Goal: Task Accomplishment & Management: Use online tool/utility

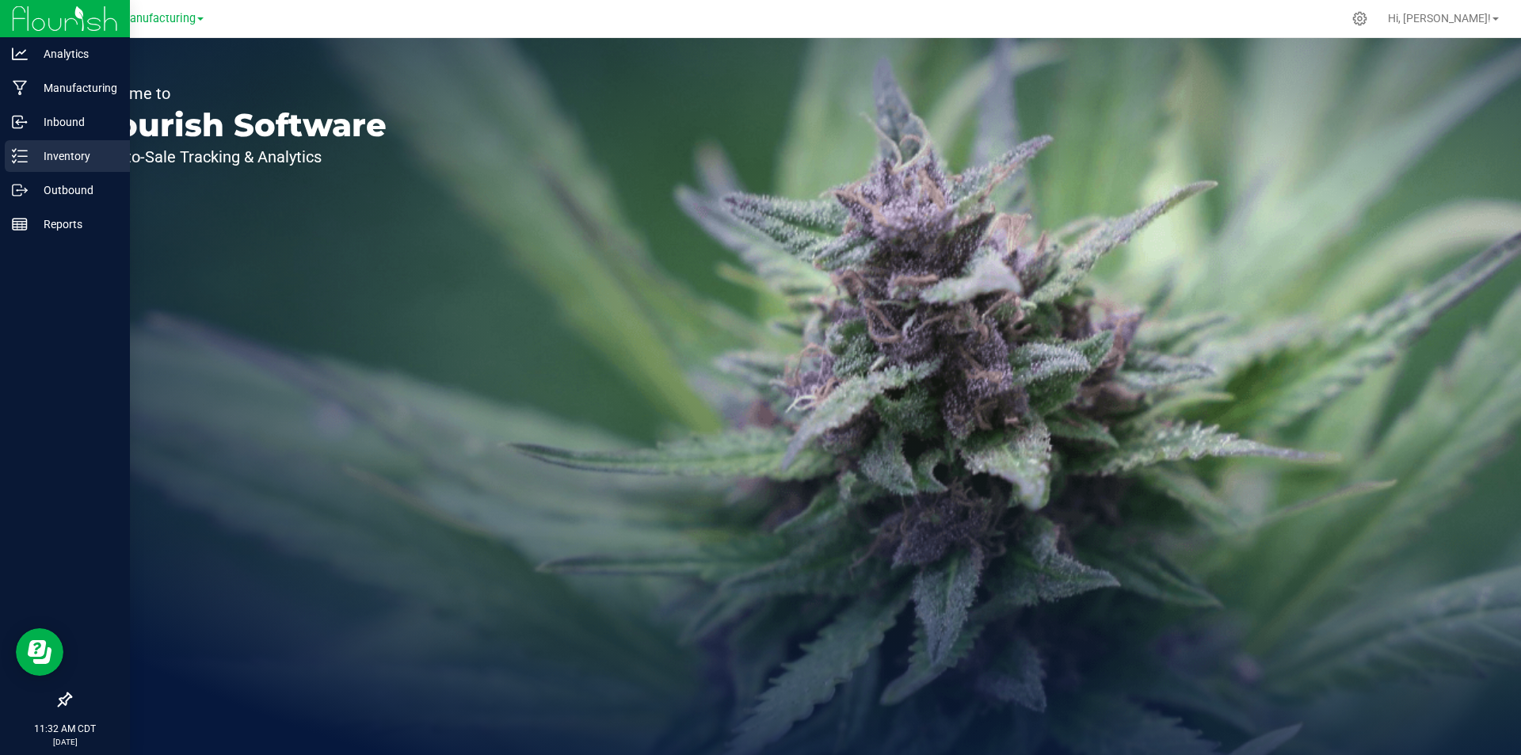
click at [22, 149] on icon at bounding box center [20, 156] width 16 height 16
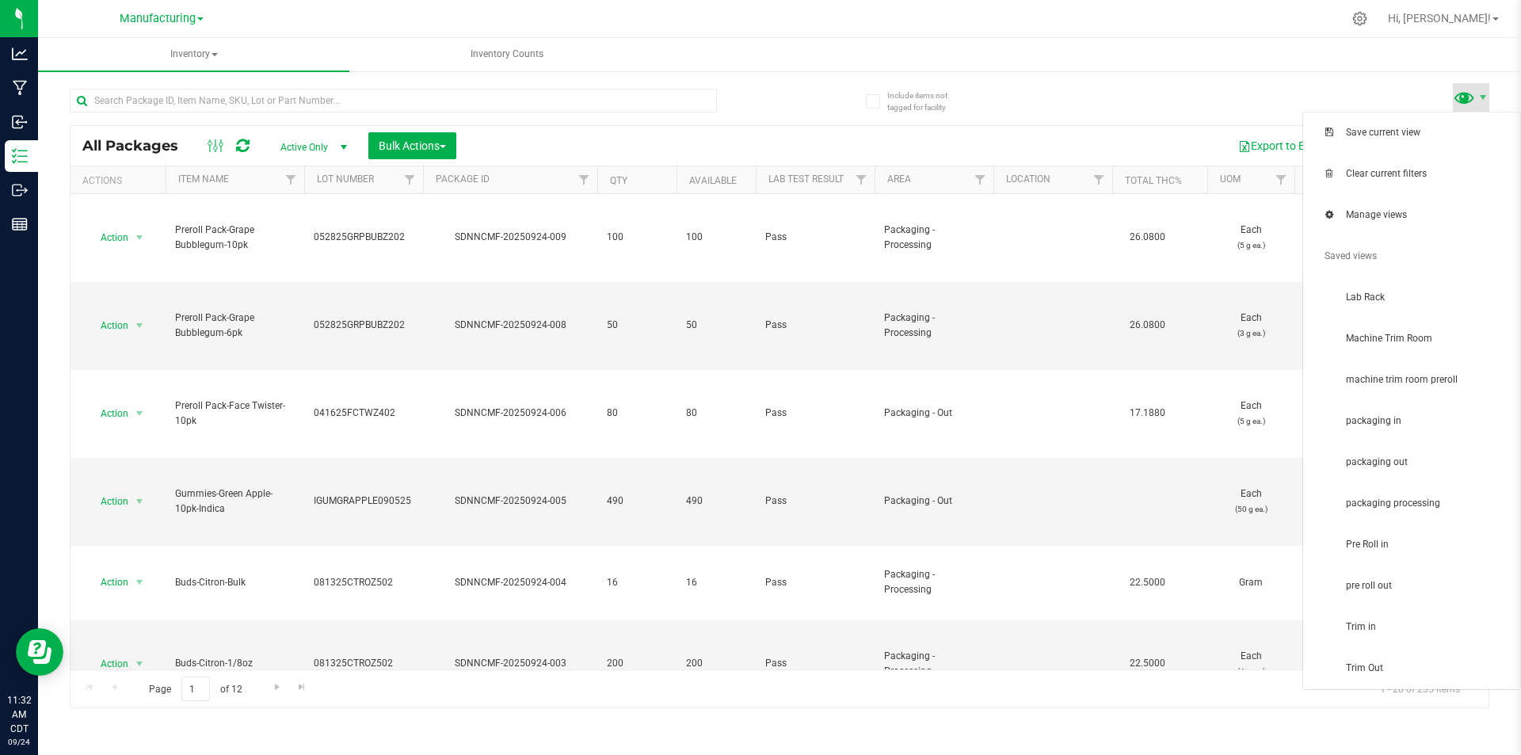
click at [1468, 99] on span at bounding box center [1464, 97] width 23 height 23
click at [1403, 418] on span "packaging in" at bounding box center [1428, 420] width 165 height 13
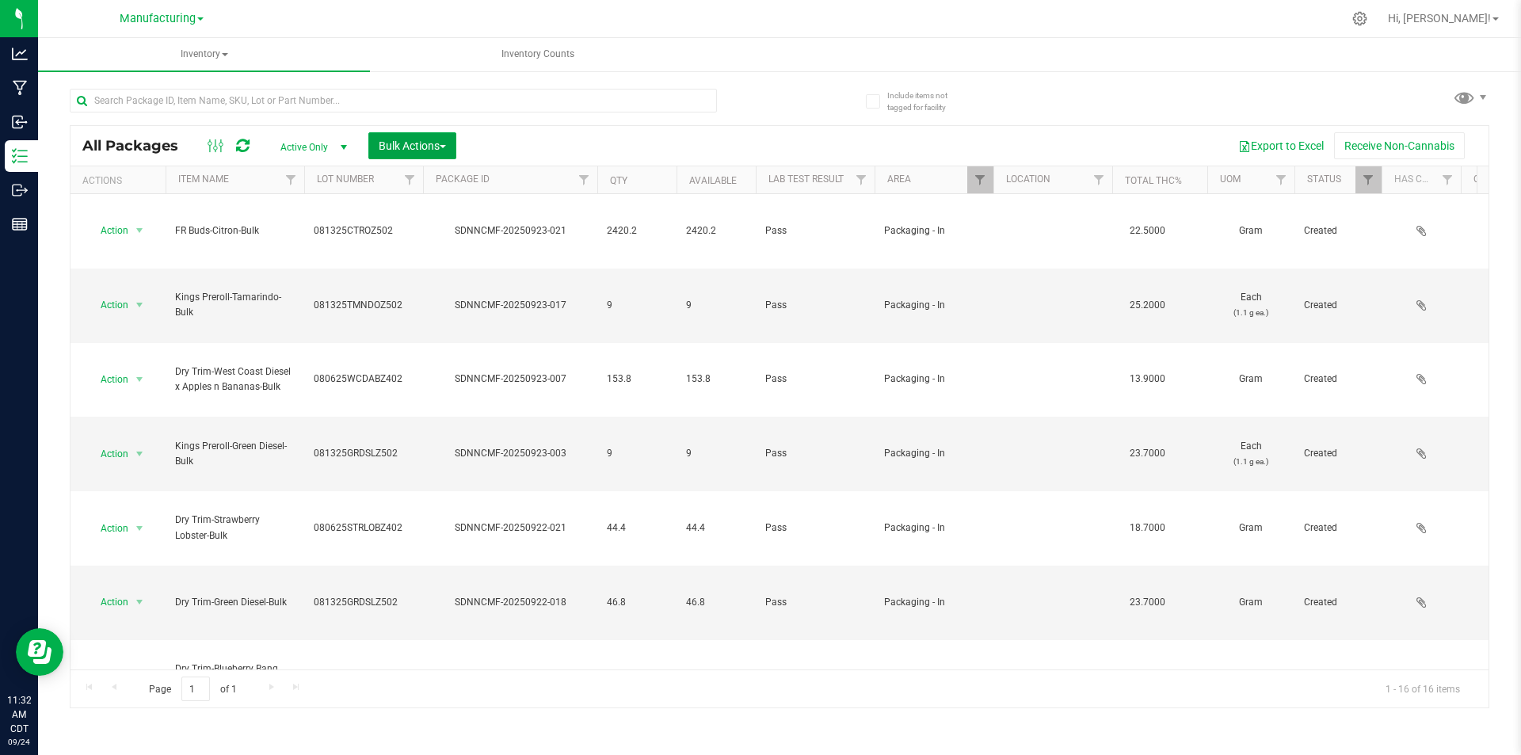
click at [443, 142] on span "Bulk Actions" at bounding box center [412, 145] width 67 height 13
click at [457, 167] on ul "Add to manufacturing run Add to outbound order Combine packages Combine package…" at bounding box center [445, 271] width 154 height 219
click at [457, 178] on span "Add to manufacturing run" at bounding box center [438, 181] width 120 height 13
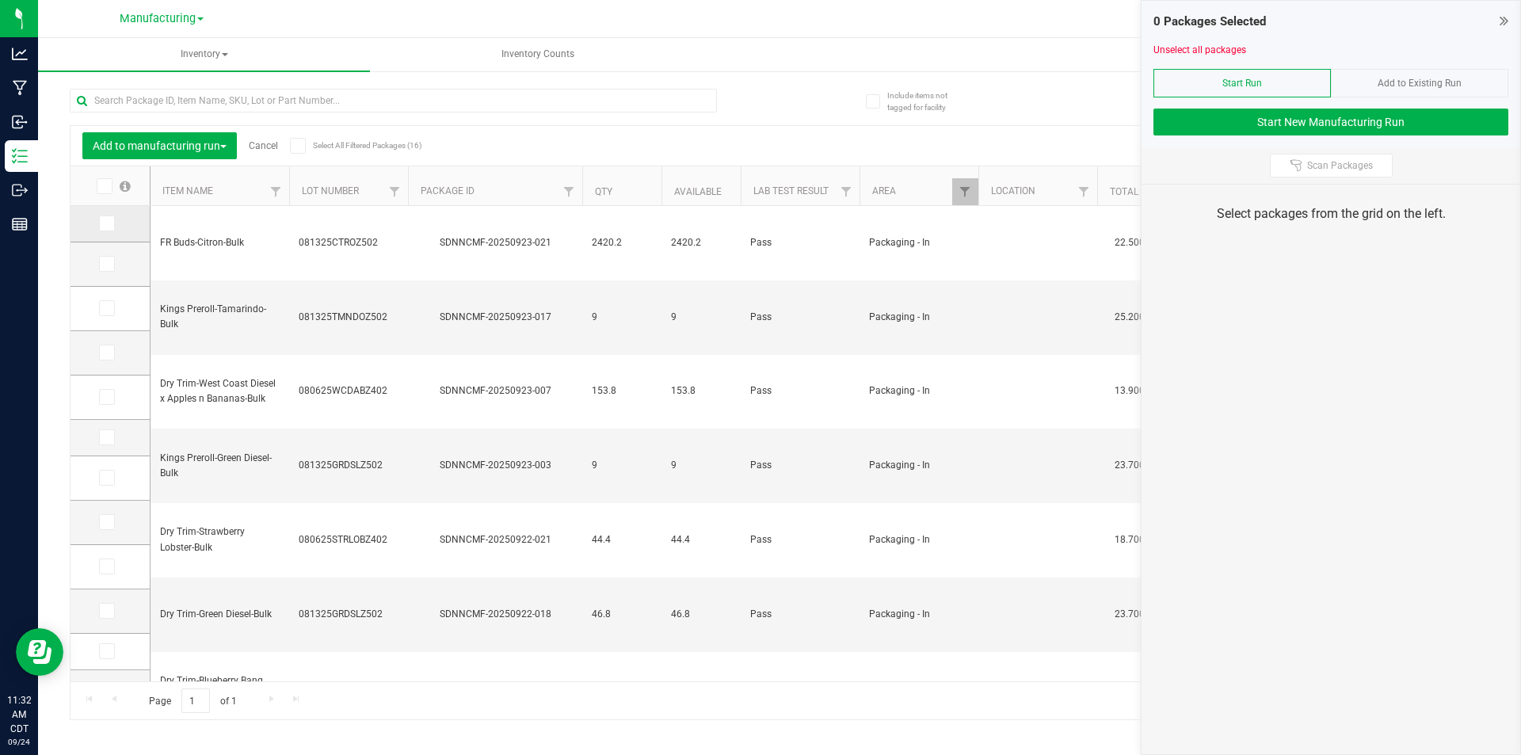
click at [96, 227] on td at bounding box center [110, 224] width 79 height 36
click at [106, 223] on icon at bounding box center [106, 223] width 10 height 0
click at [0, 0] on input "checkbox" at bounding box center [0, 0] width 0 height 0
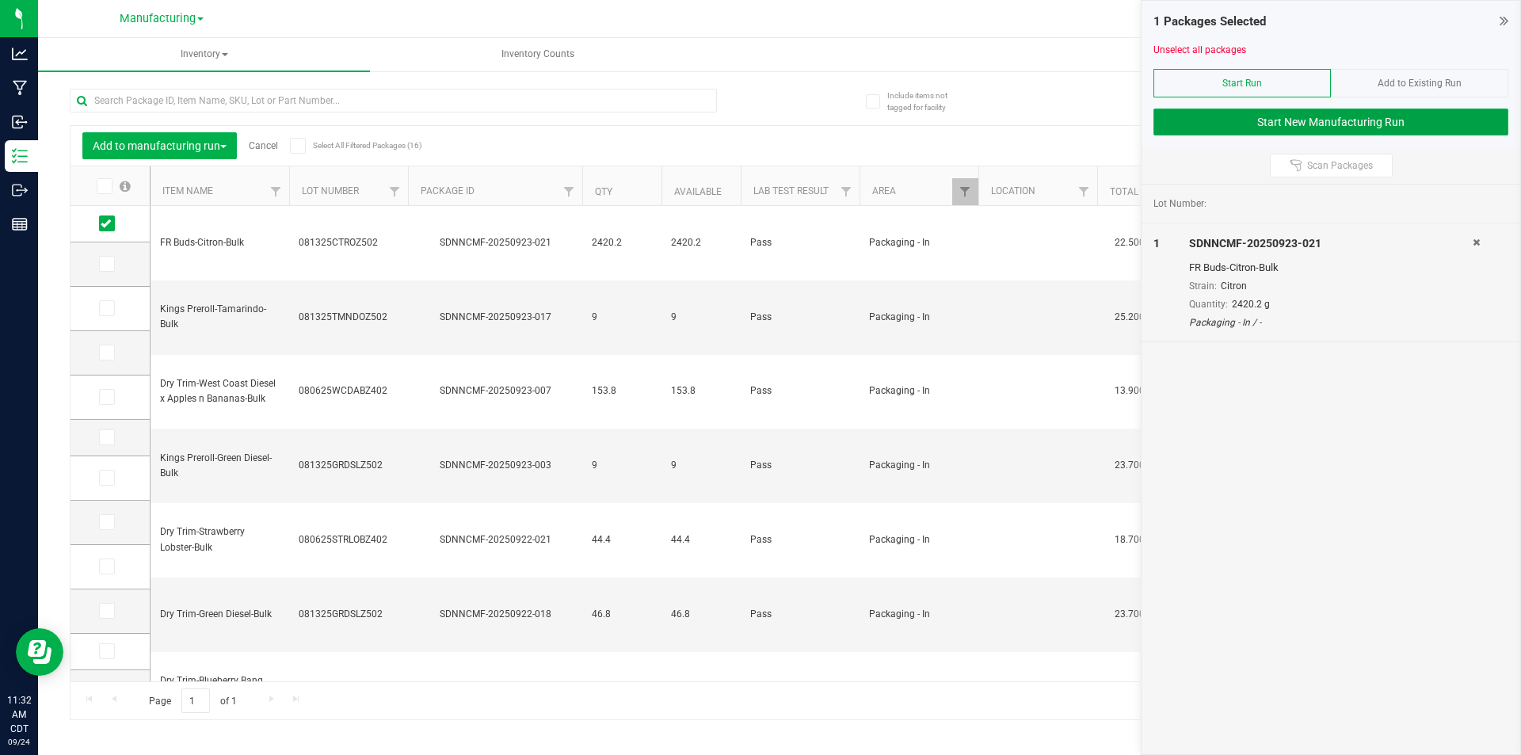
click at [1176, 126] on button "Start New Manufacturing Run" at bounding box center [1330, 122] width 355 height 27
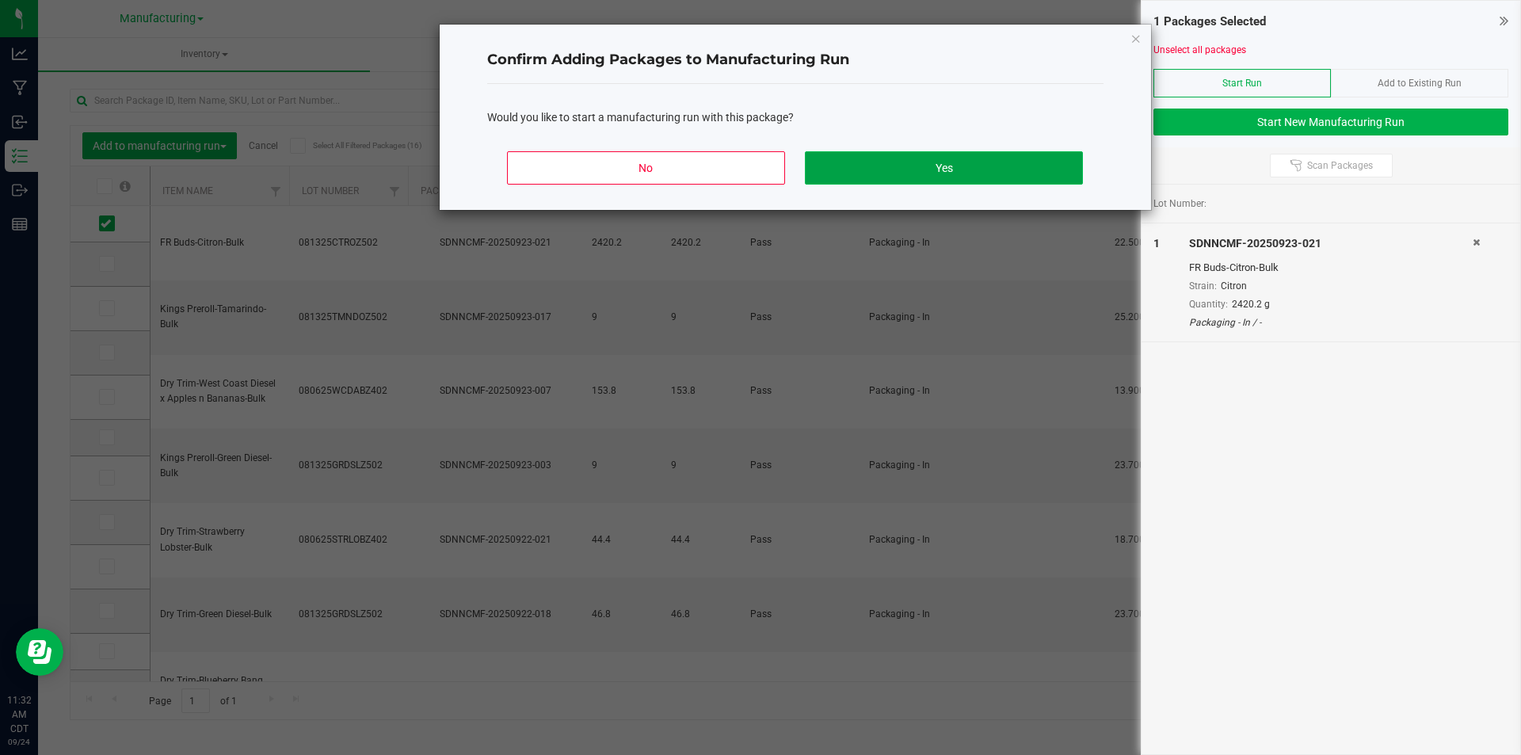
click at [1045, 156] on button "Yes" at bounding box center [943, 167] width 277 height 33
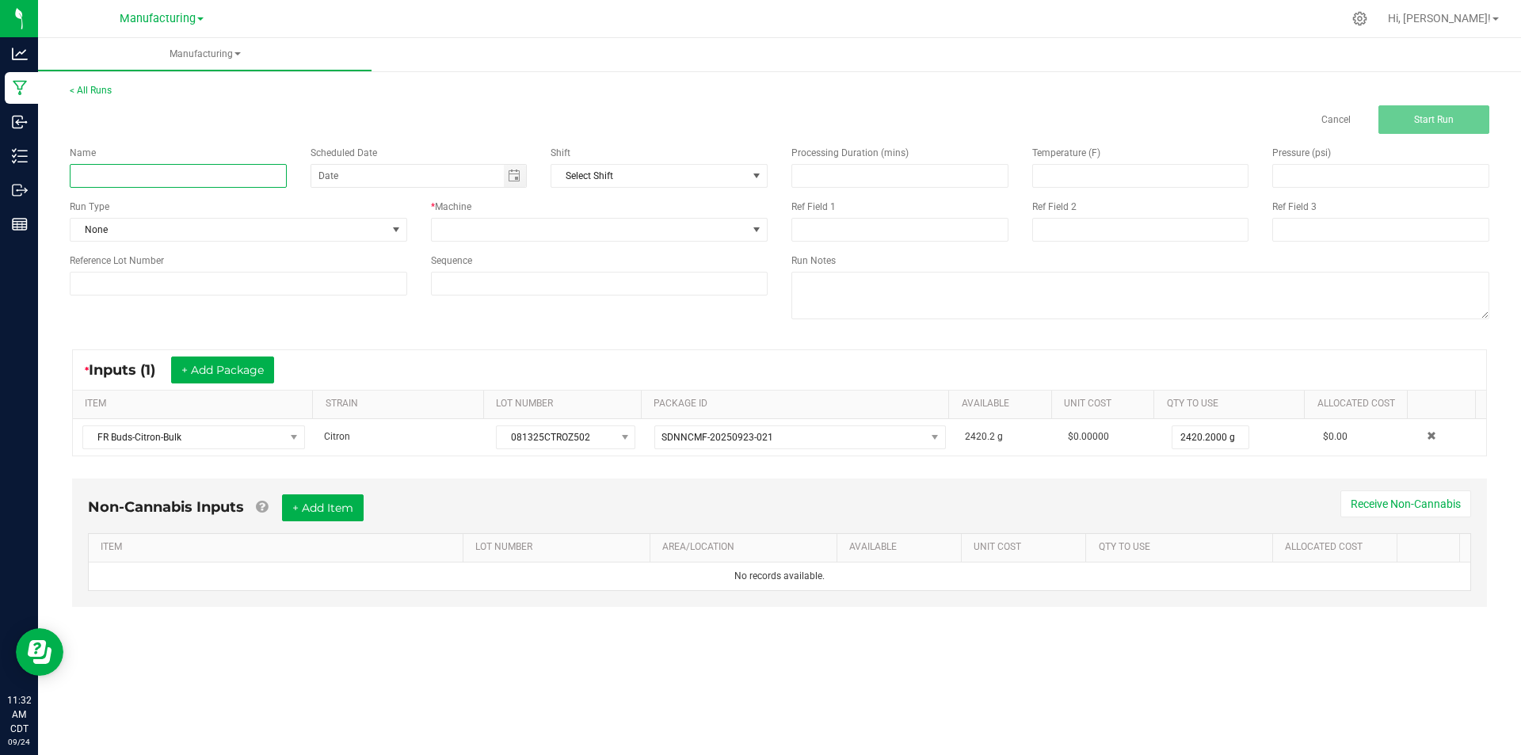
drag, startPoint x: 112, startPoint y: 177, endPoint x: 180, endPoint y: 180, distance: 67.4
click at [113, 177] on input at bounding box center [178, 176] width 217 height 24
type input "[DATE]-citron ounce bags"
click at [252, 143] on div "Name [DATE]-citron ounce bags Scheduled Date Shift Select Shift Run Type None *…" at bounding box center [419, 220] width 722 height 173
click at [358, 224] on span "None" at bounding box center [229, 230] width 316 height 22
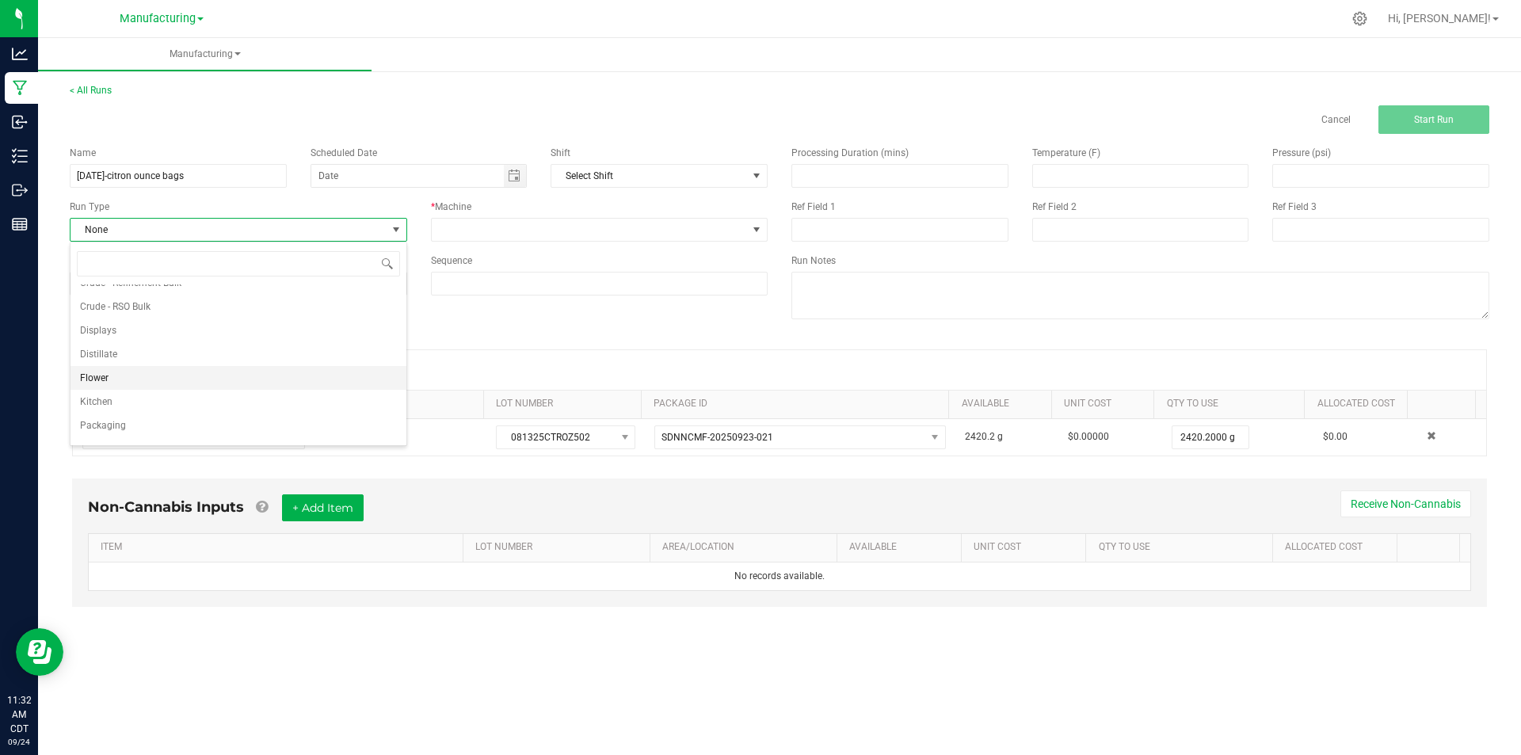
scroll to position [79, 0]
click at [152, 402] on li "Packaging" at bounding box center [239, 407] width 336 height 24
click at [500, 234] on span at bounding box center [590, 230] width 316 height 22
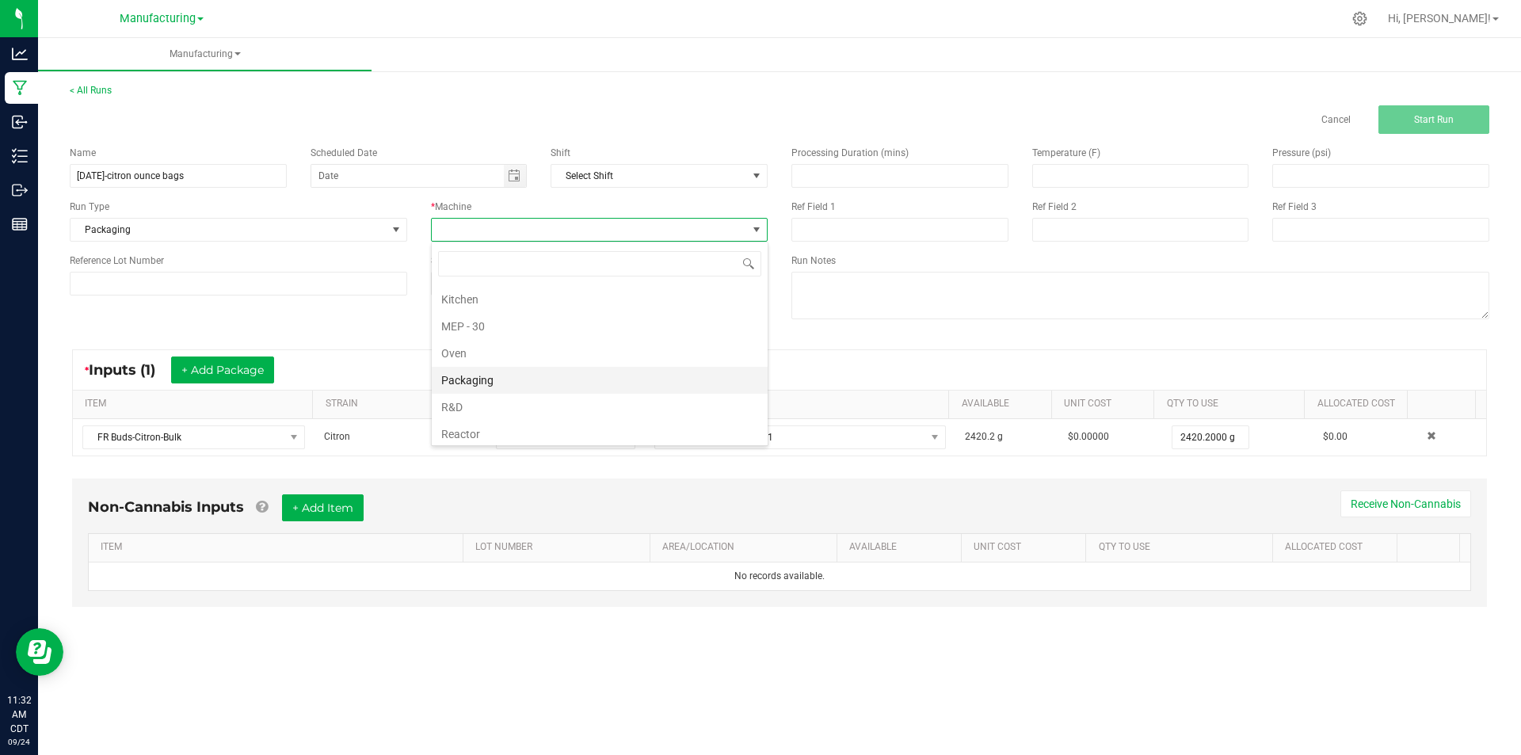
click at [520, 375] on li "Packaging" at bounding box center [600, 380] width 336 height 27
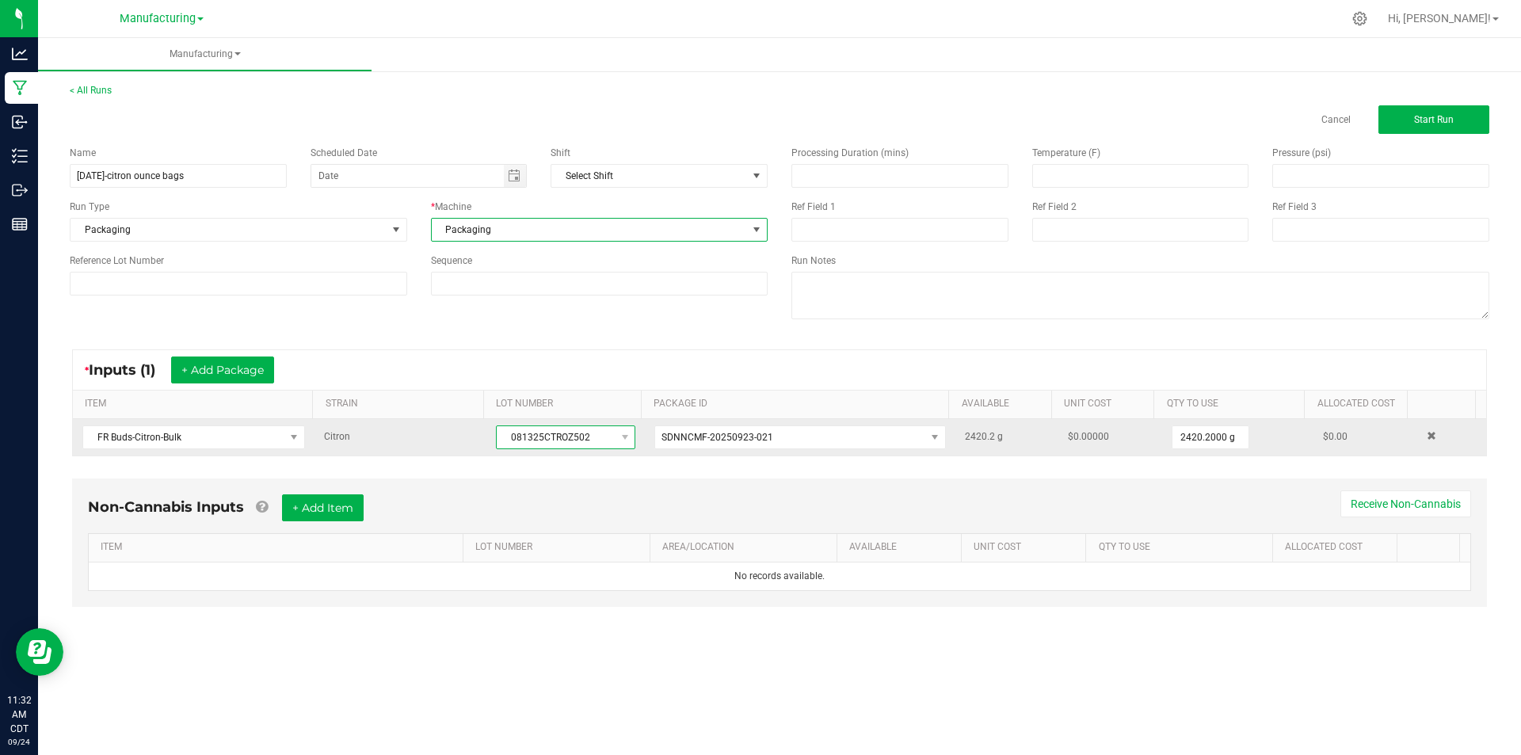
click at [555, 437] on span "081325CTROZ502" at bounding box center [556, 437] width 118 height 22
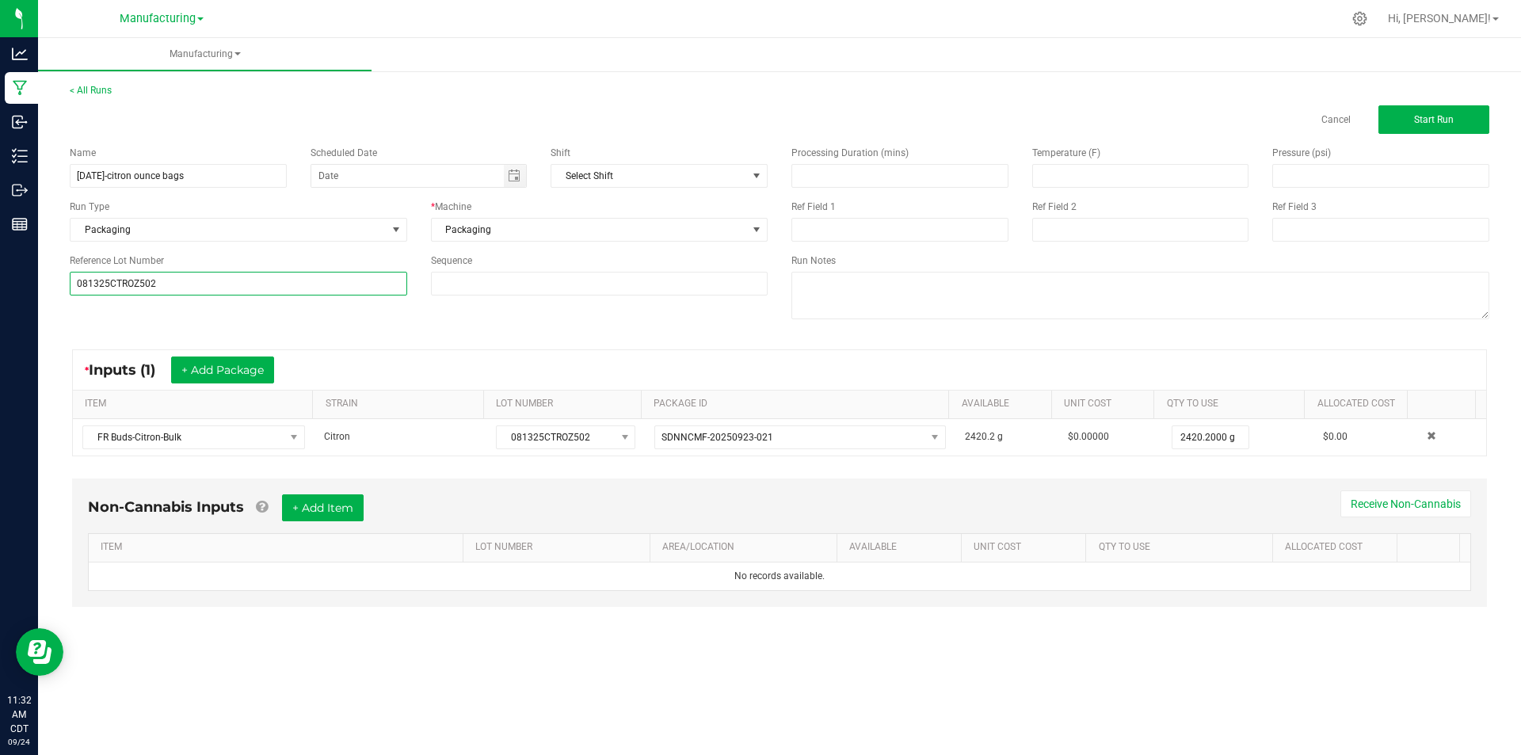
type input "081325CTROZ502"
click at [298, 311] on div "Name [DATE]-citron ounce bags Scheduled Date Shift Select Shift Run Type Packag…" at bounding box center [779, 234] width 1443 height 201
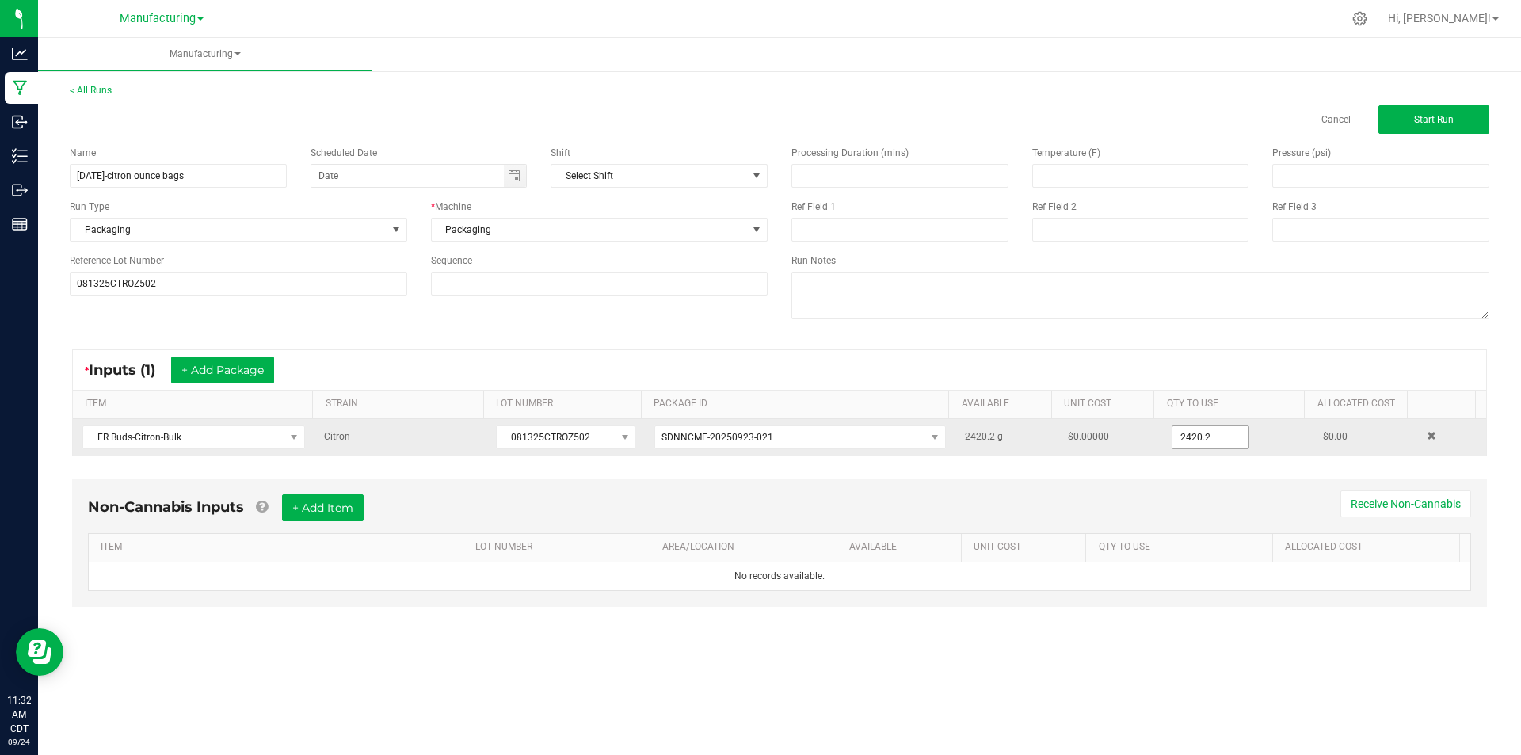
click at [1183, 433] on input "2420.2" at bounding box center [1210, 437] width 76 height 22
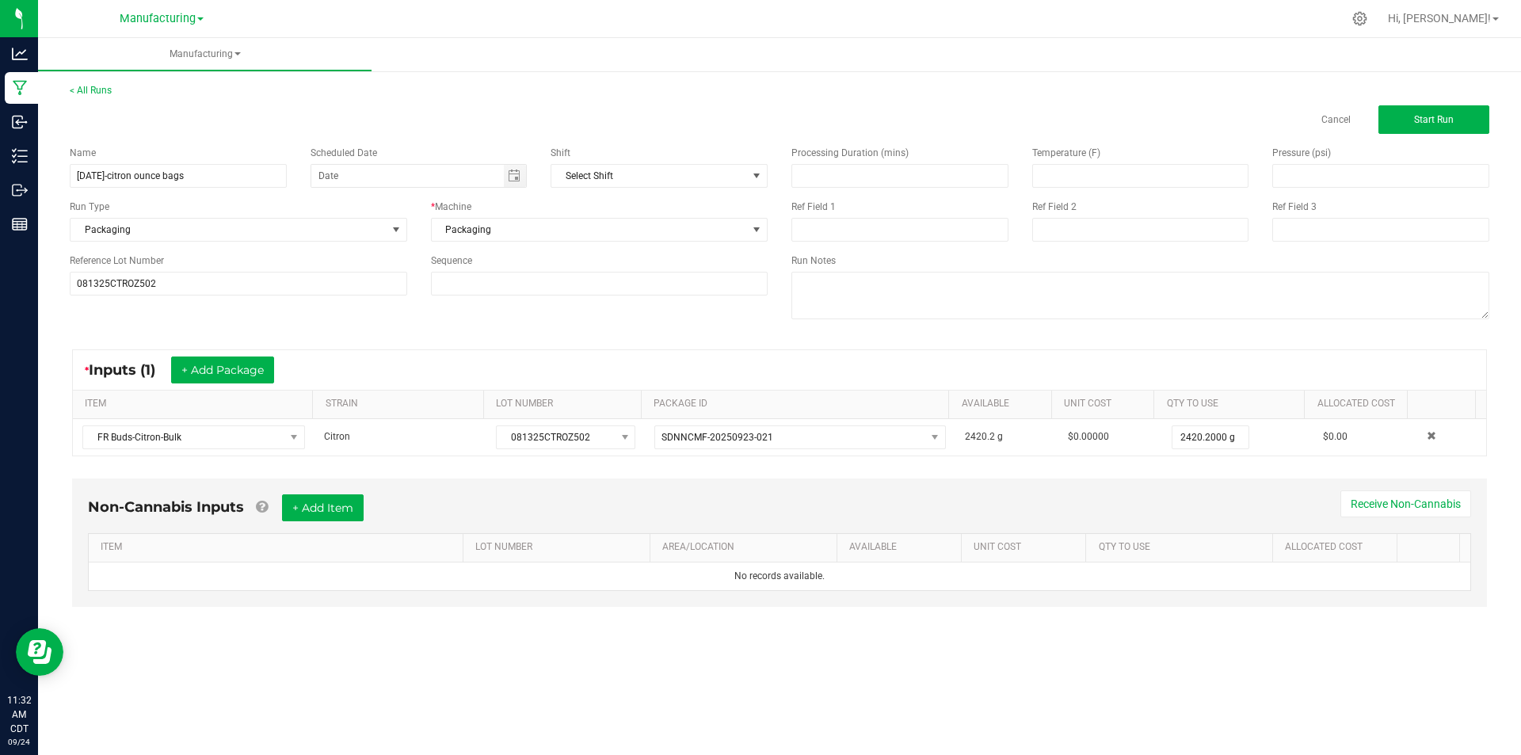
click at [1283, 366] on div "* Inputs (1) + Add Package" at bounding box center [779, 370] width 1413 height 40
type input "568.0000 g"
click at [1252, 363] on div "* Inputs (1) + Add Package" at bounding box center [779, 370] width 1413 height 40
click at [1439, 116] on span "Start Run" at bounding box center [1434, 119] width 40 height 11
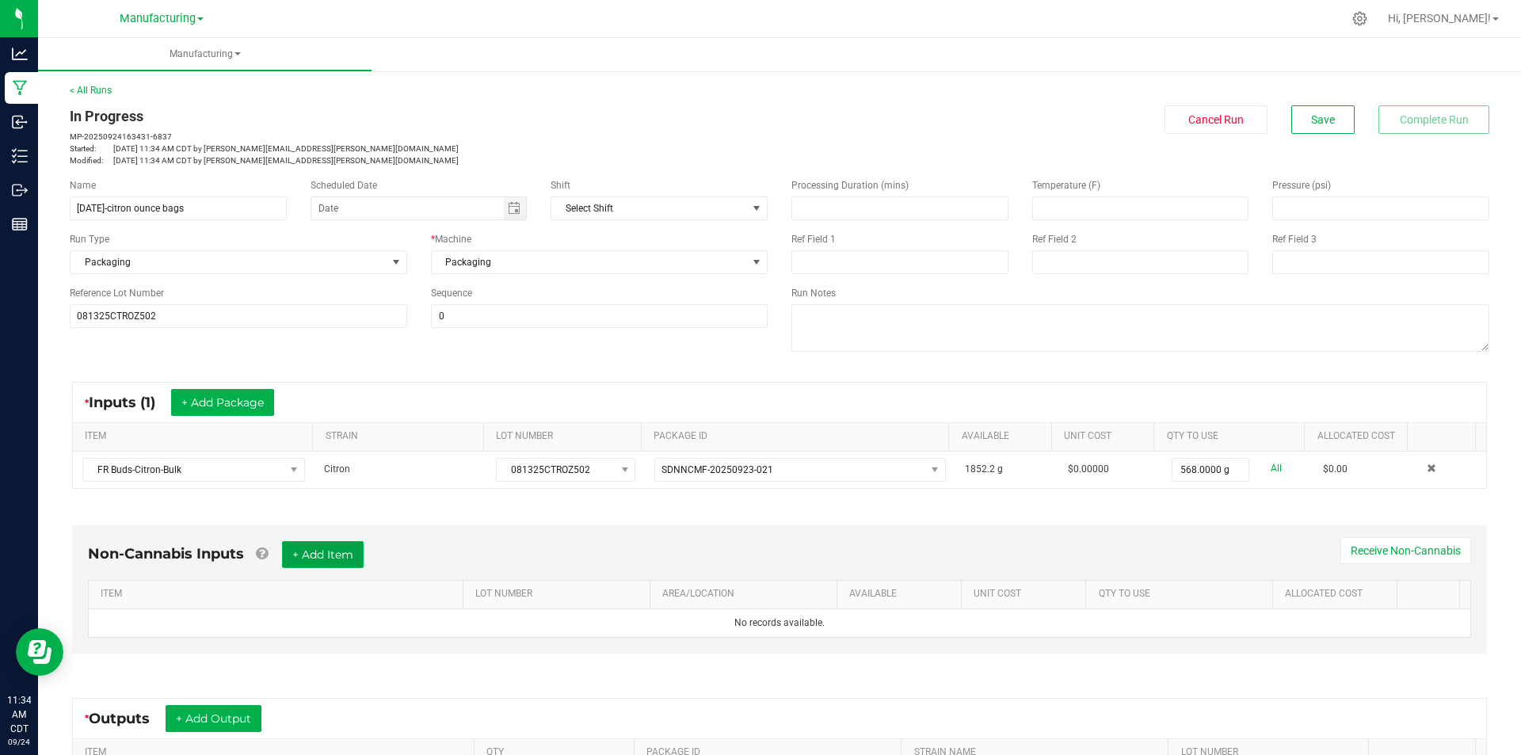
click at [353, 554] on button "+ Add Item" at bounding box center [323, 554] width 82 height 27
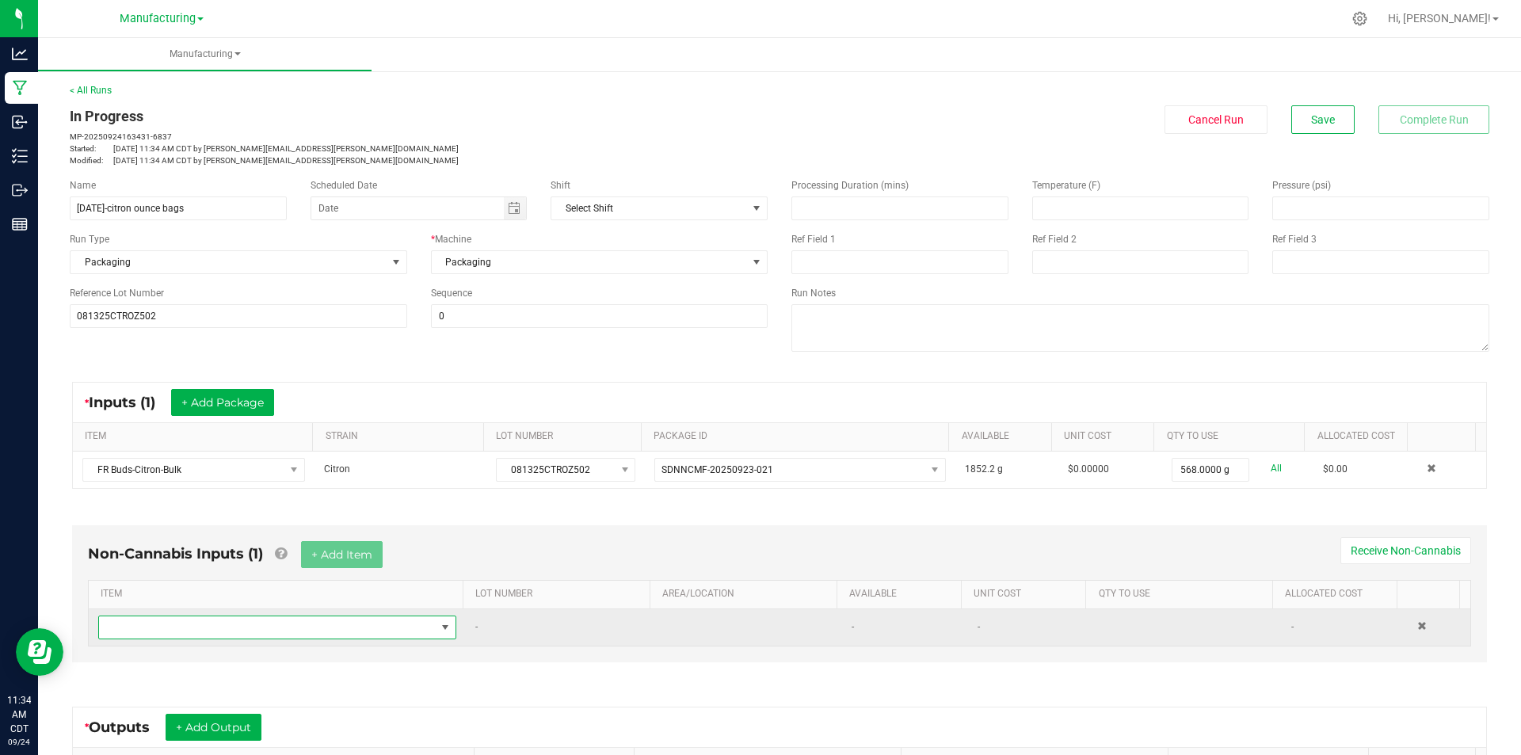
click at [346, 622] on span "NO DATA FOUND" at bounding box center [267, 627] width 337 height 22
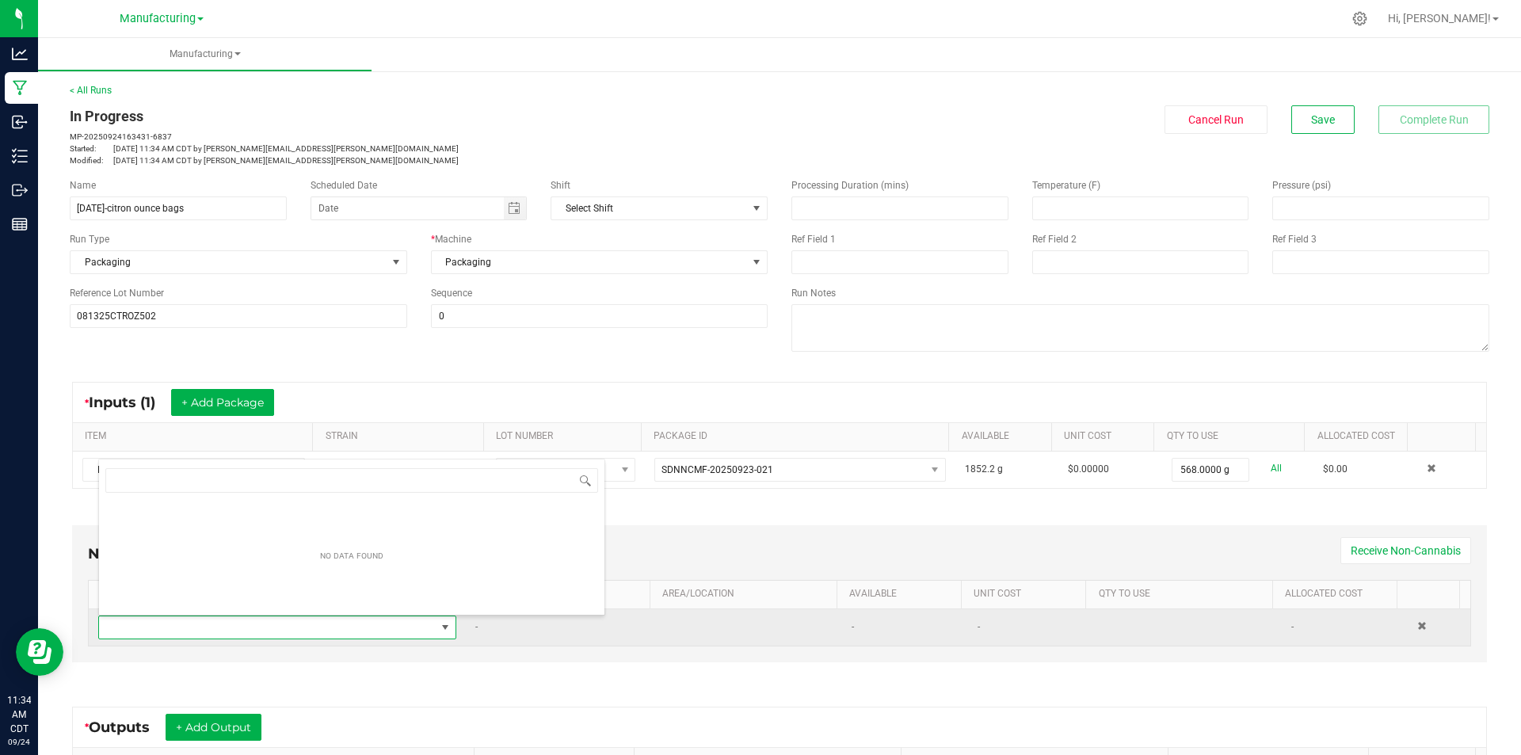
scroll to position [24, 349]
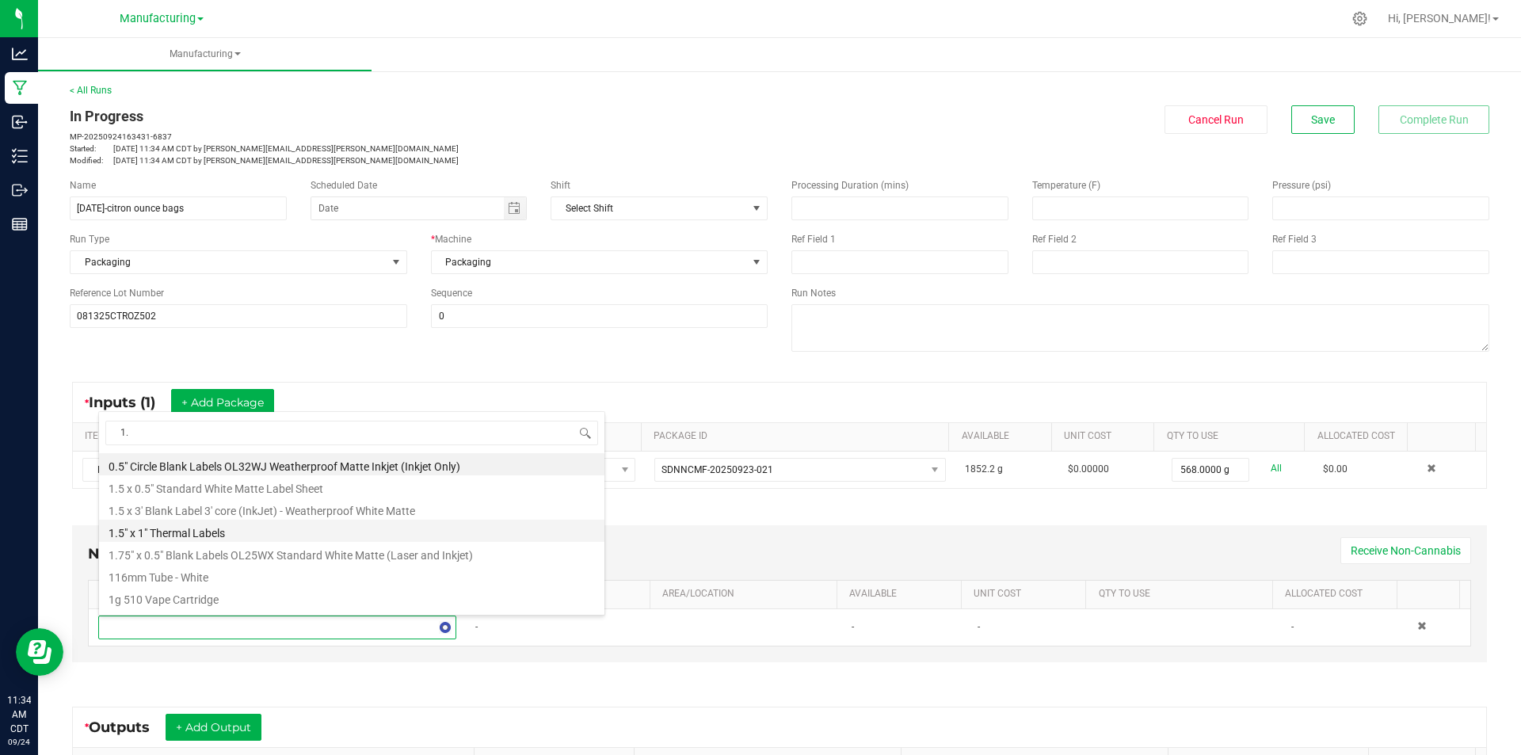
type input "1.5"
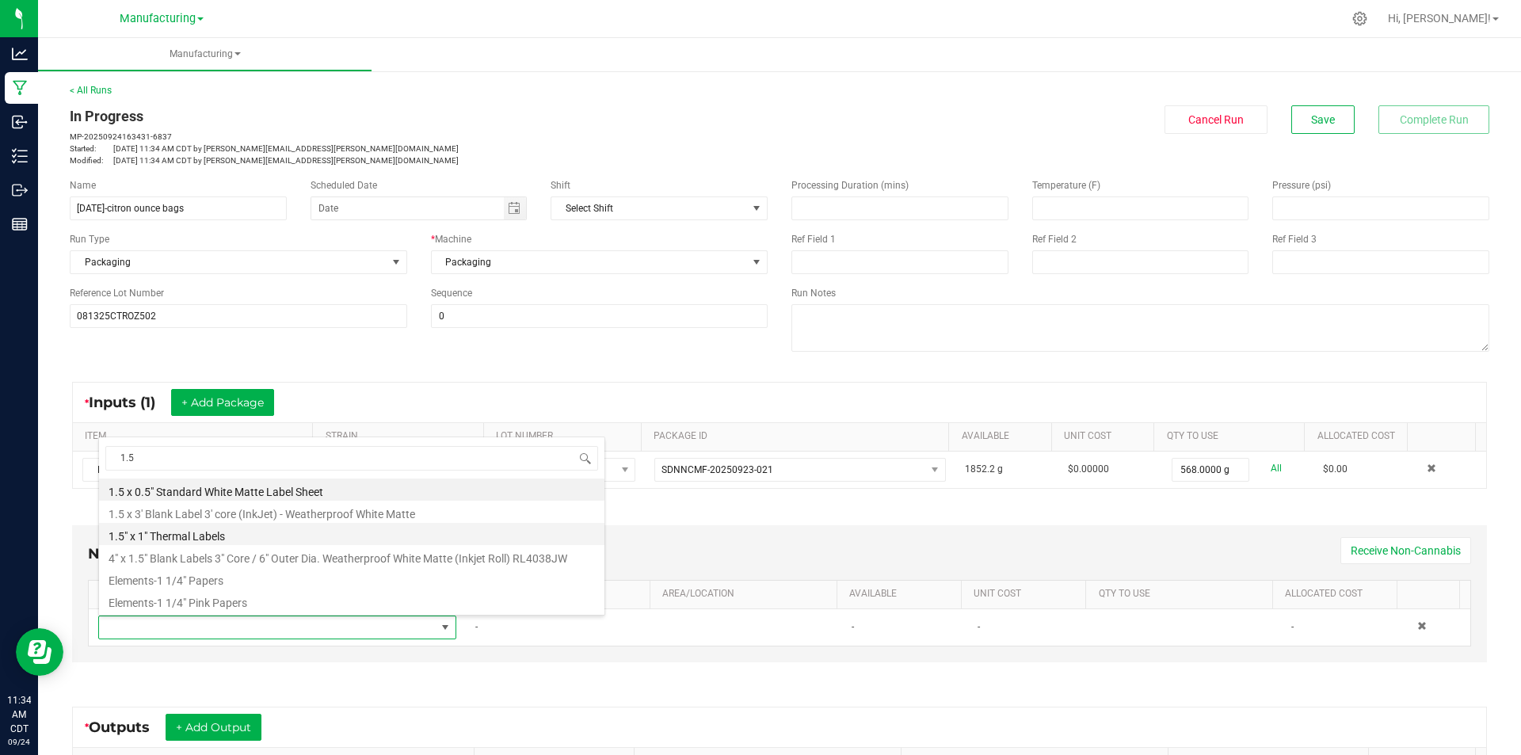
click at [196, 532] on li "1.5" x 1" Thermal Labels" at bounding box center [351, 534] width 505 height 22
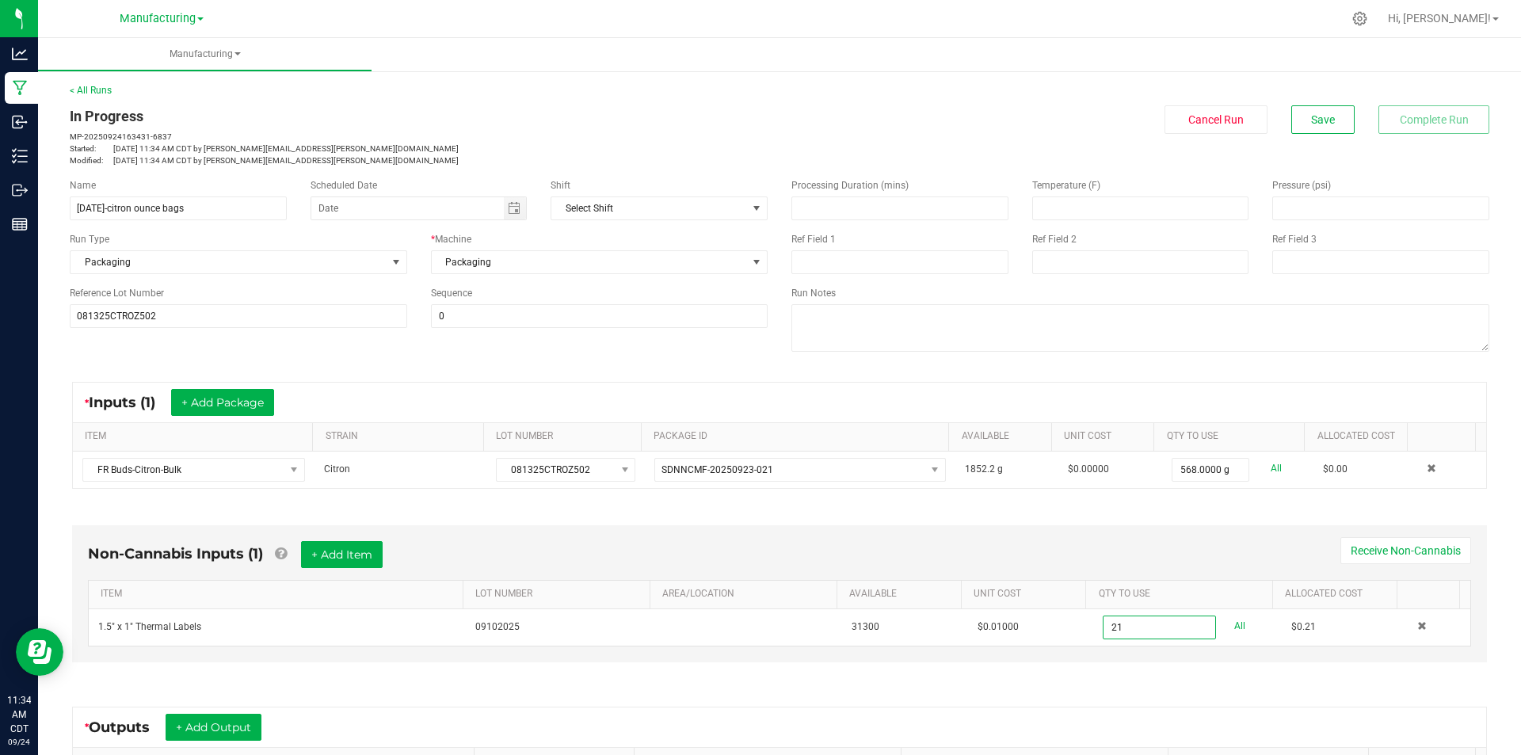
type input "21 ea"
drag, startPoint x: 1008, startPoint y: 534, endPoint x: 997, endPoint y: 533, distance: 11.1
click at [1004, 534] on div "Non-Cannabis Inputs (1) + Add Item Receive Non-Cannabis ITEM LOT NUMBER AREA/LO…" at bounding box center [779, 593] width 1415 height 137
click at [382, 561] on button "+ Add Item" at bounding box center [342, 554] width 82 height 27
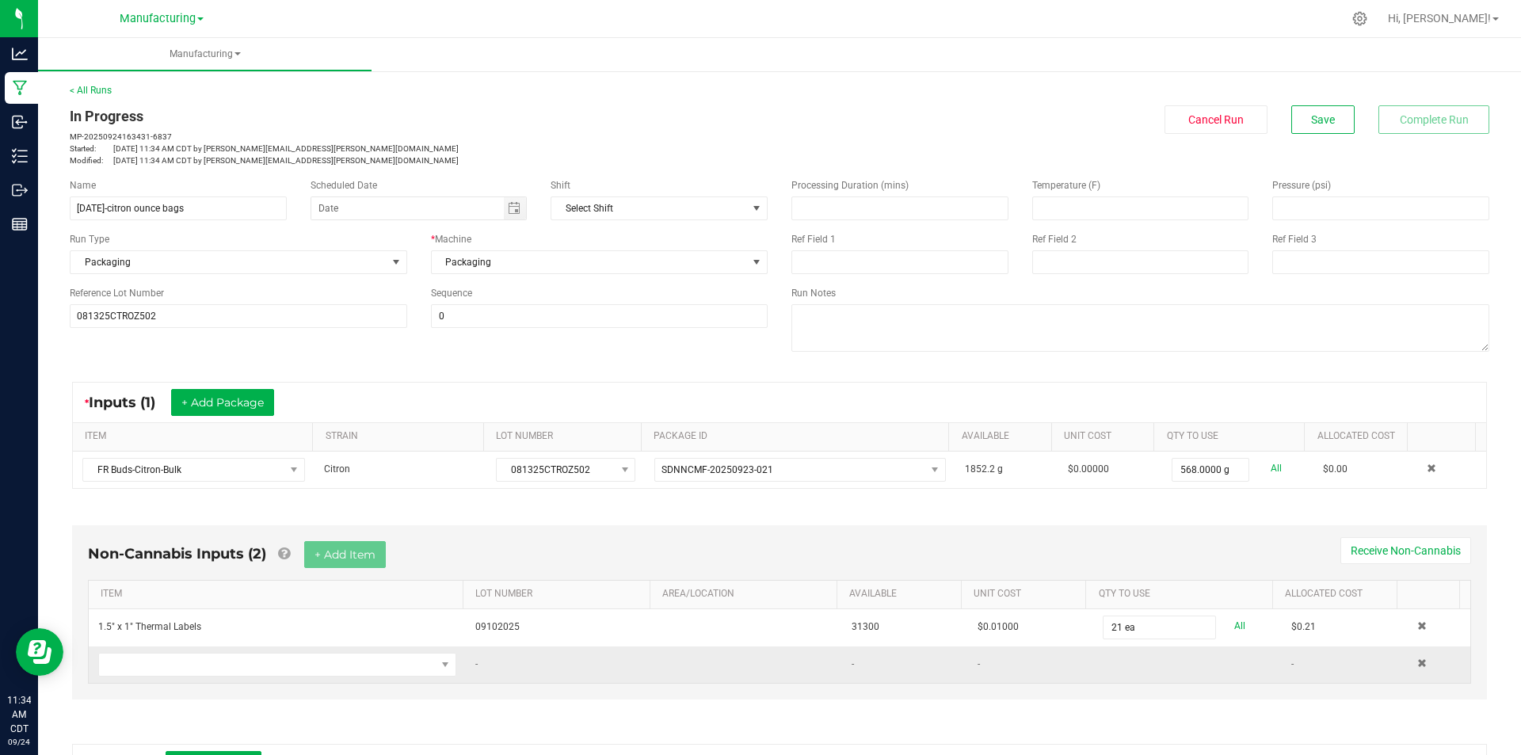
click at [333, 679] on td at bounding box center [277, 664] width 377 height 36
click at [341, 657] on span "NO DATA FOUND" at bounding box center [267, 665] width 337 height 22
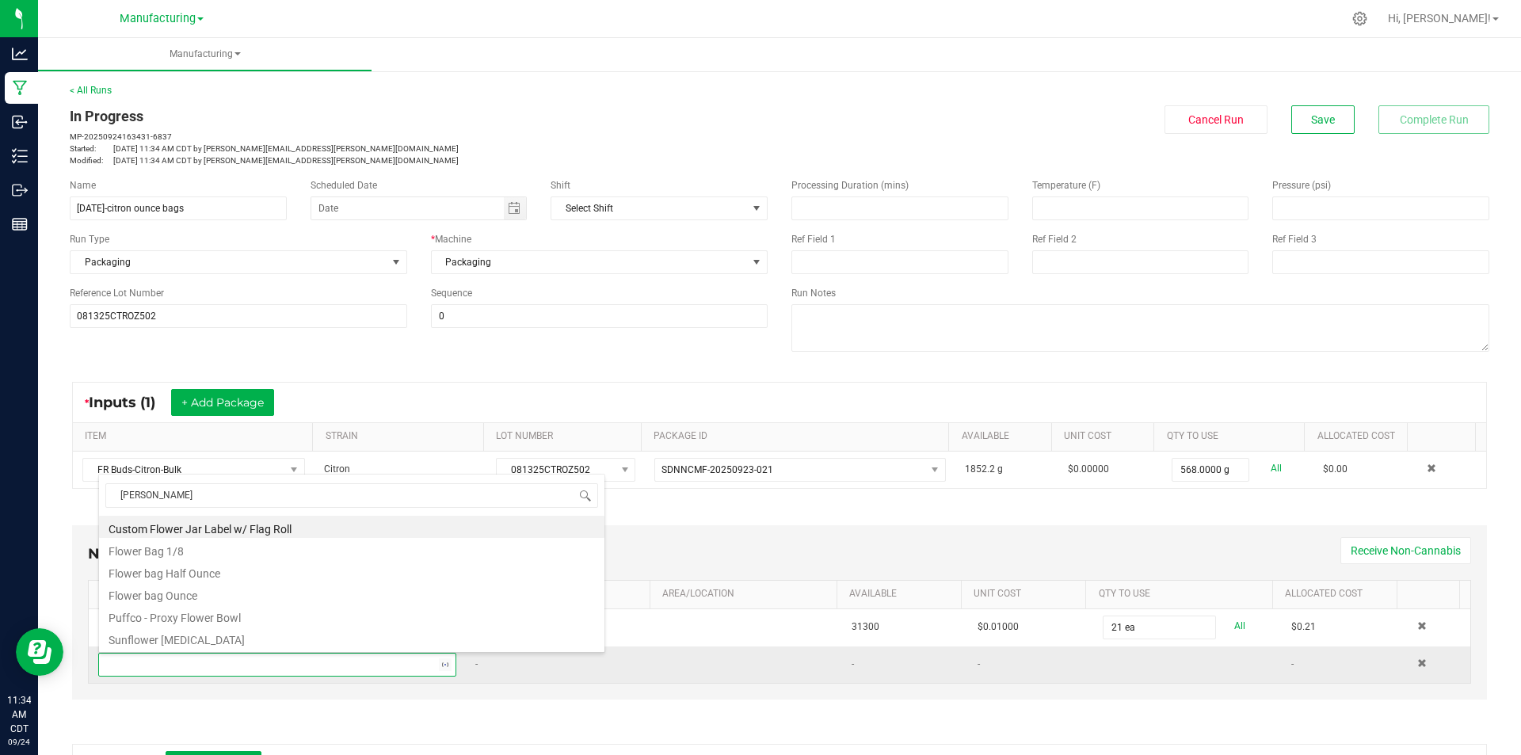
type input "flower"
click at [204, 596] on li "Flower bag Ounce" at bounding box center [351, 593] width 505 height 22
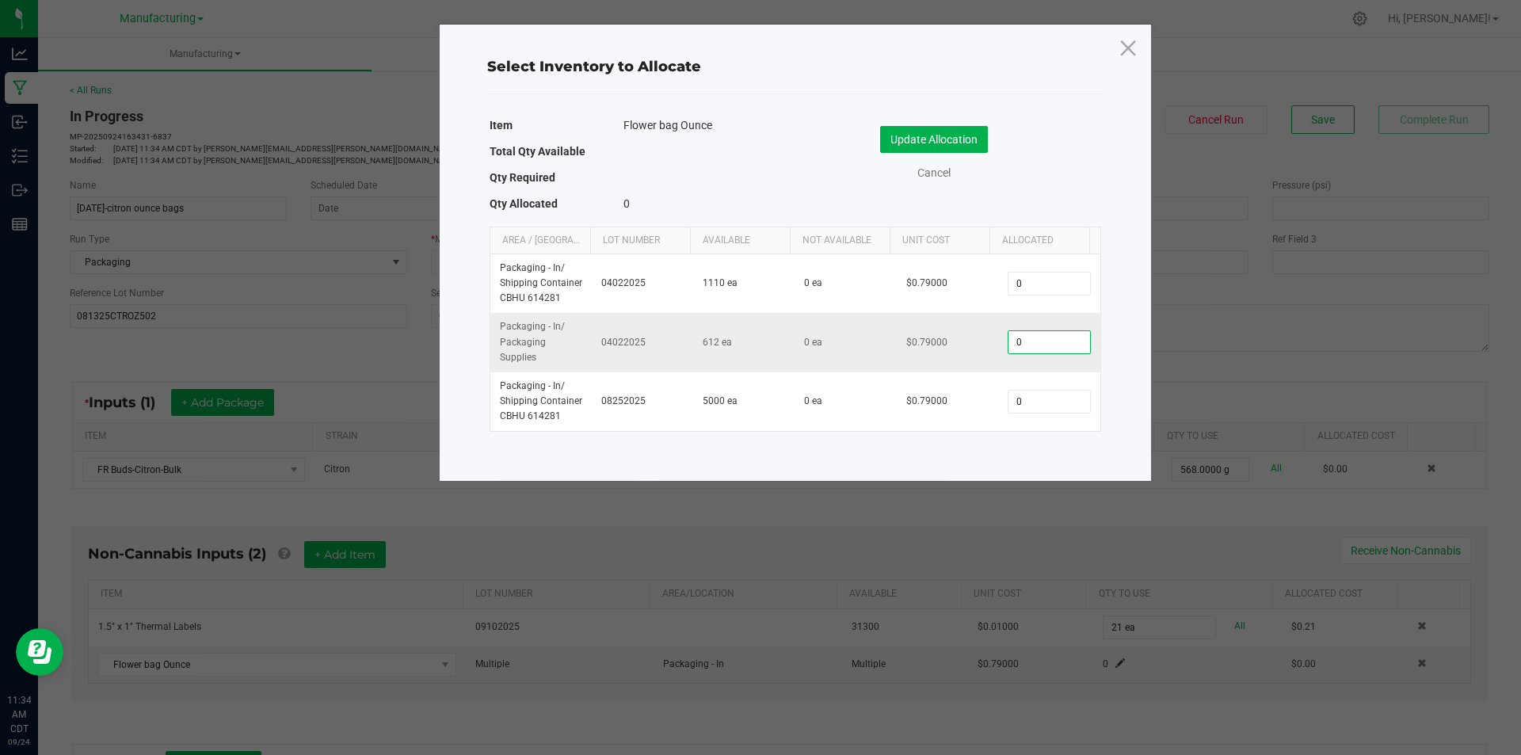
click at [1042, 345] on input "0" at bounding box center [1048, 342] width 81 height 22
type input "20"
click at [963, 158] on div "Update Allocation Cancel" at bounding box center [948, 153] width 282 height 55
click at [972, 145] on button "Update Allocation" at bounding box center [934, 139] width 108 height 27
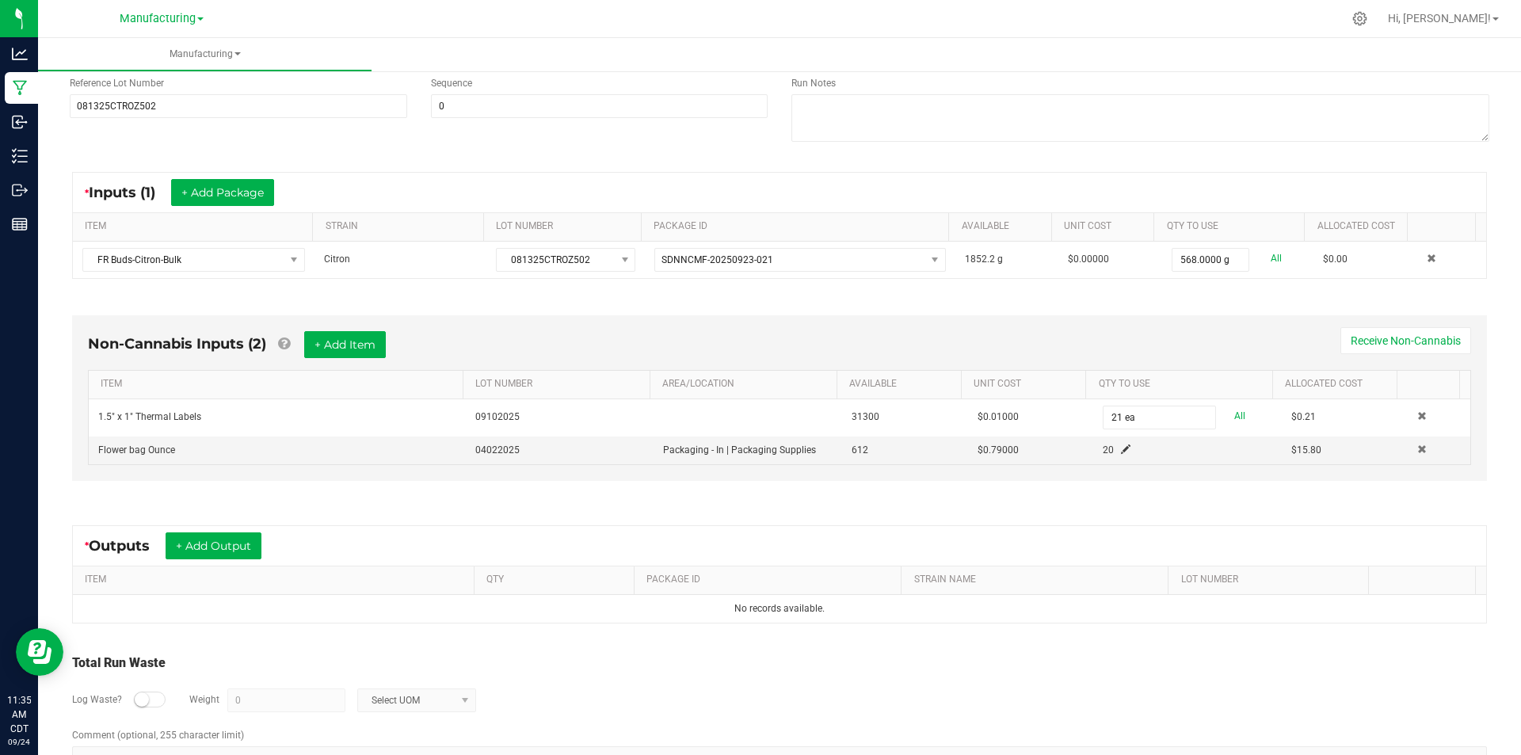
scroll to position [238, 0]
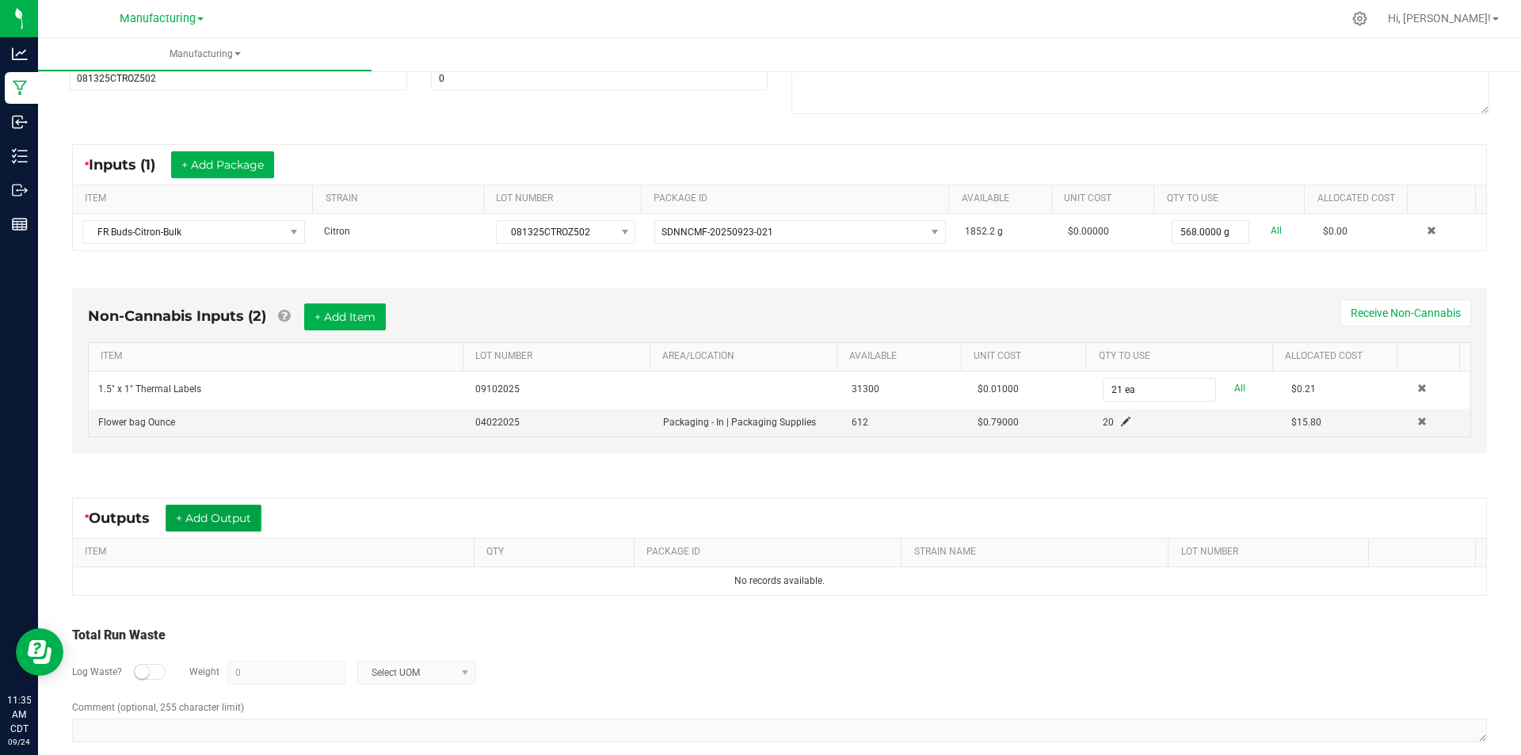
click at [230, 512] on button "+ Add Output" at bounding box center [214, 518] width 96 height 27
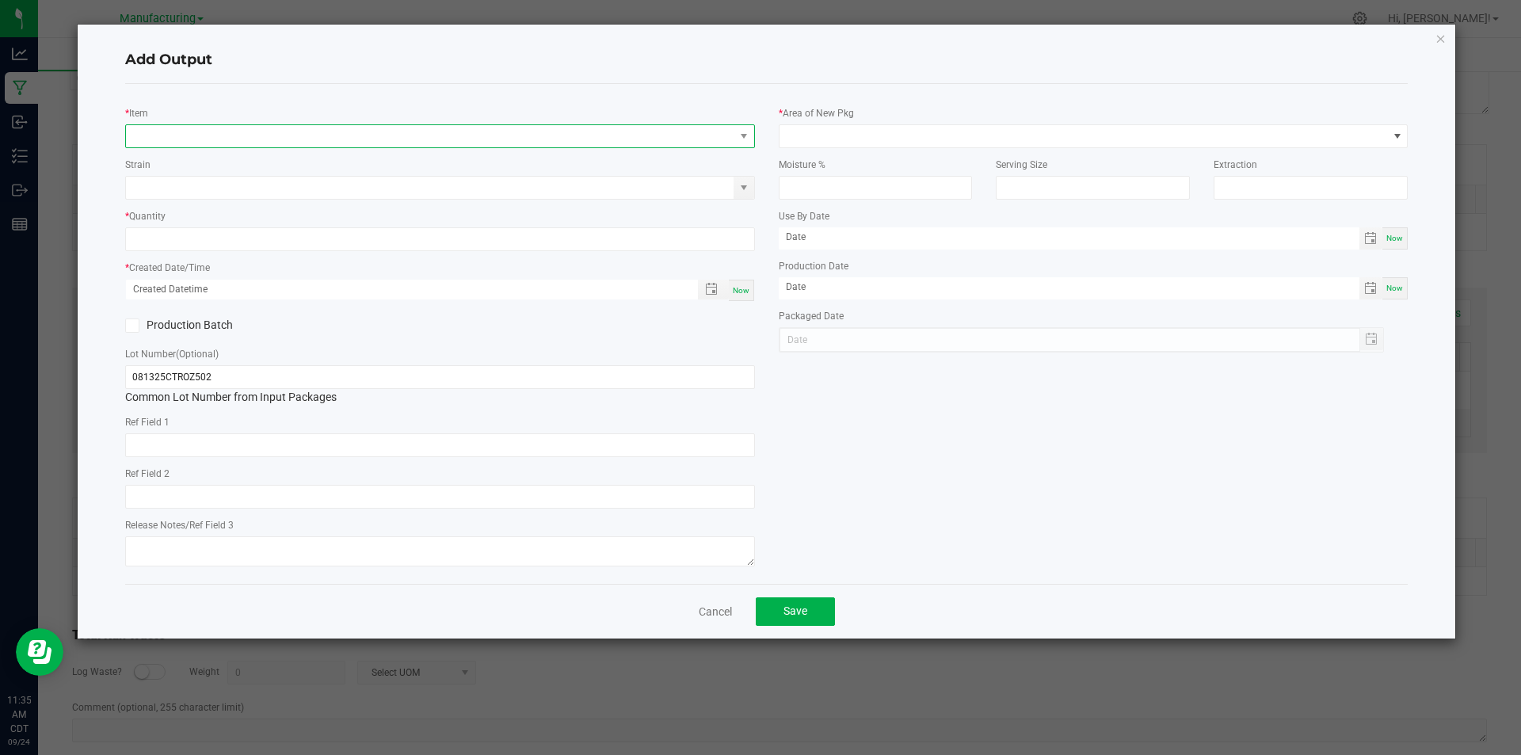
click at [336, 131] on span "NO DATA FOUND" at bounding box center [430, 136] width 608 height 22
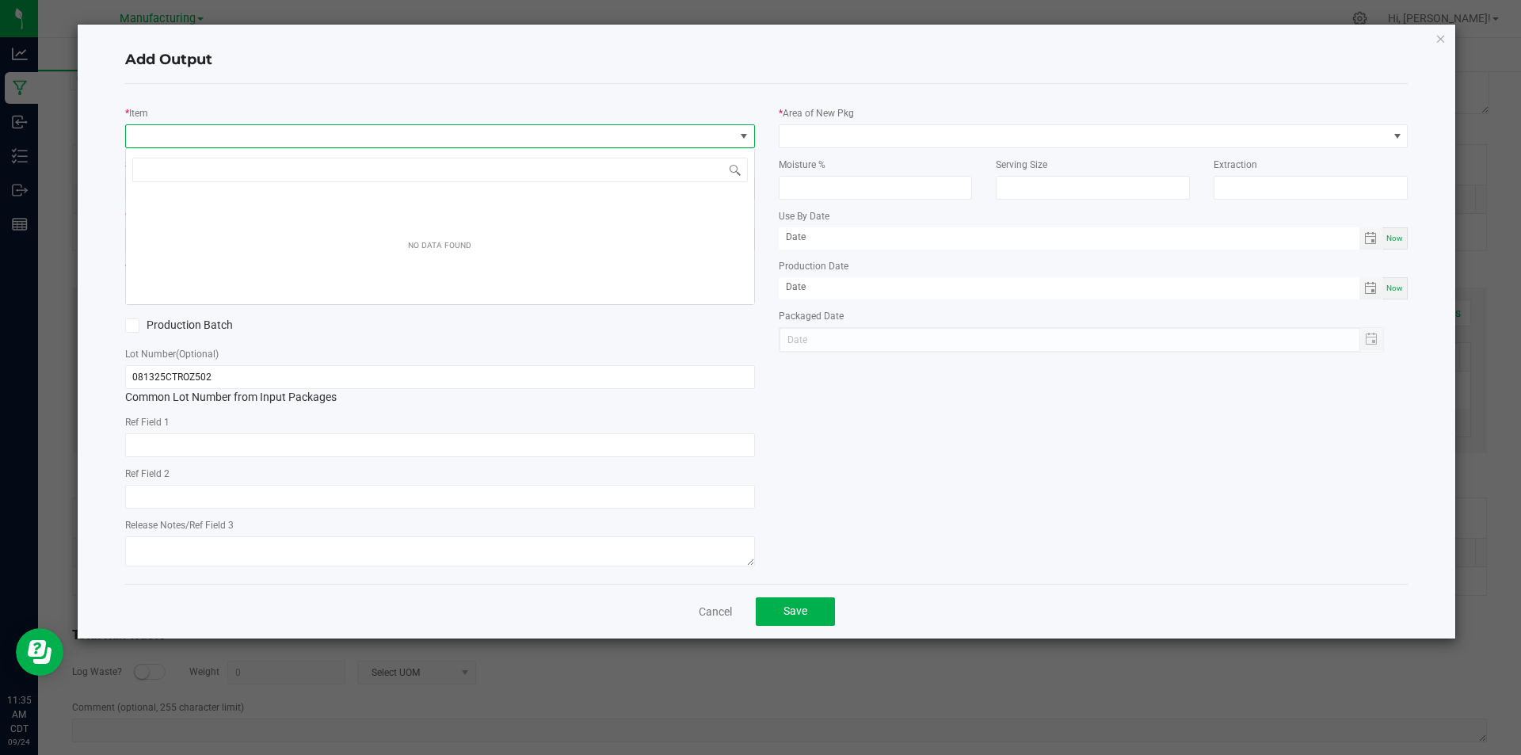
scroll to position [24, 630]
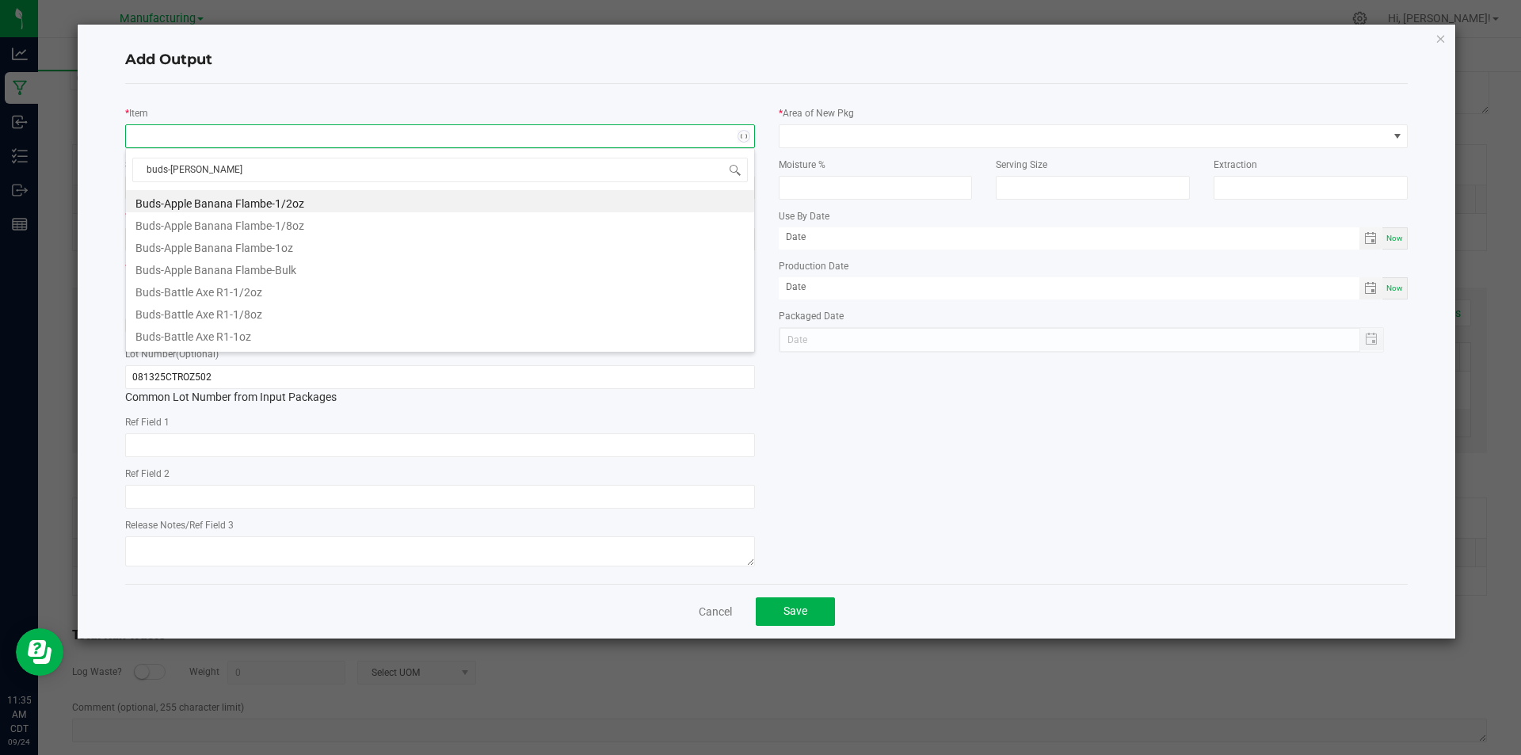
type input "buds-citron"
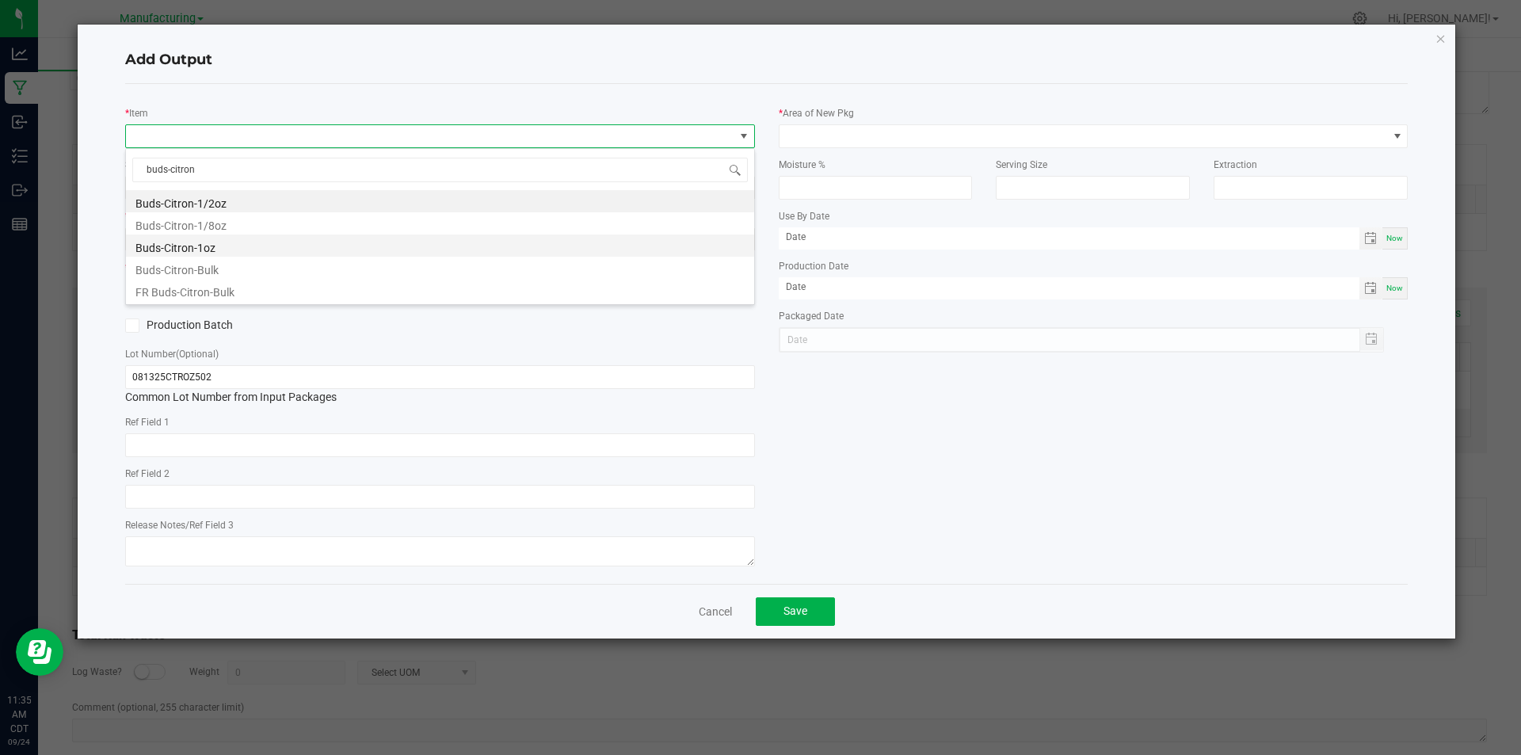
click at [204, 249] on li "Buds-Citron-1oz" at bounding box center [440, 245] width 628 height 22
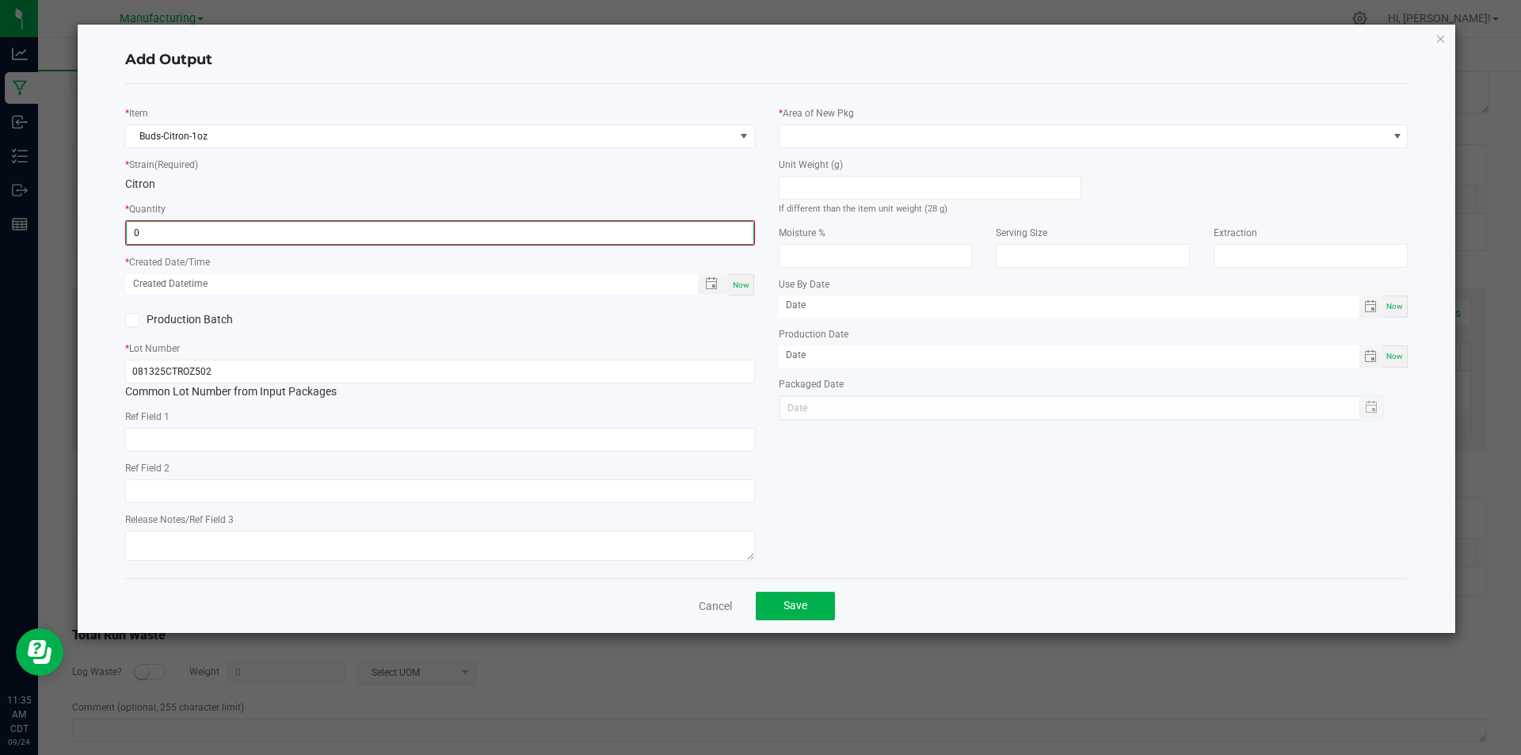
click at [265, 234] on input "0" at bounding box center [440, 233] width 627 height 22
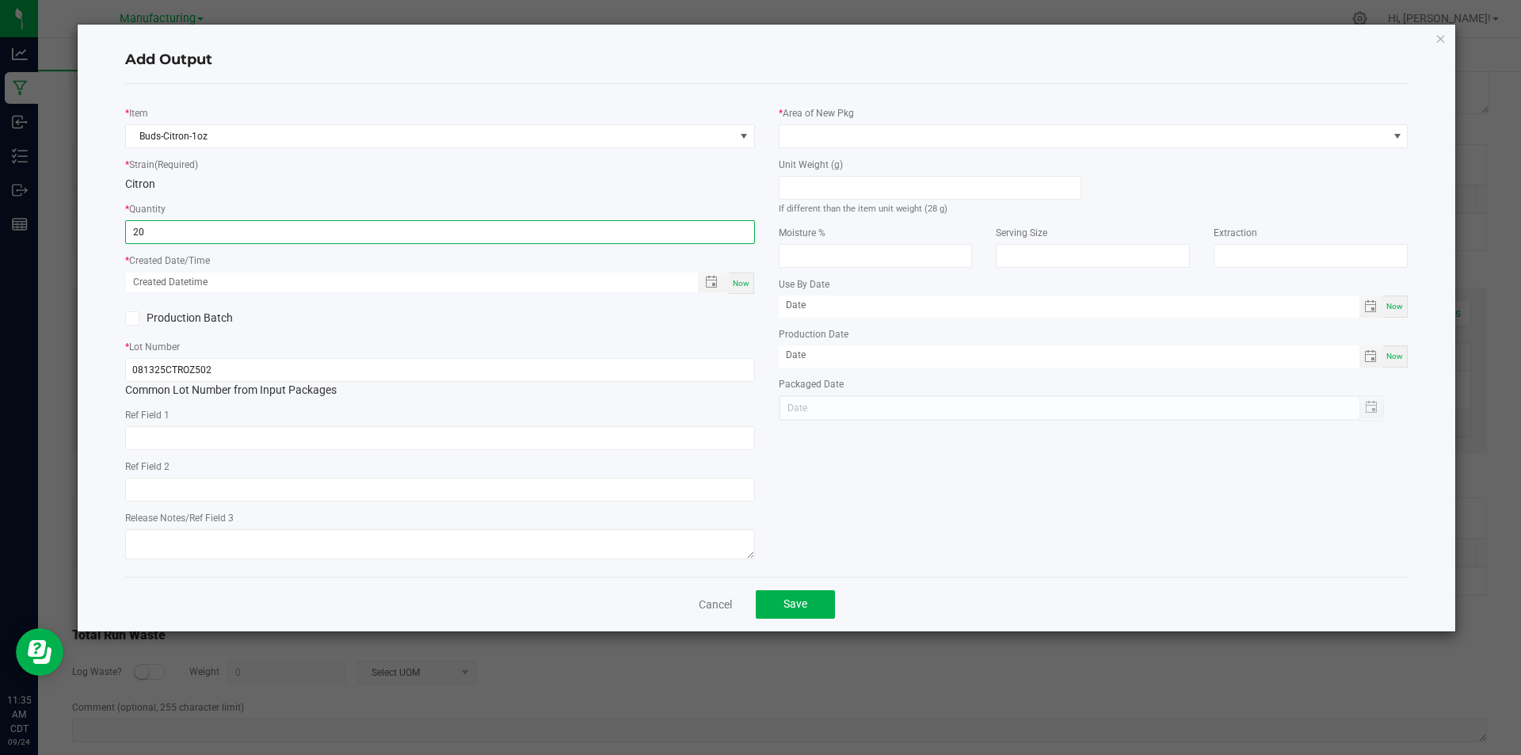
type input "20 ea"
click at [748, 283] on span "Now" at bounding box center [741, 283] width 17 height 9
type input "[DATE] 11:35 AM"
type input "[DATE]"
click at [897, 188] on input at bounding box center [929, 188] width 301 height 22
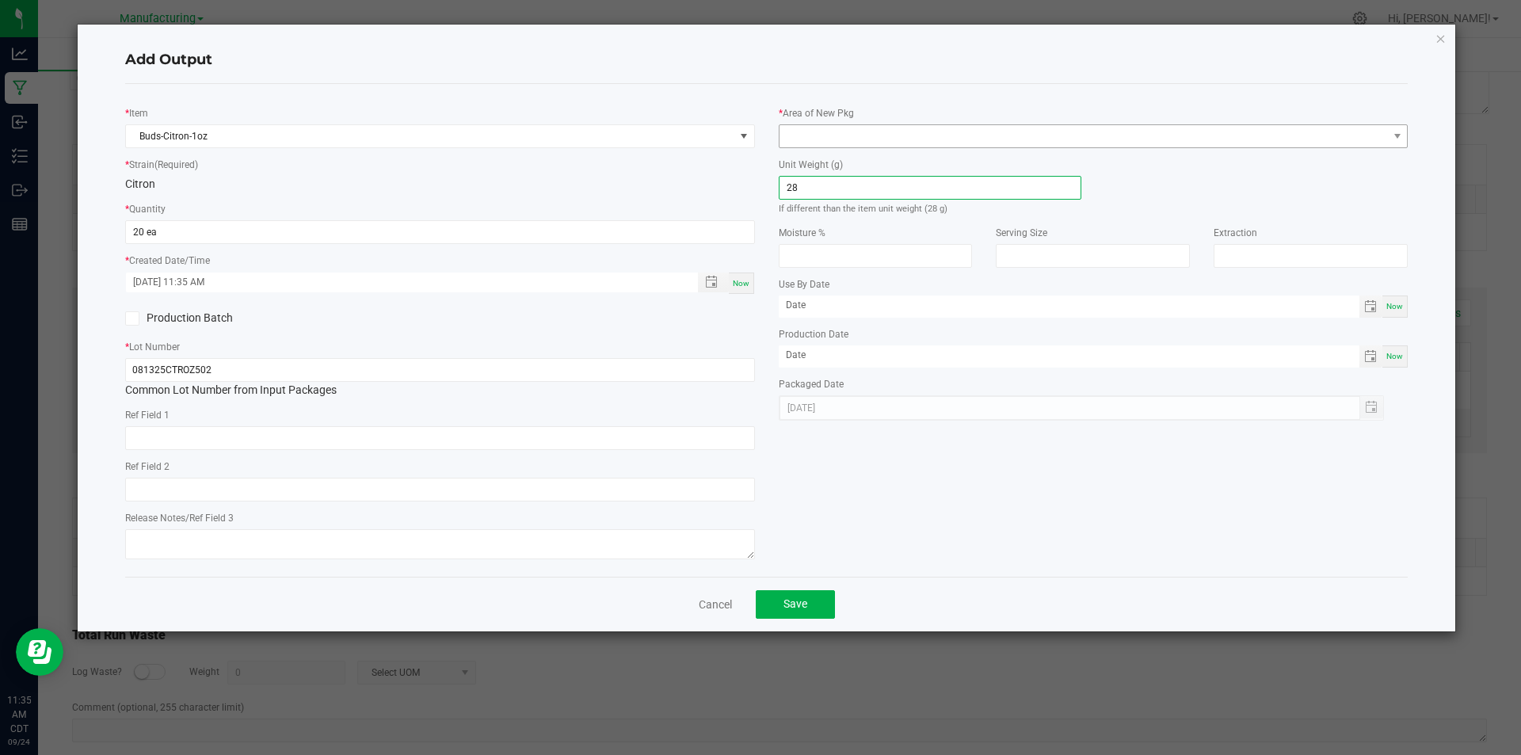
type input "28"
click at [915, 138] on span at bounding box center [1083, 136] width 608 height 22
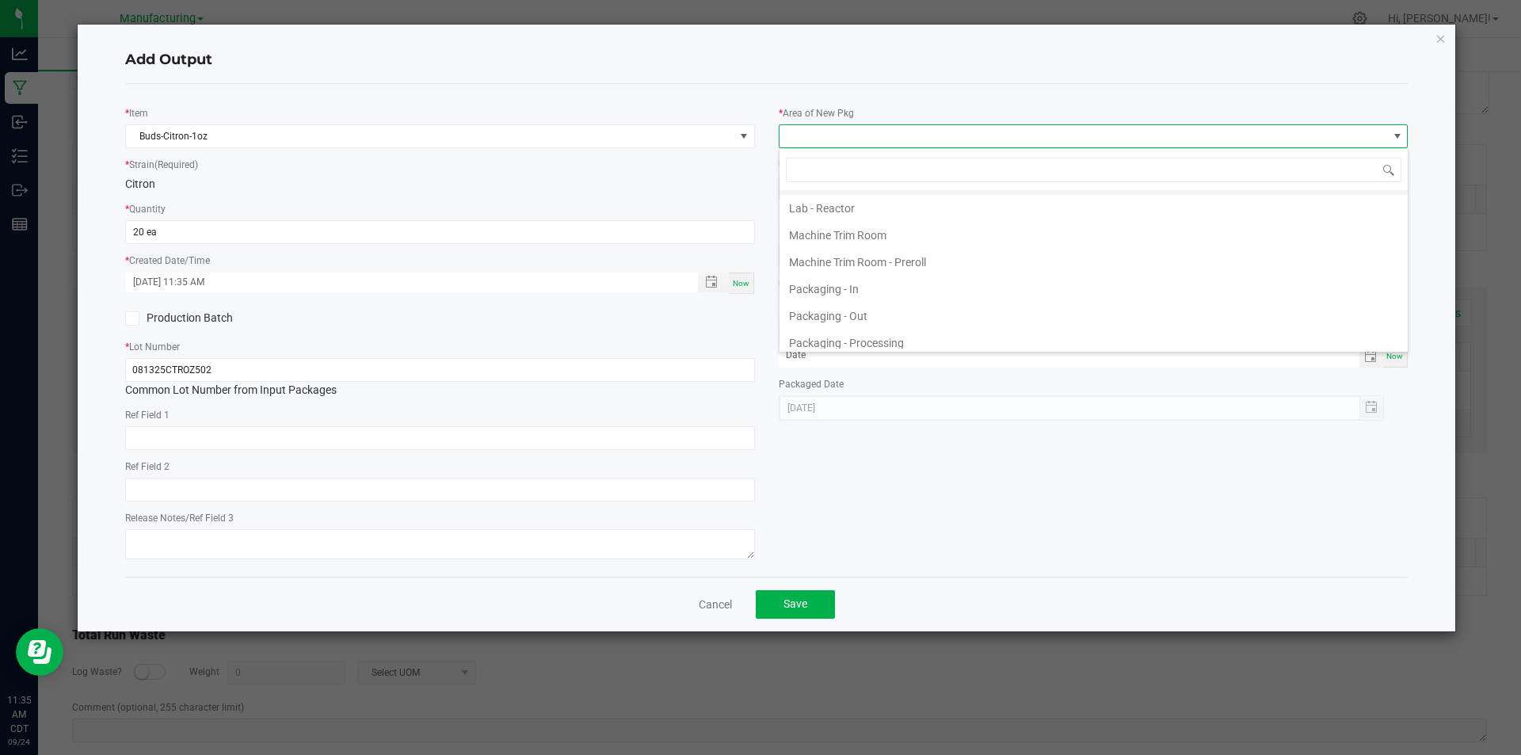
scroll to position [475, 0]
click at [875, 264] on li "Packaging - Processing" at bounding box center [1093, 266] width 628 height 27
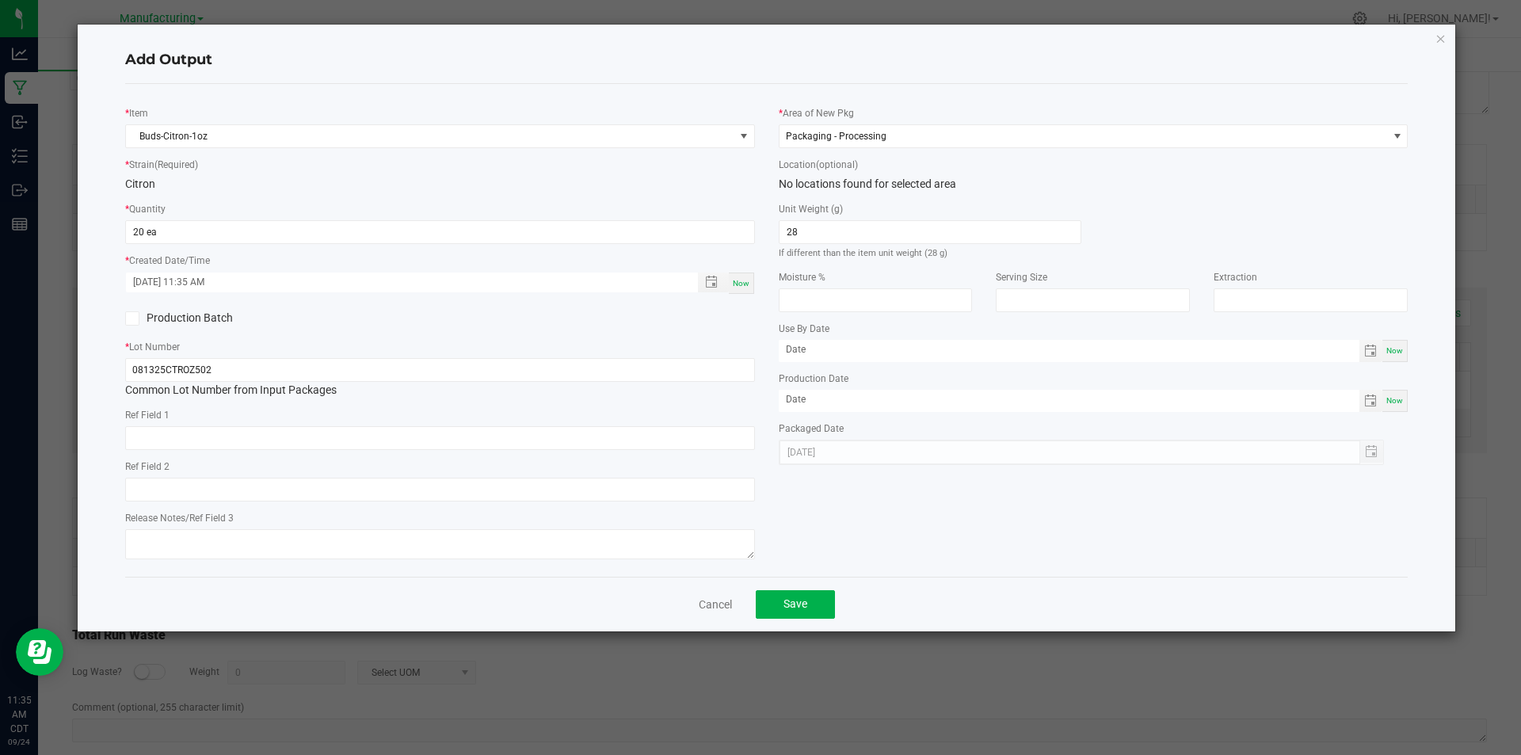
click at [770, 93] on div "* Item Buds-Citron-1oz * Strain (Required) Citron * Quantity 20 ea * Created Da…" at bounding box center [766, 330] width 1283 height 493
click at [804, 604] on span "Save" at bounding box center [795, 603] width 24 height 13
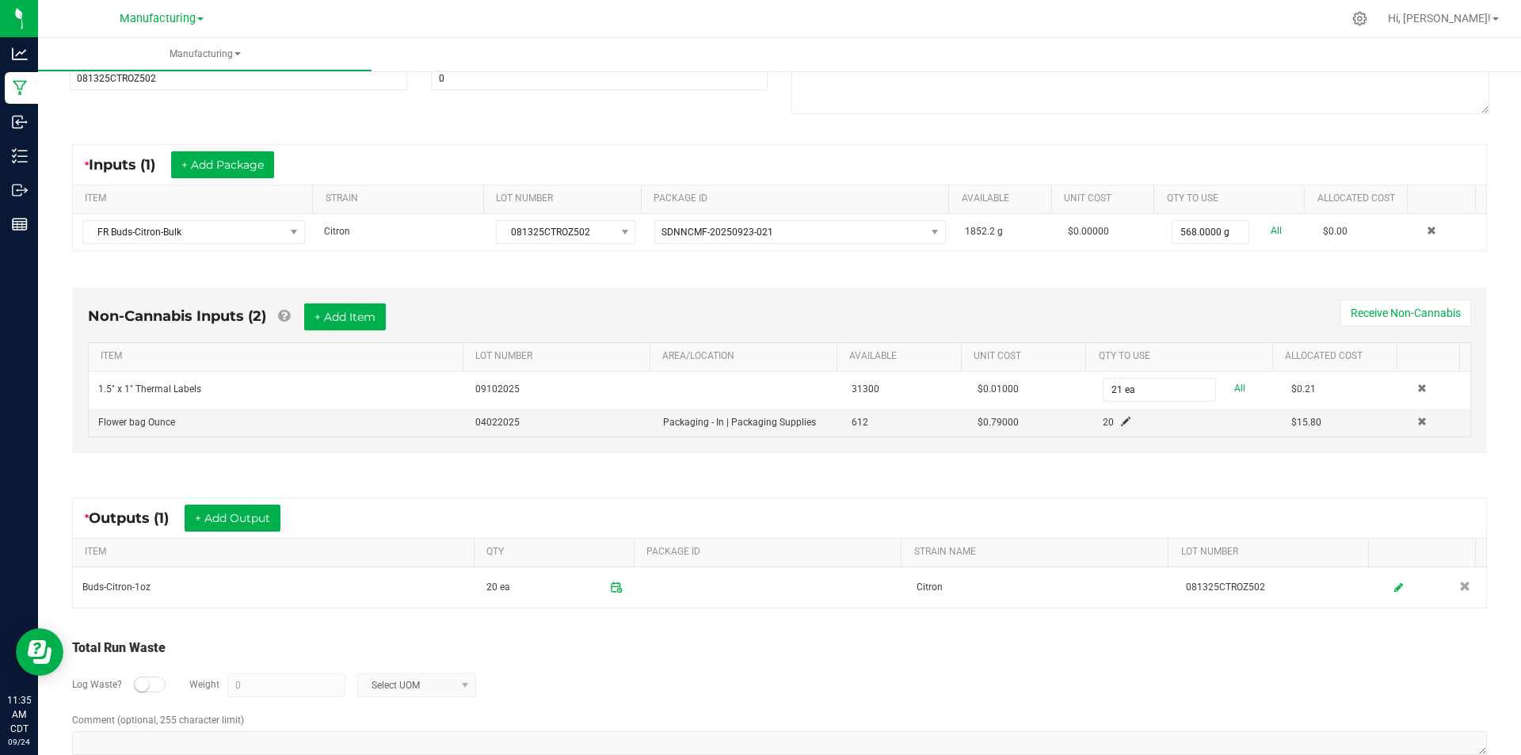
click at [725, 491] on div "* Outputs (1) + Add Output ITEM QTY PACKAGE ID STRAIN NAME LOT NUMBER Buds-Citr…" at bounding box center [779, 552] width 1443 height 139
click at [1181, 316] on div "Non-Cannabis Inputs (2) + Add Item Receive Non-Cannabis" at bounding box center [779, 322] width 1383 height 39
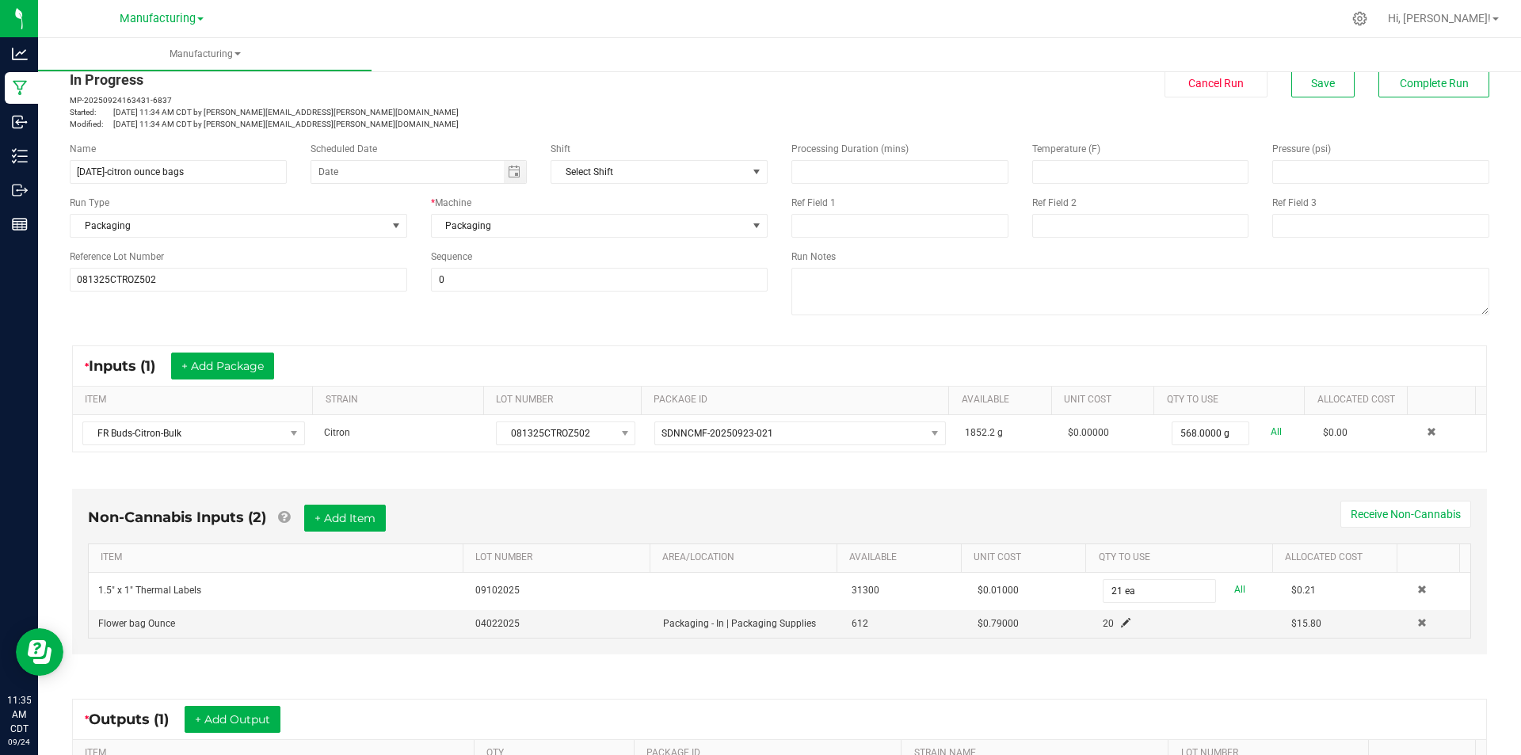
scroll to position [34, 0]
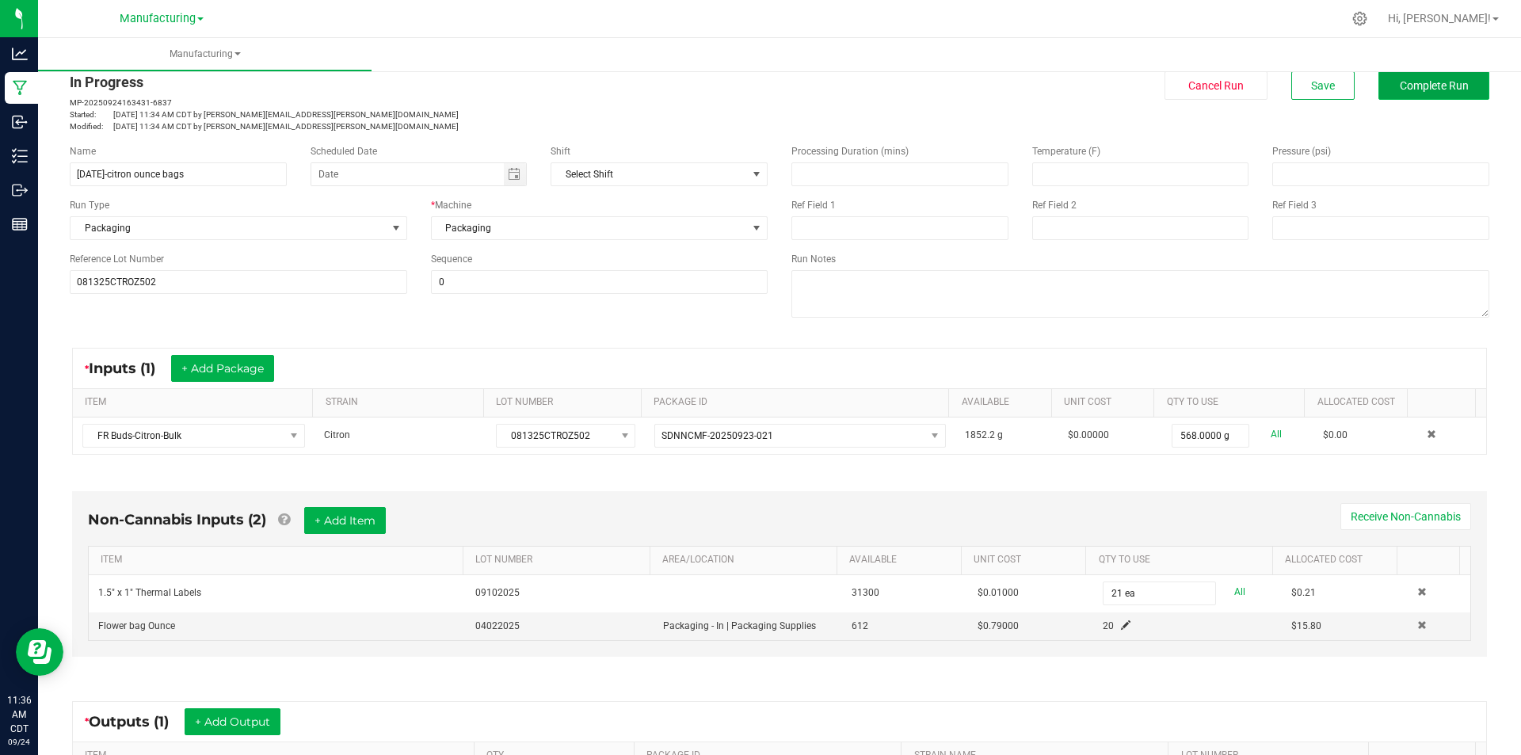
click at [1420, 93] on button "Complete Run" at bounding box center [1433, 85] width 111 height 29
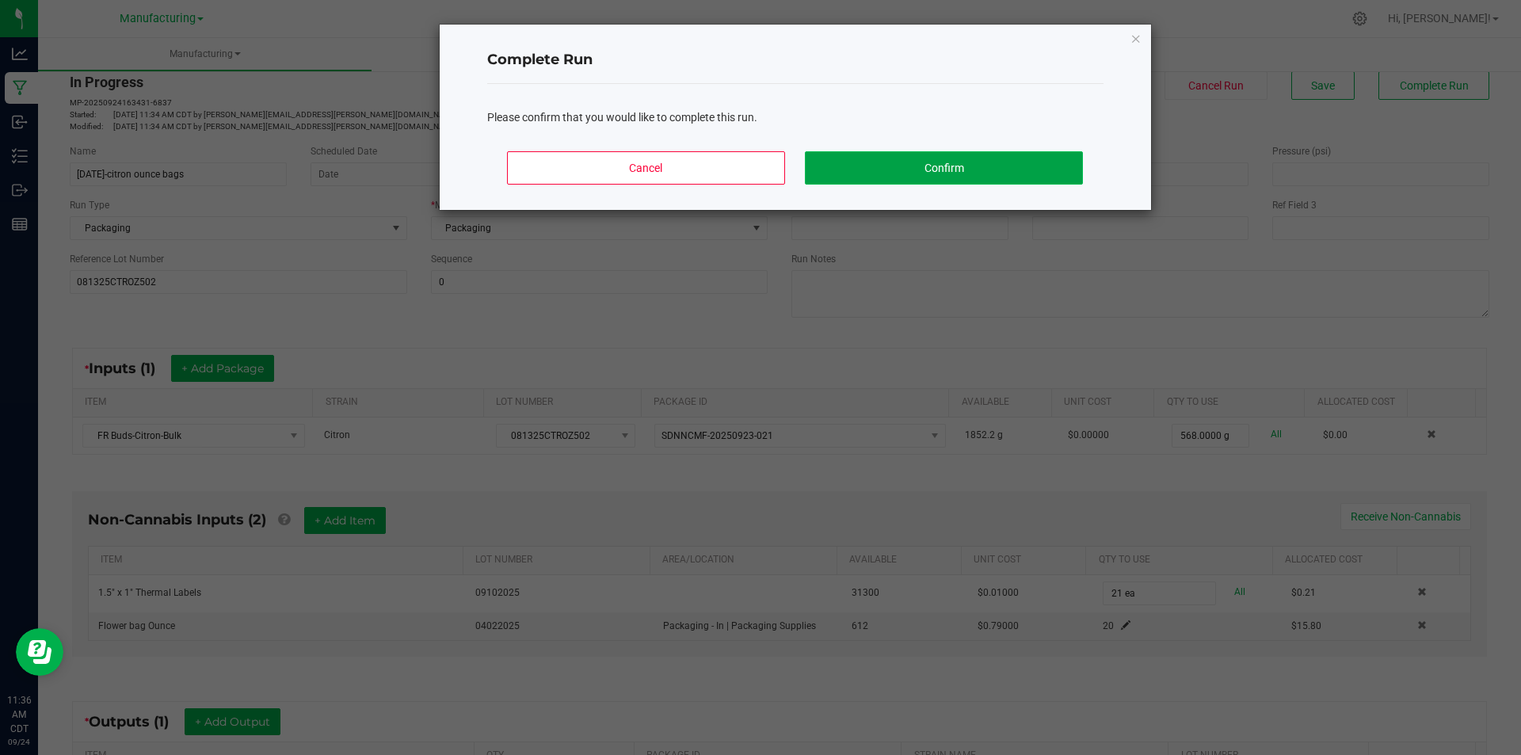
click at [965, 162] on button "Confirm" at bounding box center [943, 167] width 277 height 33
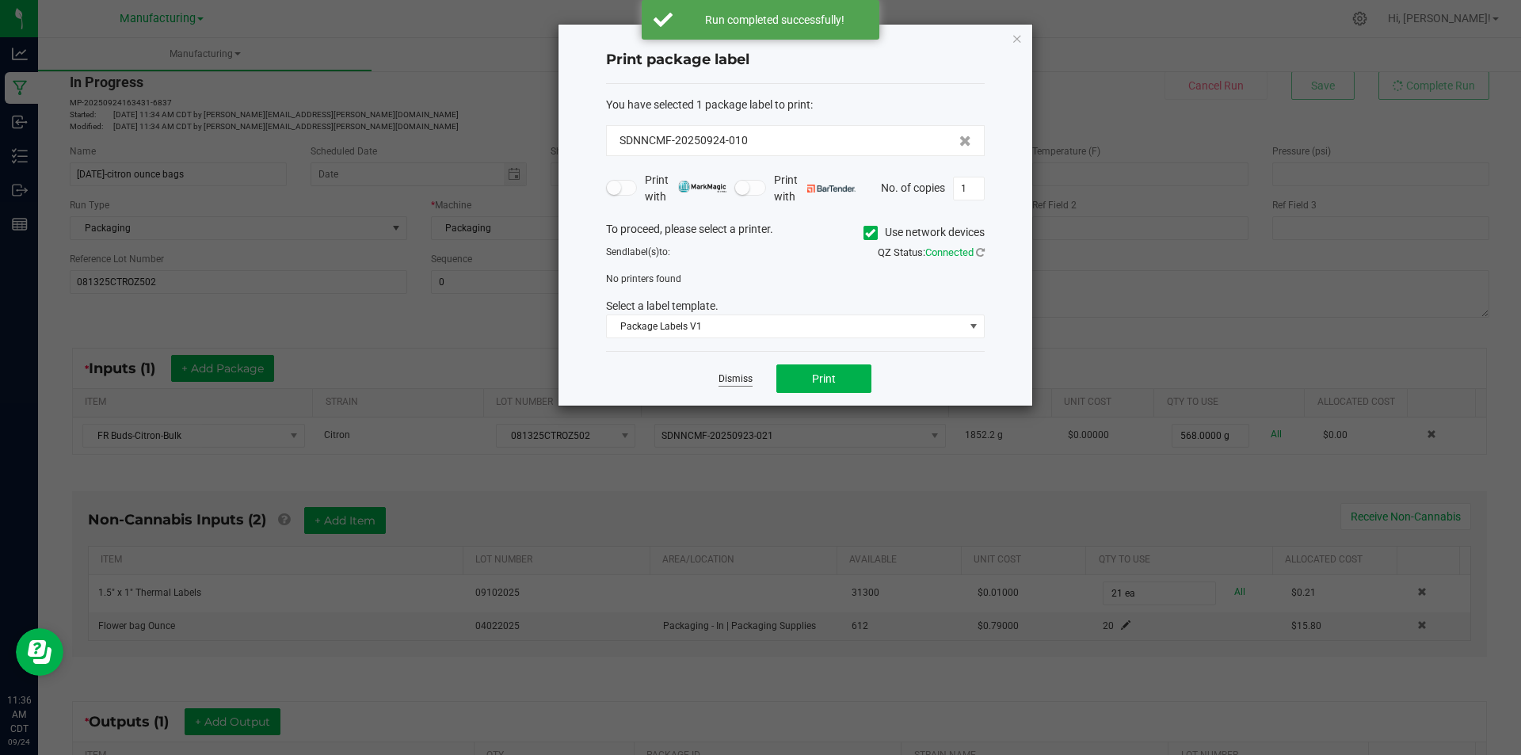
click at [739, 376] on link "Dismiss" at bounding box center [735, 378] width 34 height 13
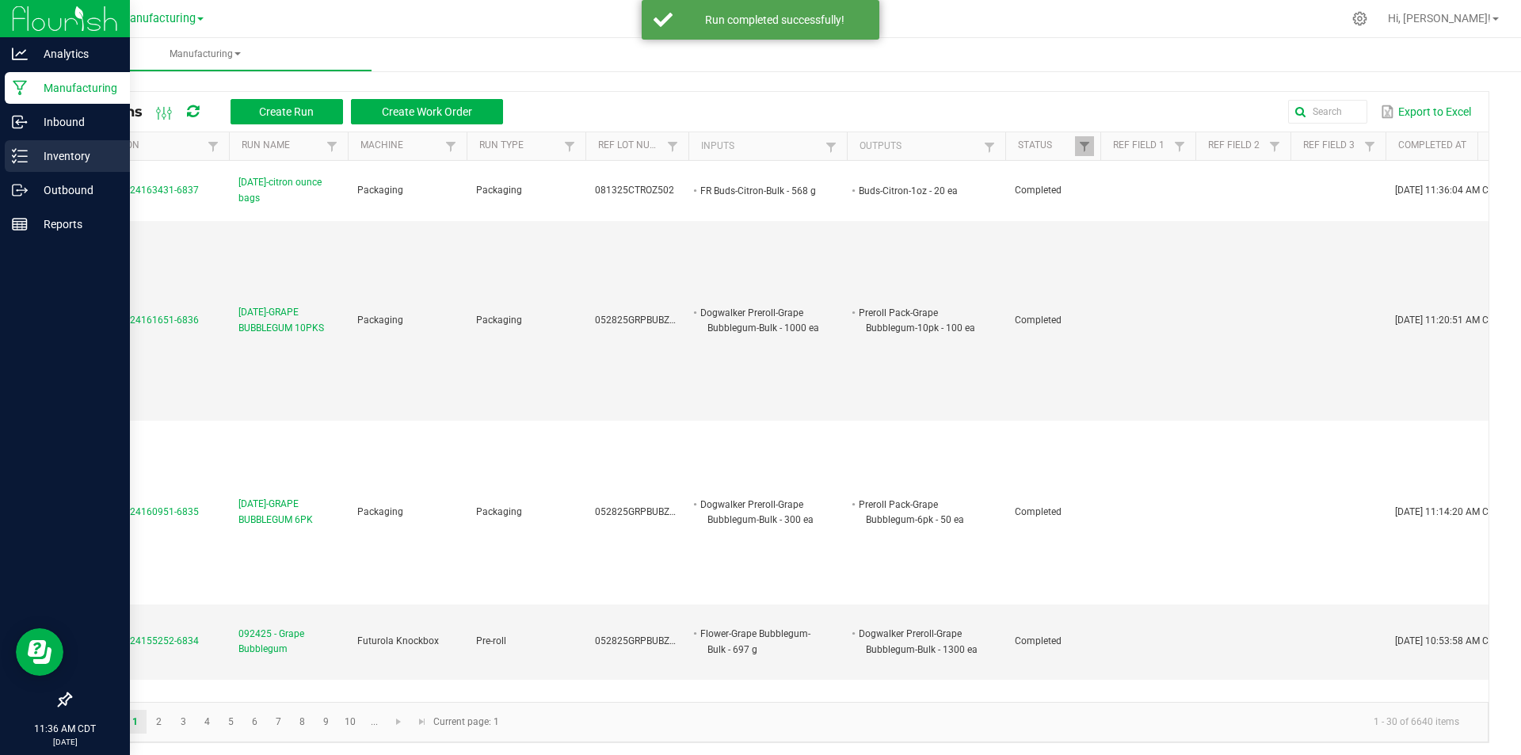
click at [29, 155] on p "Inventory" at bounding box center [75, 156] width 95 height 19
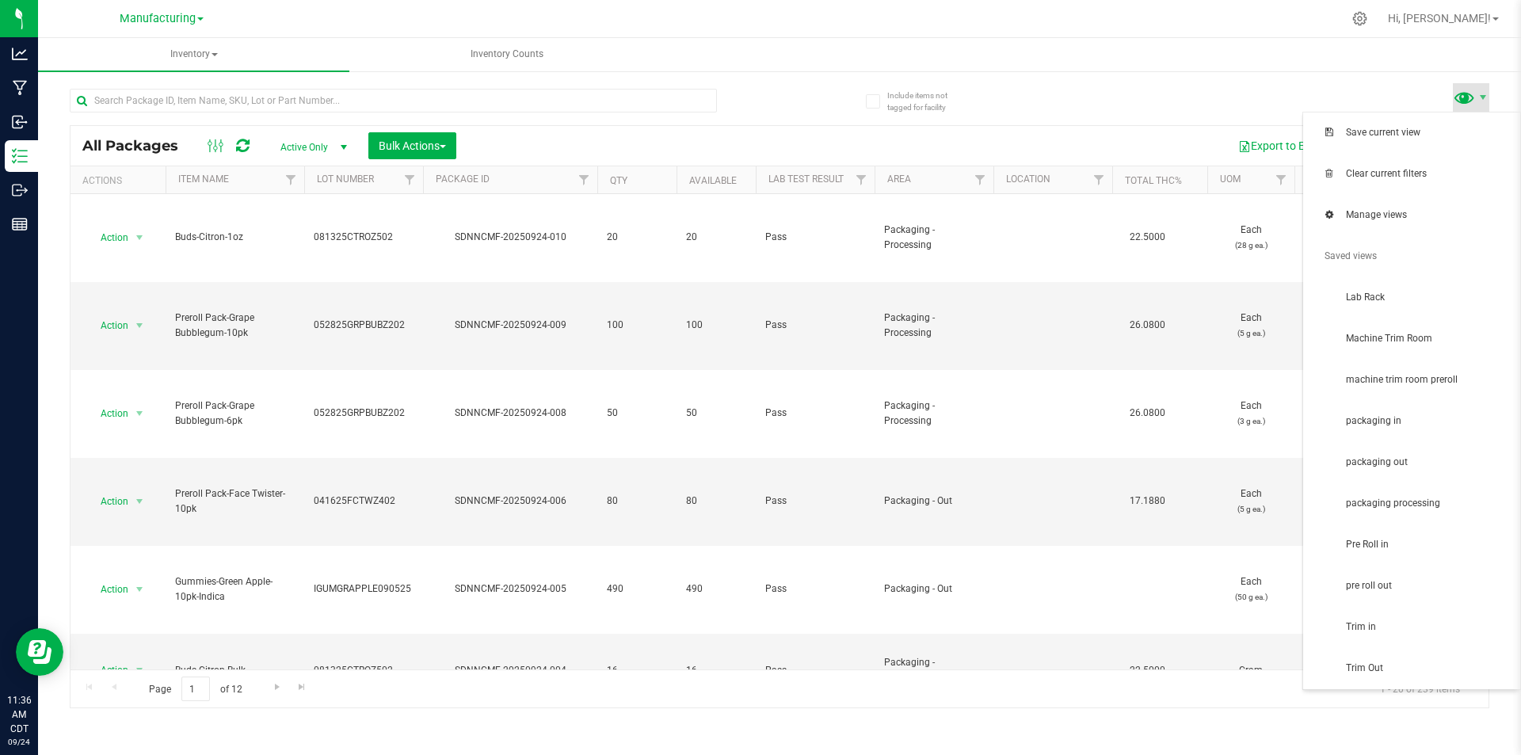
drag, startPoint x: 1465, startPoint y: 101, endPoint x: 1457, endPoint y: 103, distance: 8.3
click at [1464, 102] on span at bounding box center [1464, 97] width 23 height 23
click at [1416, 417] on span "packaging in" at bounding box center [1428, 420] width 165 height 13
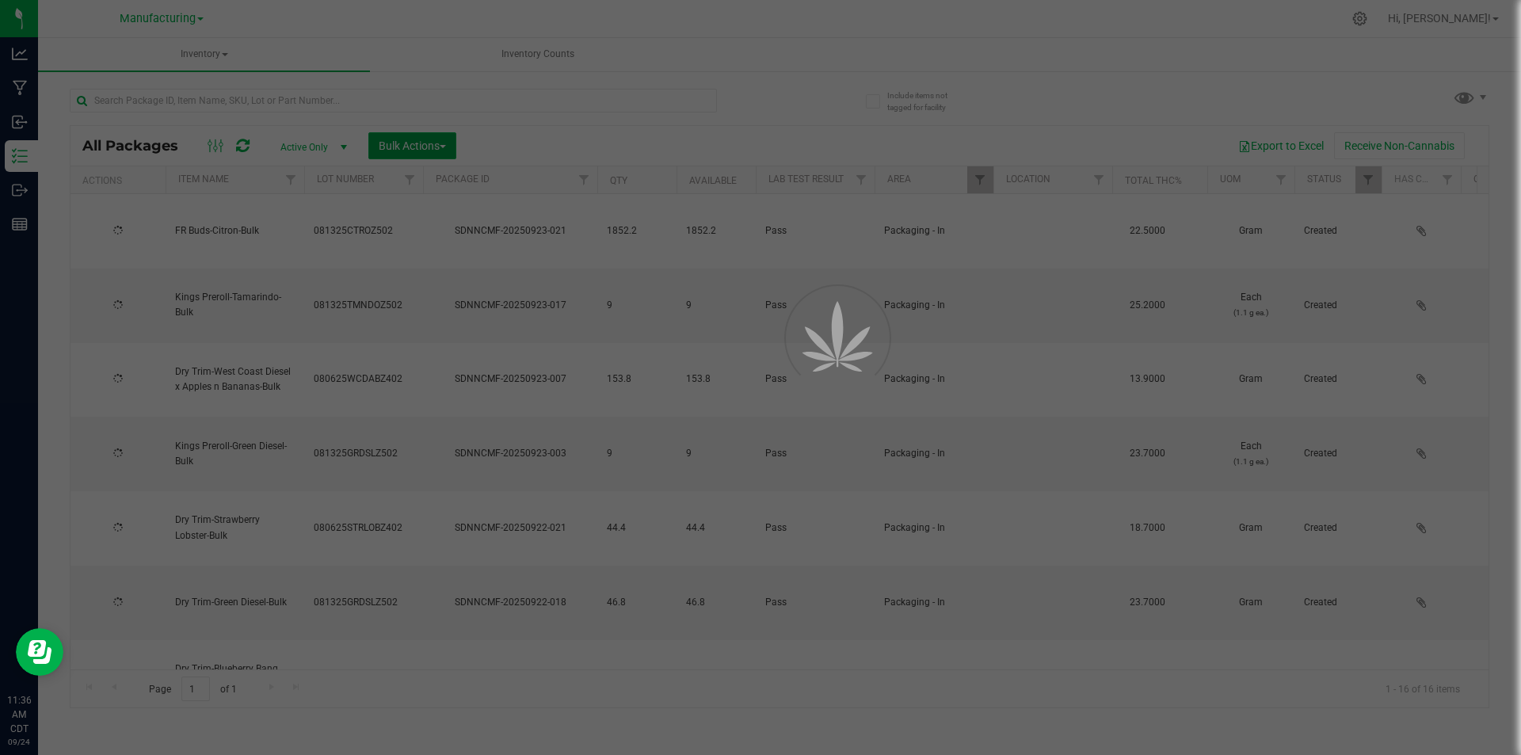
click at [421, 145] on span "Bulk Actions" at bounding box center [412, 145] width 67 height 13
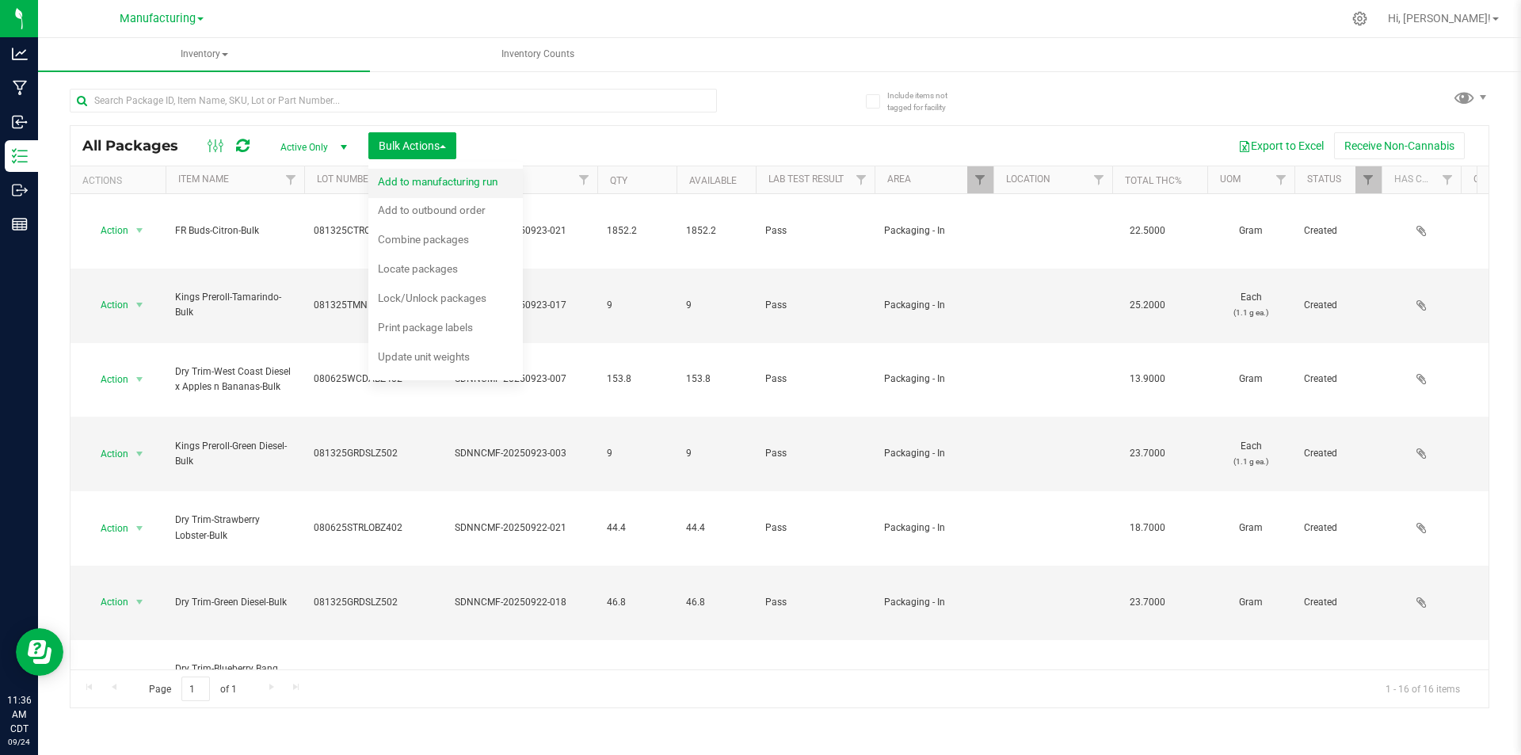
click at [440, 185] on span "Add to manufacturing run" at bounding box center [438, 181] width 120 height 13
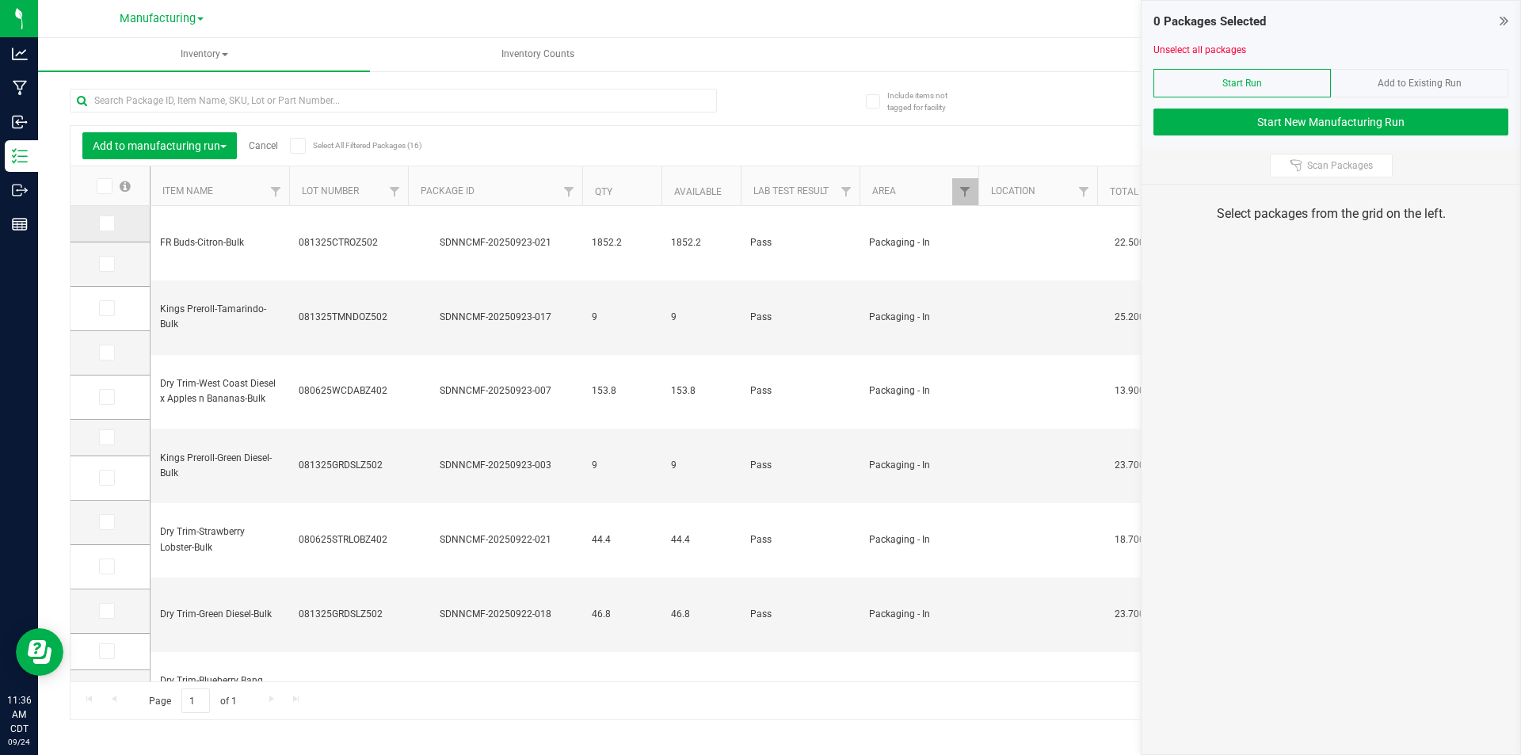
click at [100, 226] on span at bounding box center [107, 223] width 16 height 16
click at [0, 0] on input "checkbox" at bounding box center [0, 0] width 0 height 0
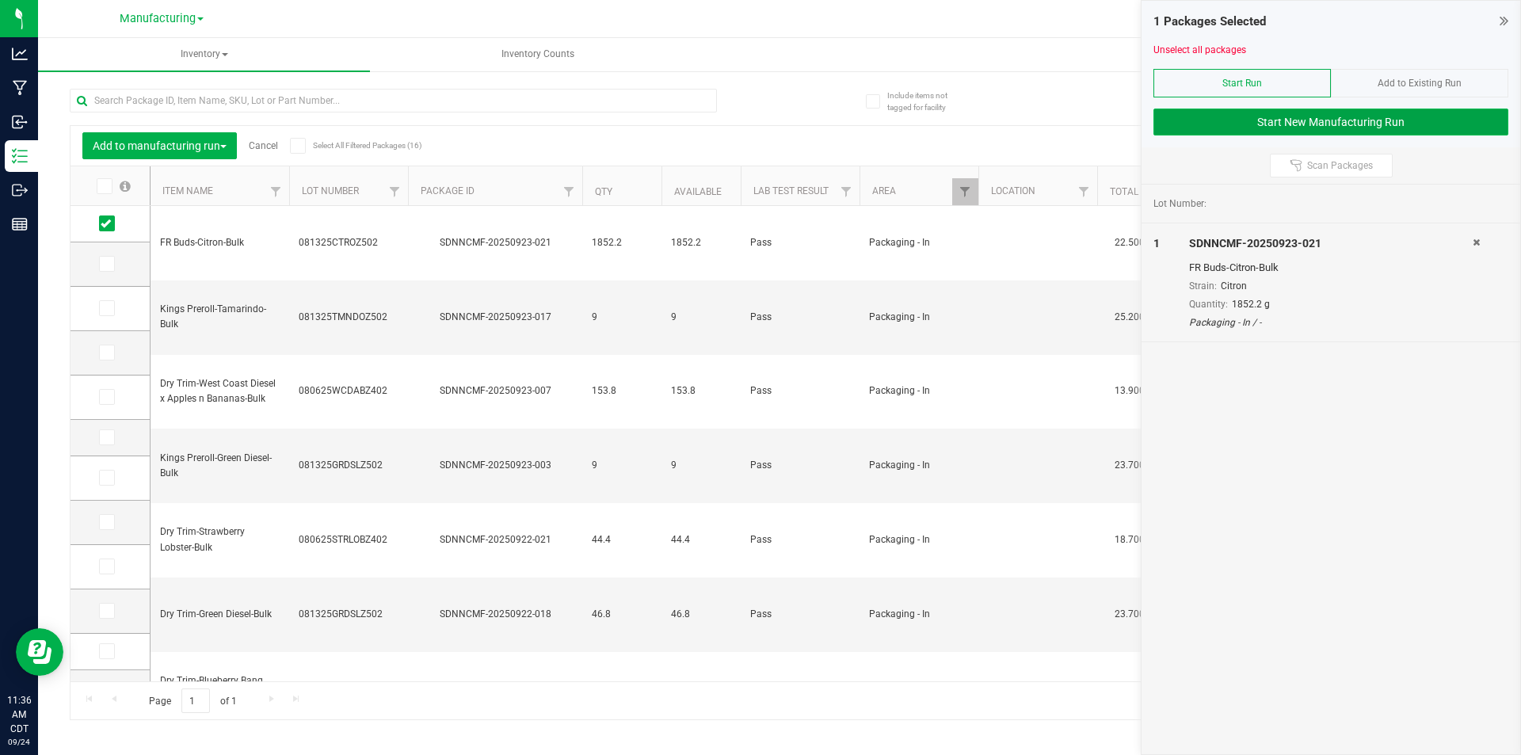
click at [1158, 118] on button "Start New Manufacturing Run" at bounding box center [1330, 122] width 355 height 27
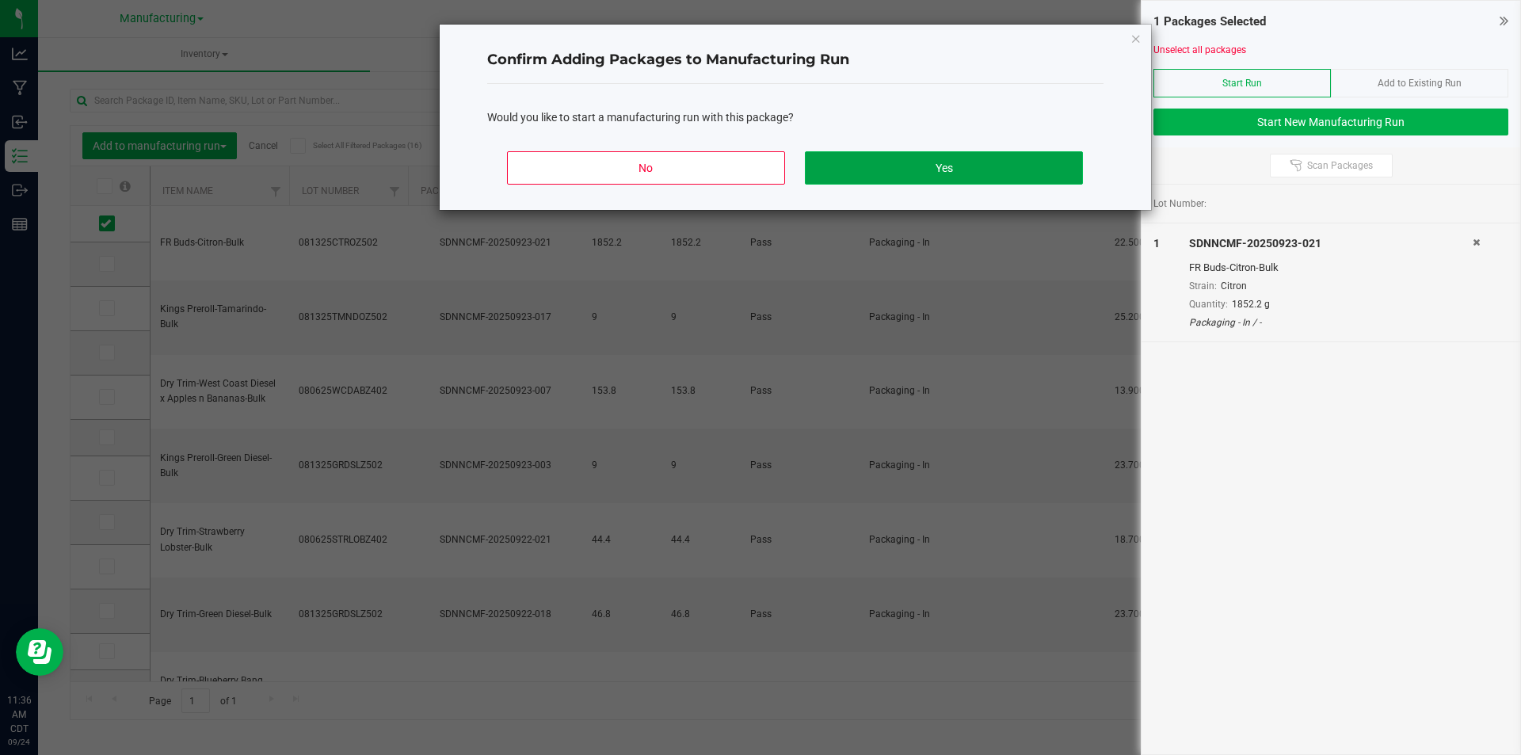
click at [899, 176] on button "Yes" at bounding box center [943, 167] width 277 height 33
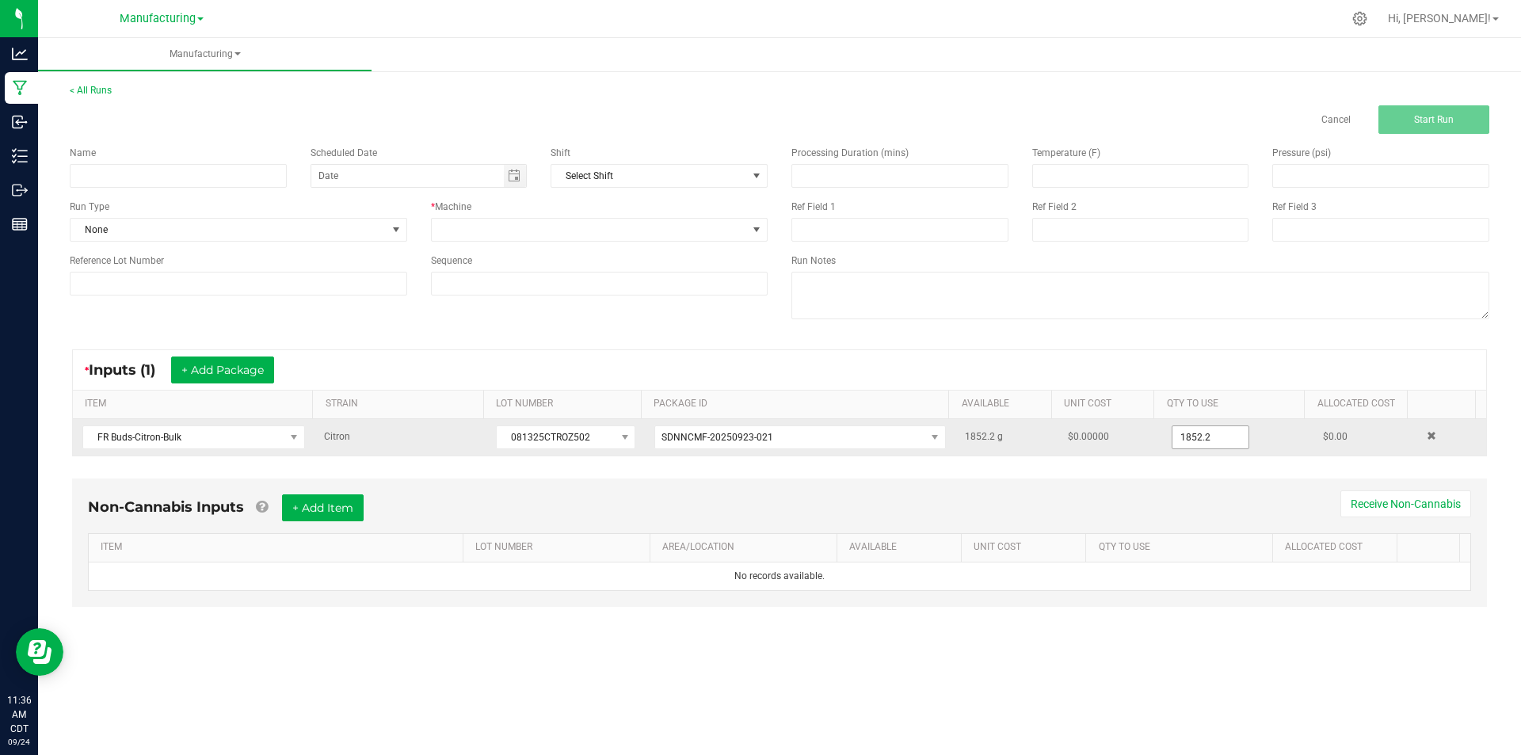
click at [1228, 433] on input "1852.2" at bounding box center [1210, 437] width 76 height 22
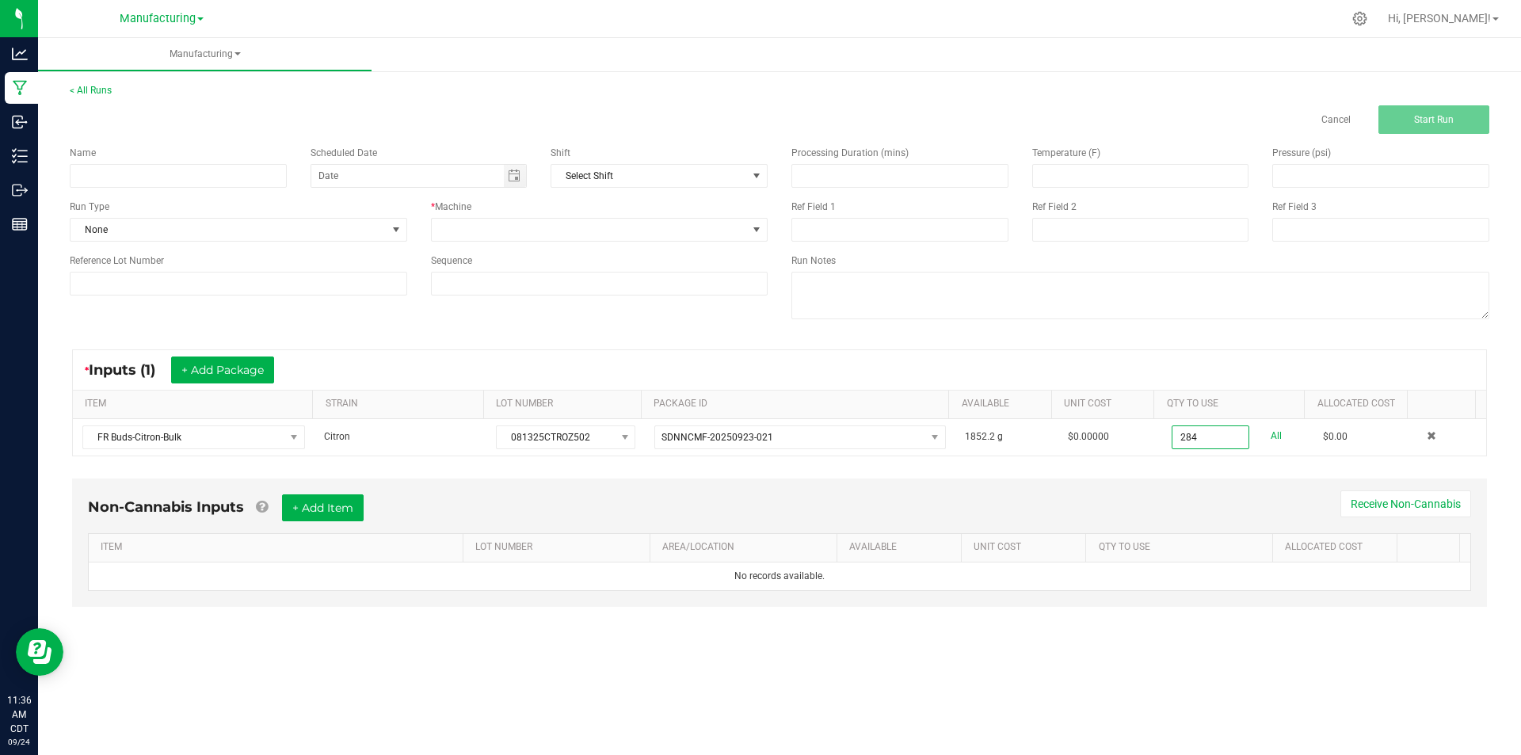
type input "284.0000 g"
click at [1309, 379] on div "* Inputs (1) + Add Package" at bounding box center [779, 370] width 1413 height 40
click at [227, 177] on input at bounding box center [178, 176] width 217 height 24
type input "[DATE]"
click at [376, 234] on span "None" at bounding box center [229, 230] width 316 height 22
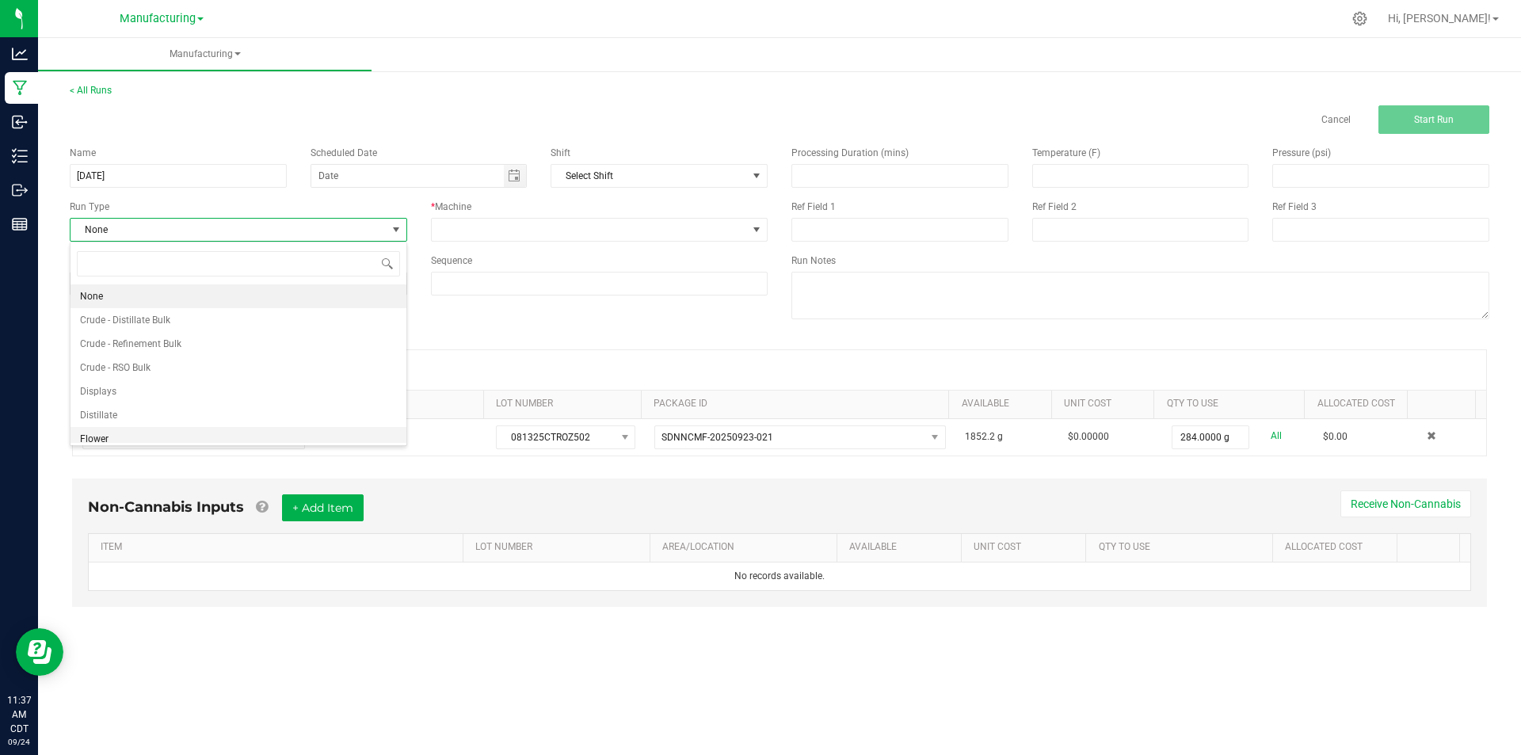
scroll to position [79, 0]
click at [164, 410] on li "Packaging" at bounding box center [239, 407] width 336 height 24
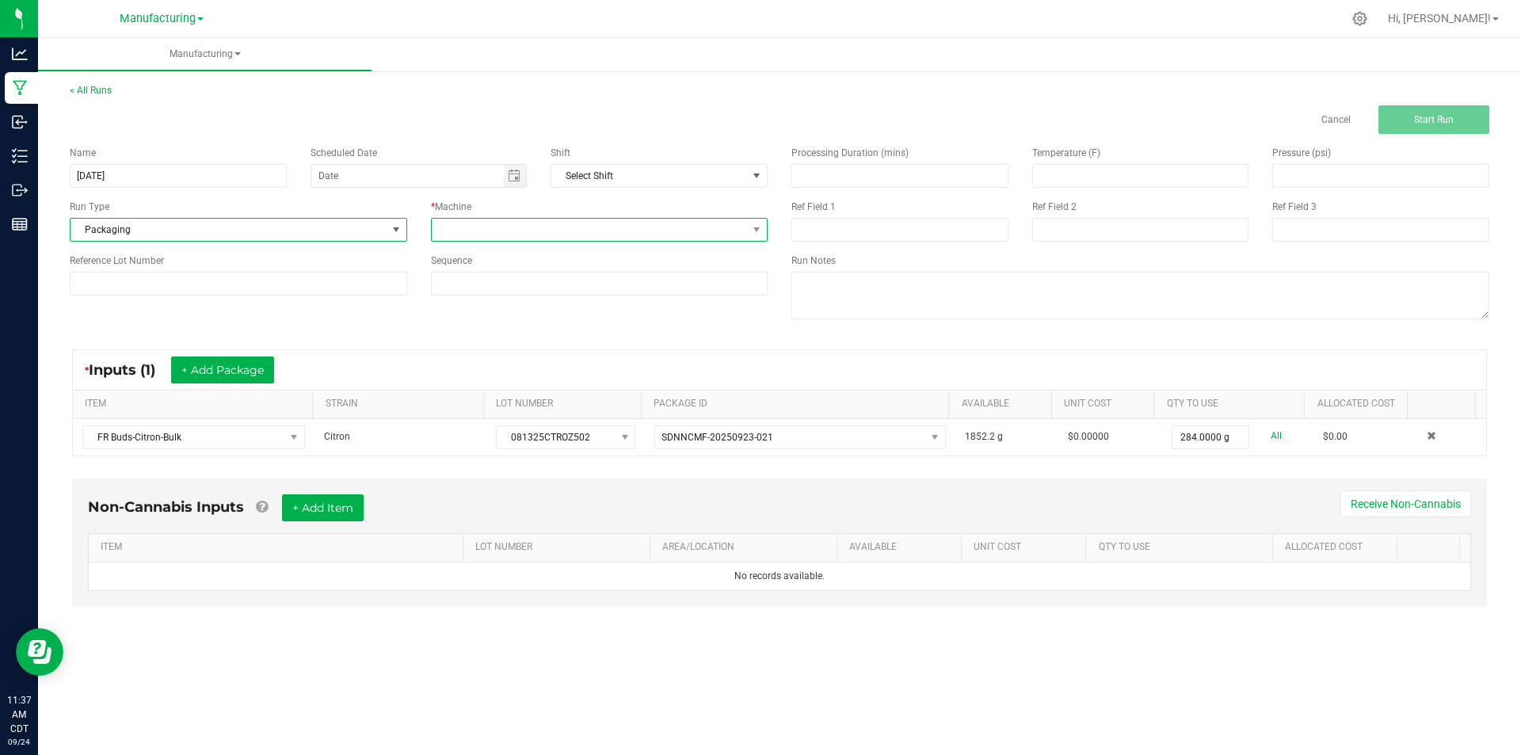
click at [497, 234] on span at bounding box center [590, 230] width 316 height 22
click at [511, 377] on li "Packaging" at bounding box center [600, 380] width 336 height 27
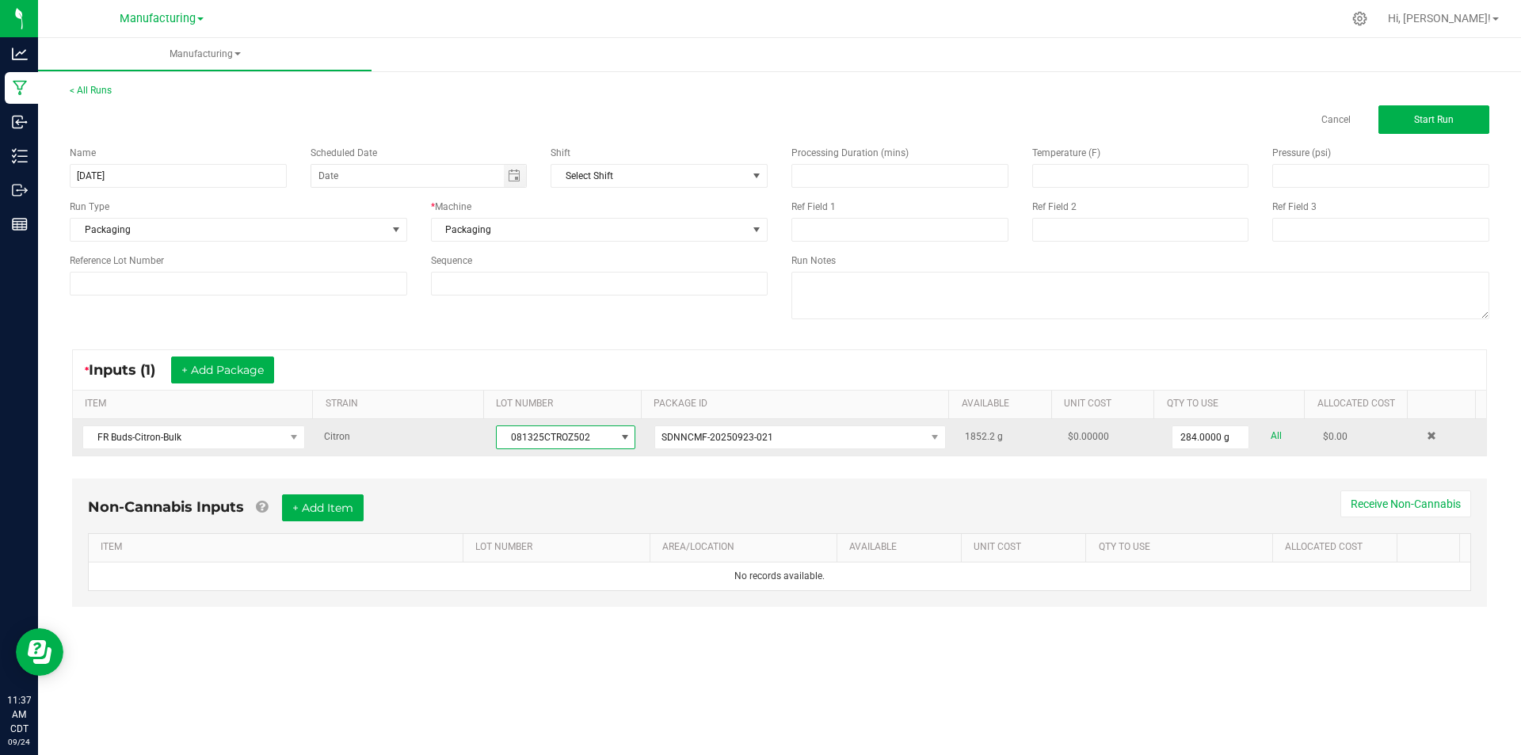
click at [580, 438] on span "081325CTROZ502" at bounding box center [556, 437] width 118 height 22
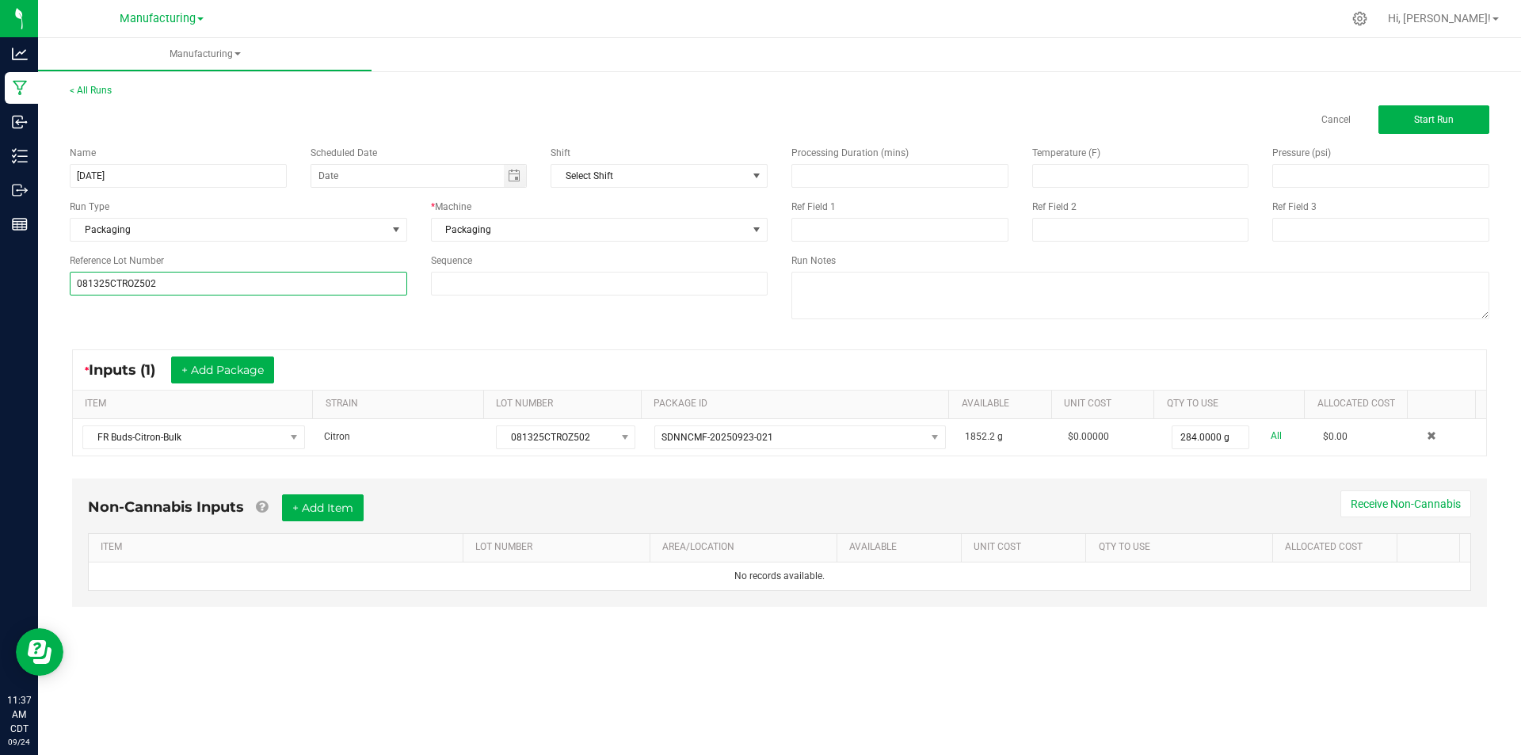
type input "081325CTROZ502"
click at [299, 318] on div "Name [DATE] Scheduled Date Shift Select Shift Run Type Packaging * Machine Pack…" at bounding box center [779, 234] width 1443 height 201
click at [427, 330] on div "Name [DATE] Scheduled Date Shift Select Shift Run Type Packaging * Machine Pack…" at bounding box center [779, 234] width 1443 height 201
click at [1449, 129] on button "Start Run" at bounding box center [1433, 119] width 111 height 29
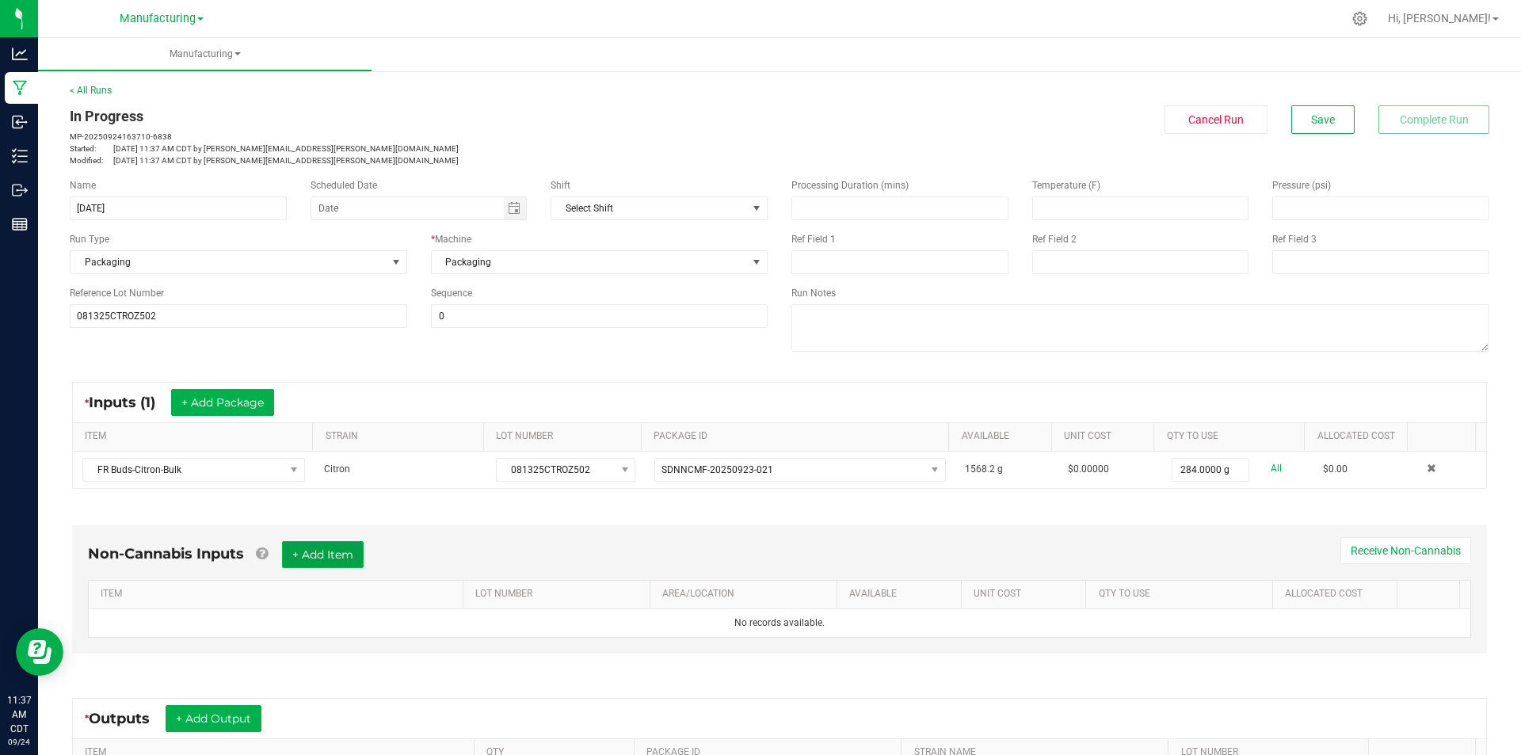
click at [345, 563] on button "+ Add Item" at bounding box center [323, 554] width 82 height 27
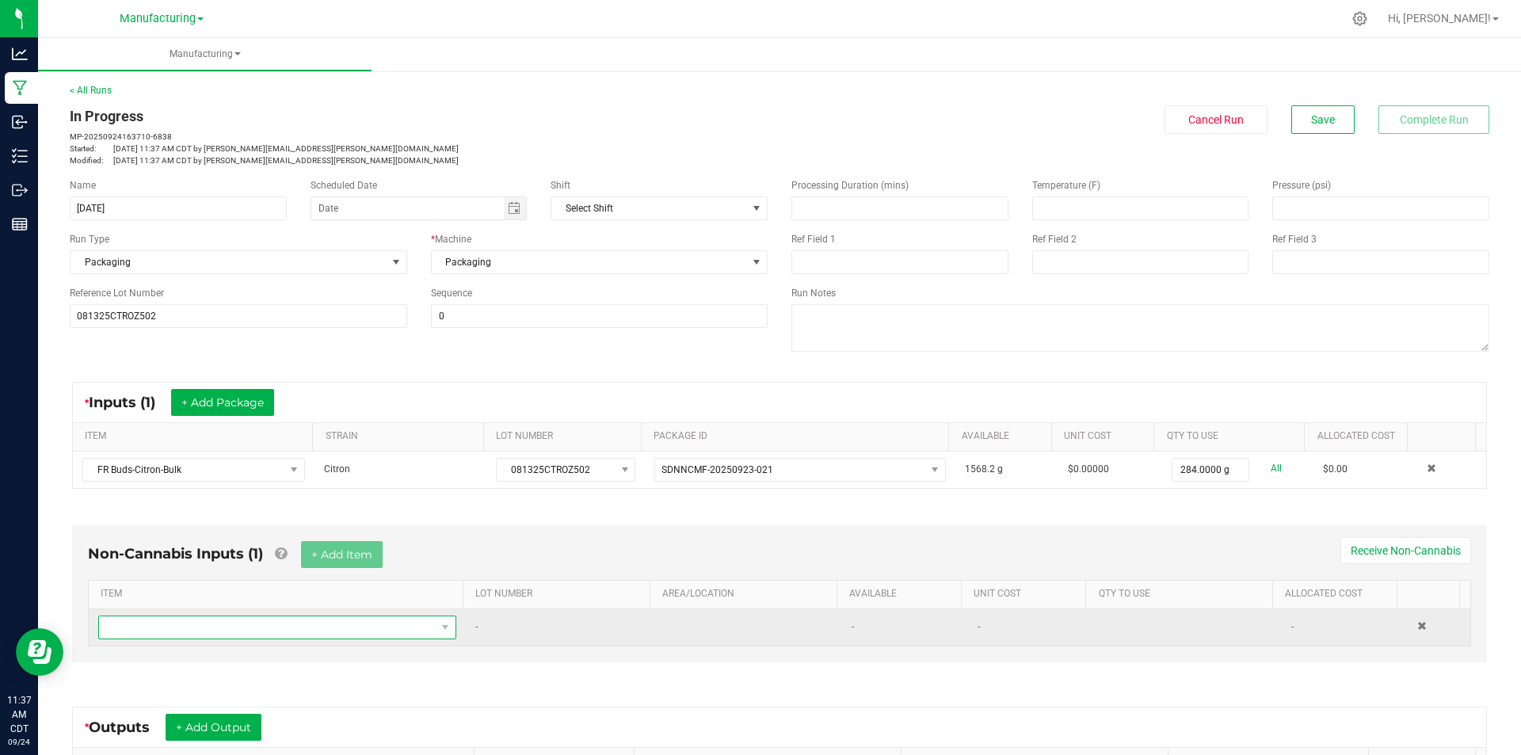
click at [360, 627] on span "NO DATA FOUND" at bounding box center [267, 627] width 337 height 22
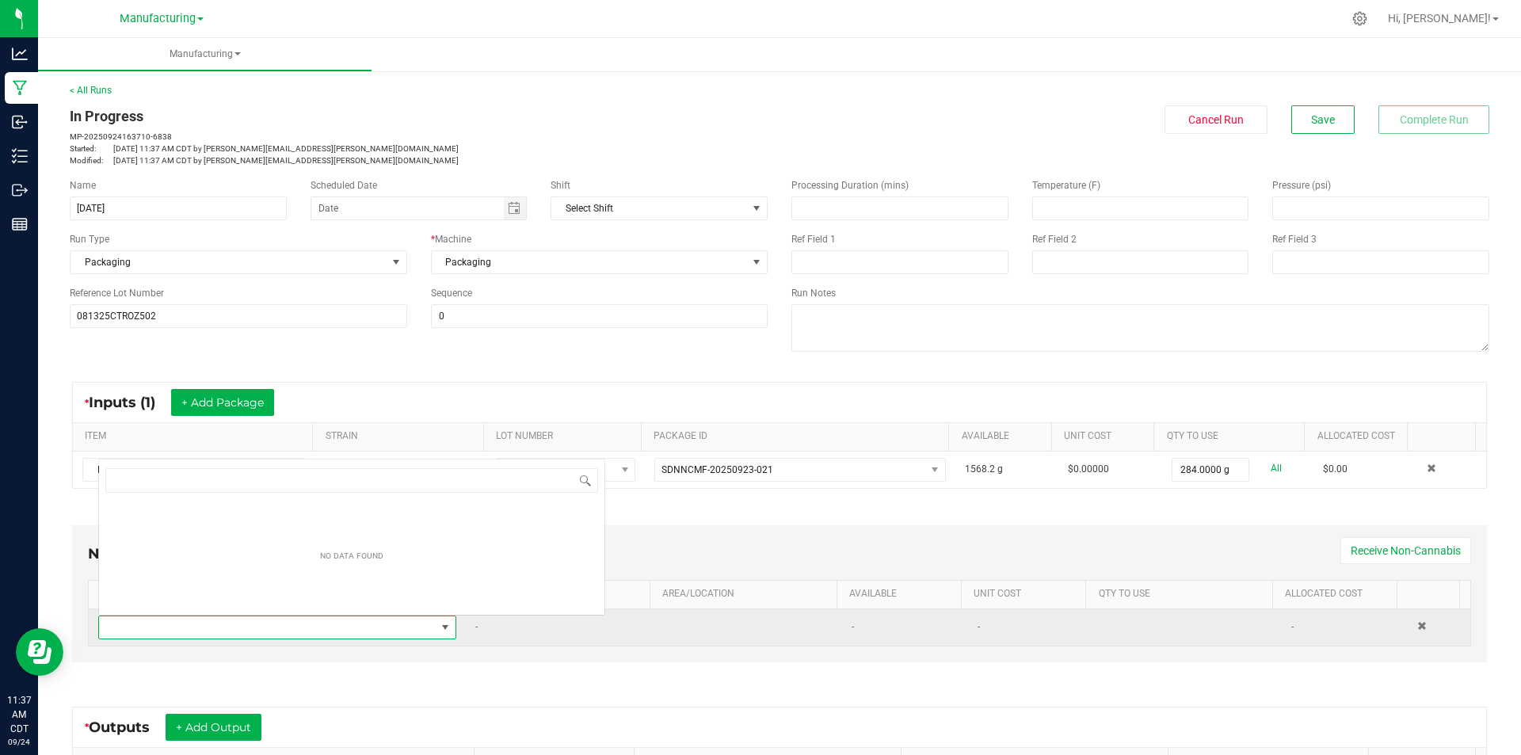
scroll to position [24, 349]
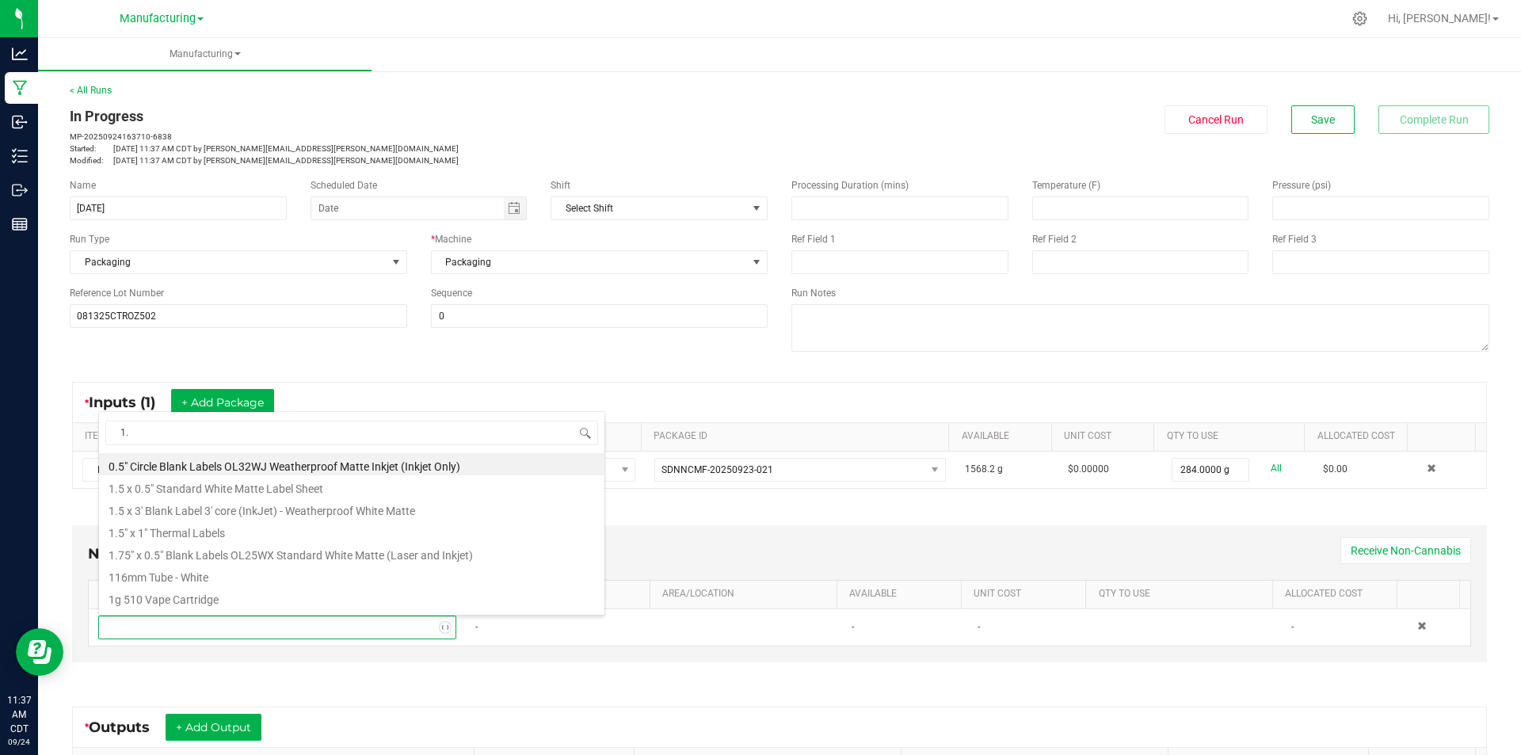
type input "1.5"
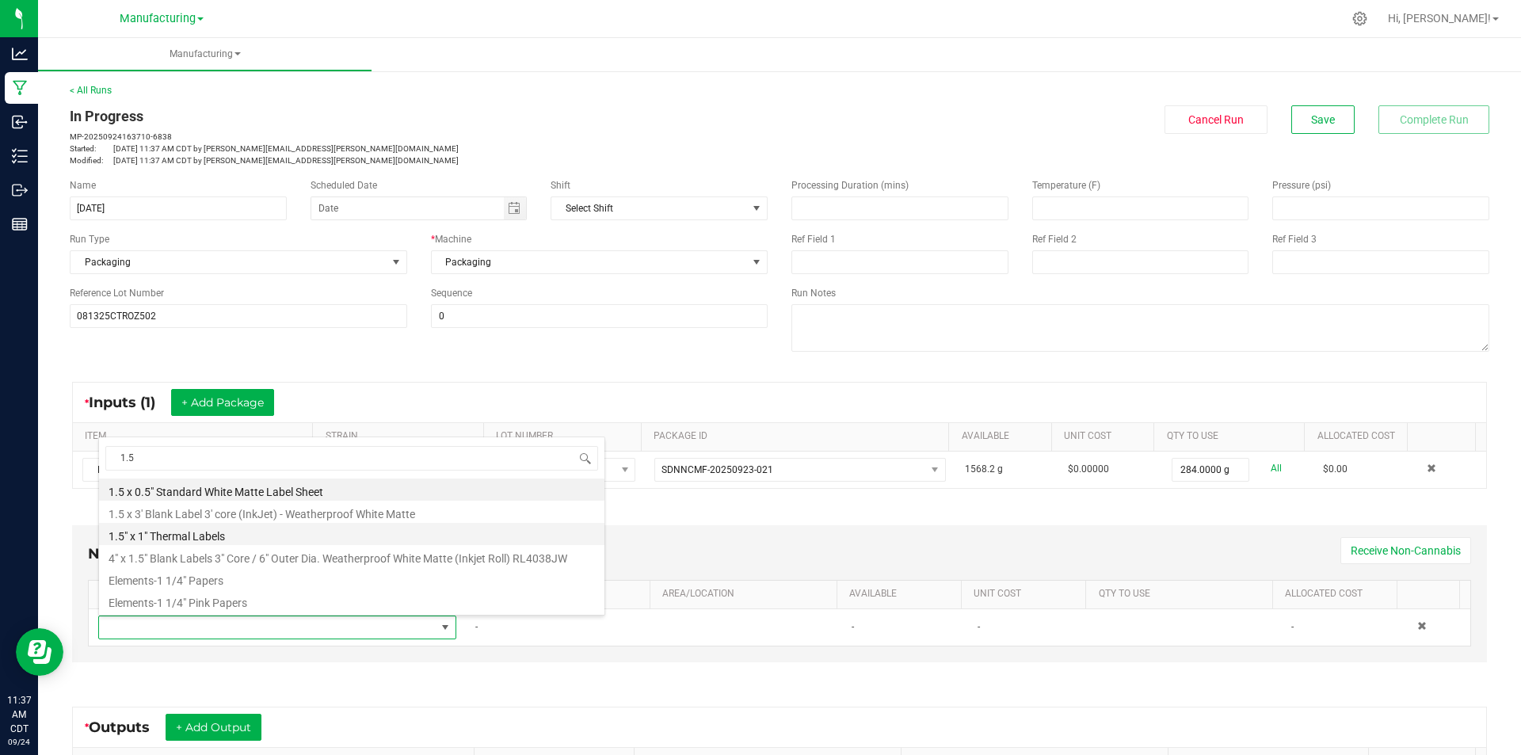
click at [234, 532] on li "1.5" x 1" Thermal Labels" at bounding box center [351, 534] width 505 height 22
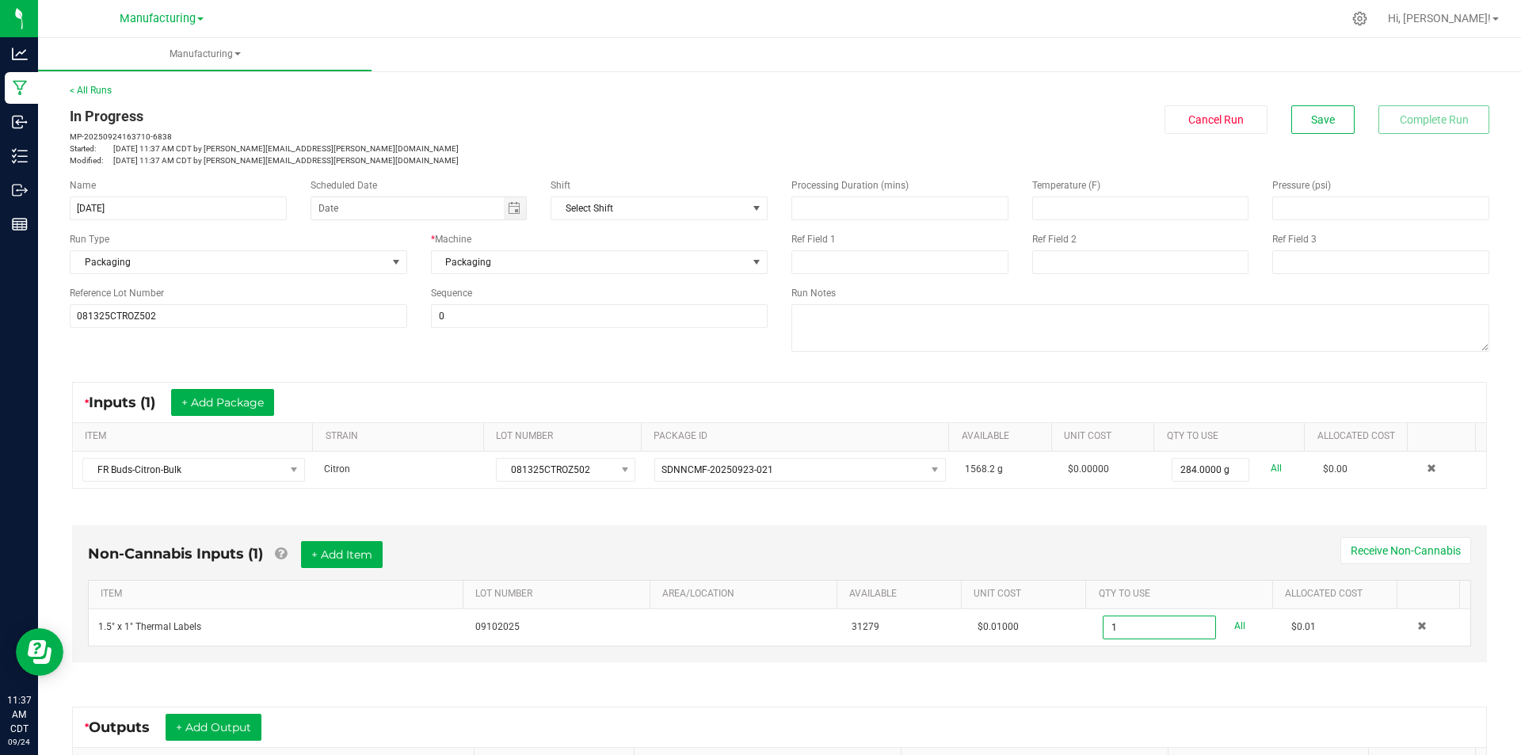
type input "0"
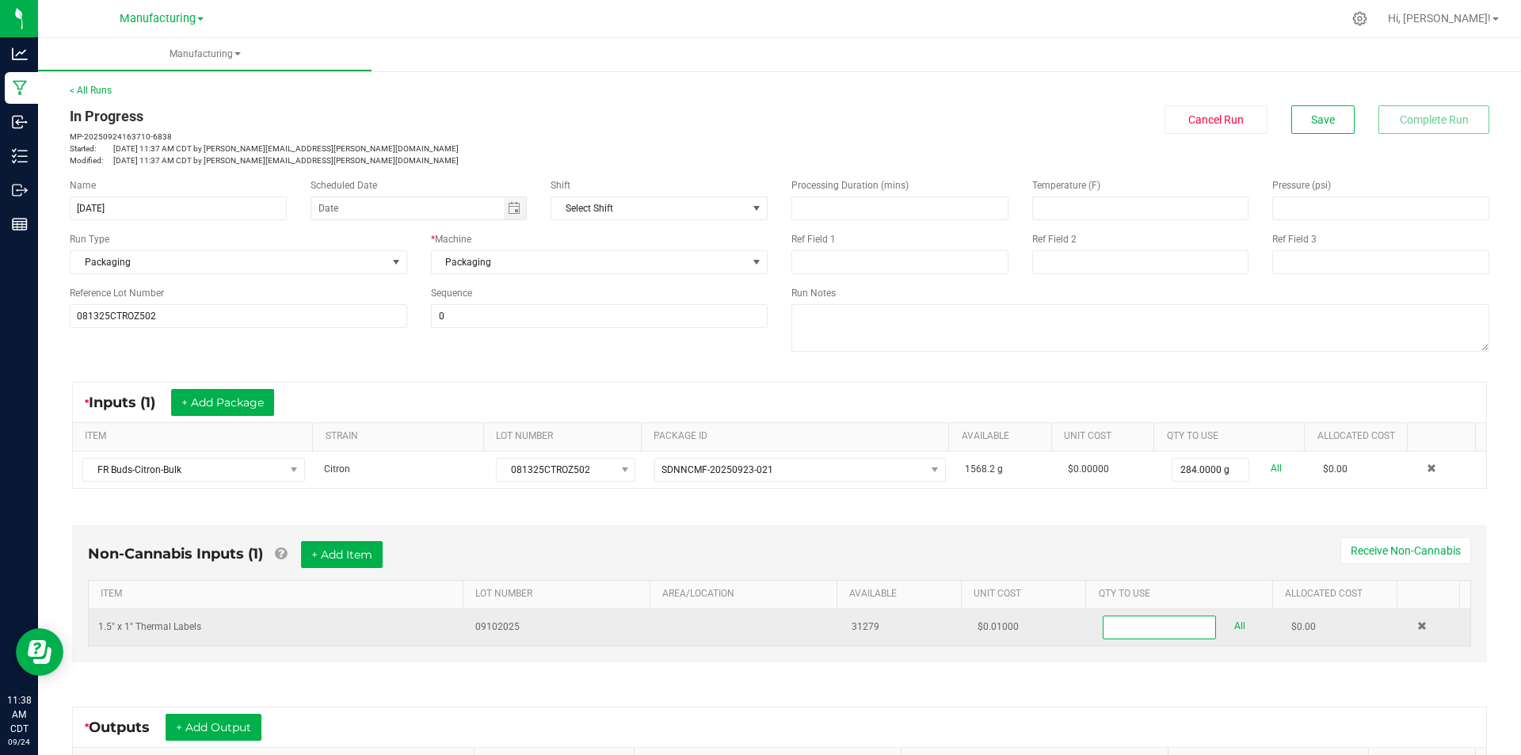
click at [1113, 626] on input at bounding box center [1158, 627] width 111 height 22
click at [1176, 625] on input "2" at bounding box center [1158, 627] width 111 height 22
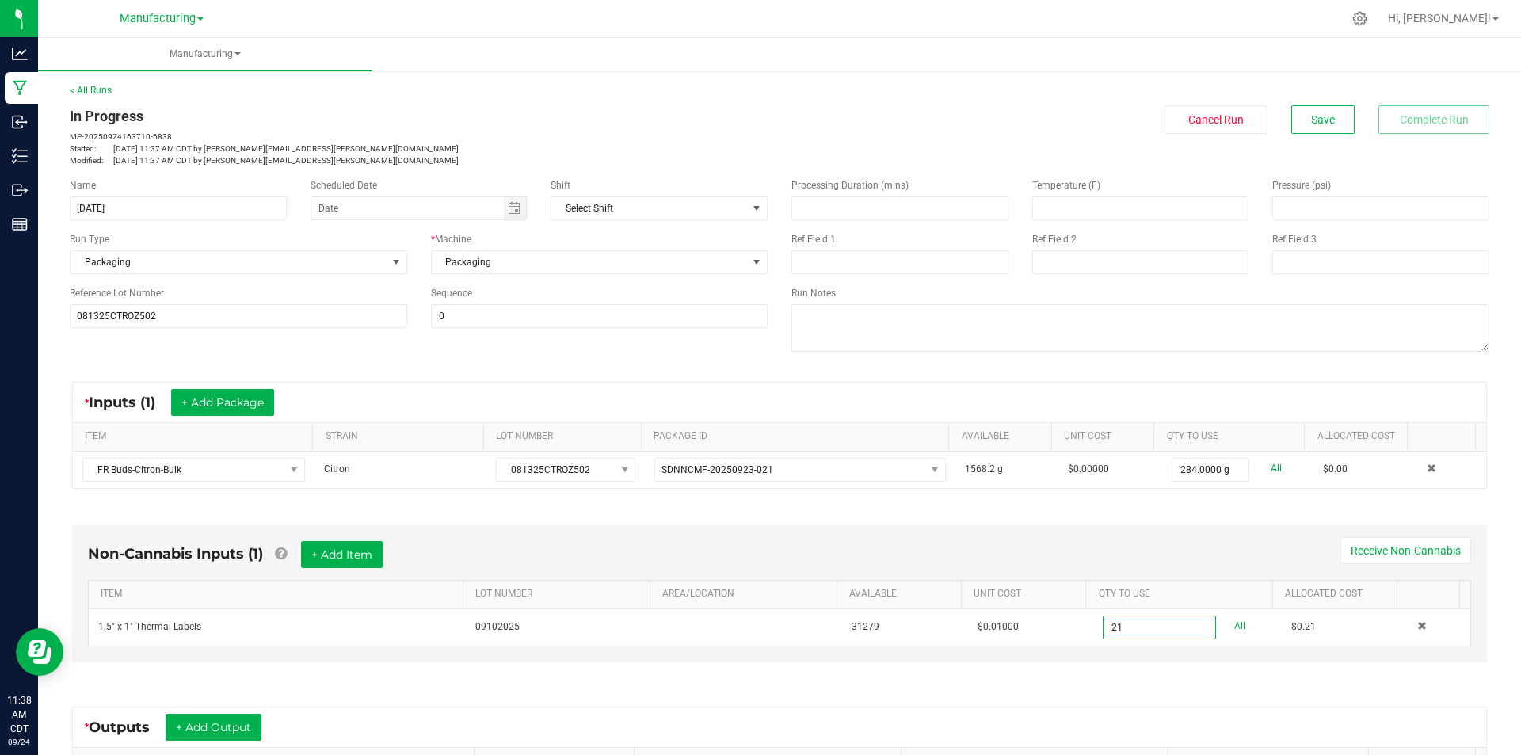
type input "21 ea"
drag, startPoint x: 1213, startPoint y: 550, endPoint x: 1229, endPoint y: 547, distance: 16.2
click at [1214, 550] on div "Non-Cannabis Inputs (1) + Add Item Receive Non-Cannabis" at bounding box center [779, 560] width 1383 height 39
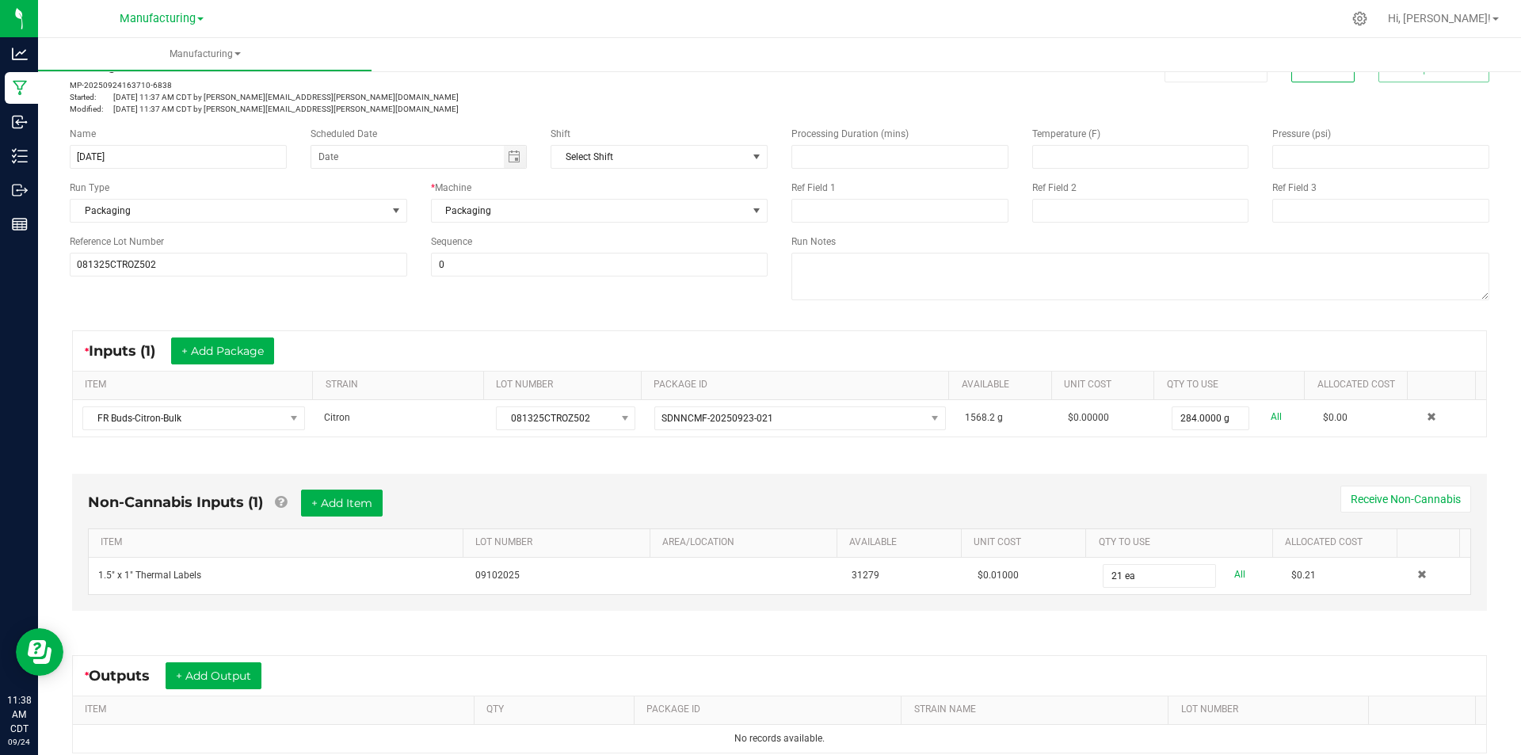
scroll to position [79, 0]
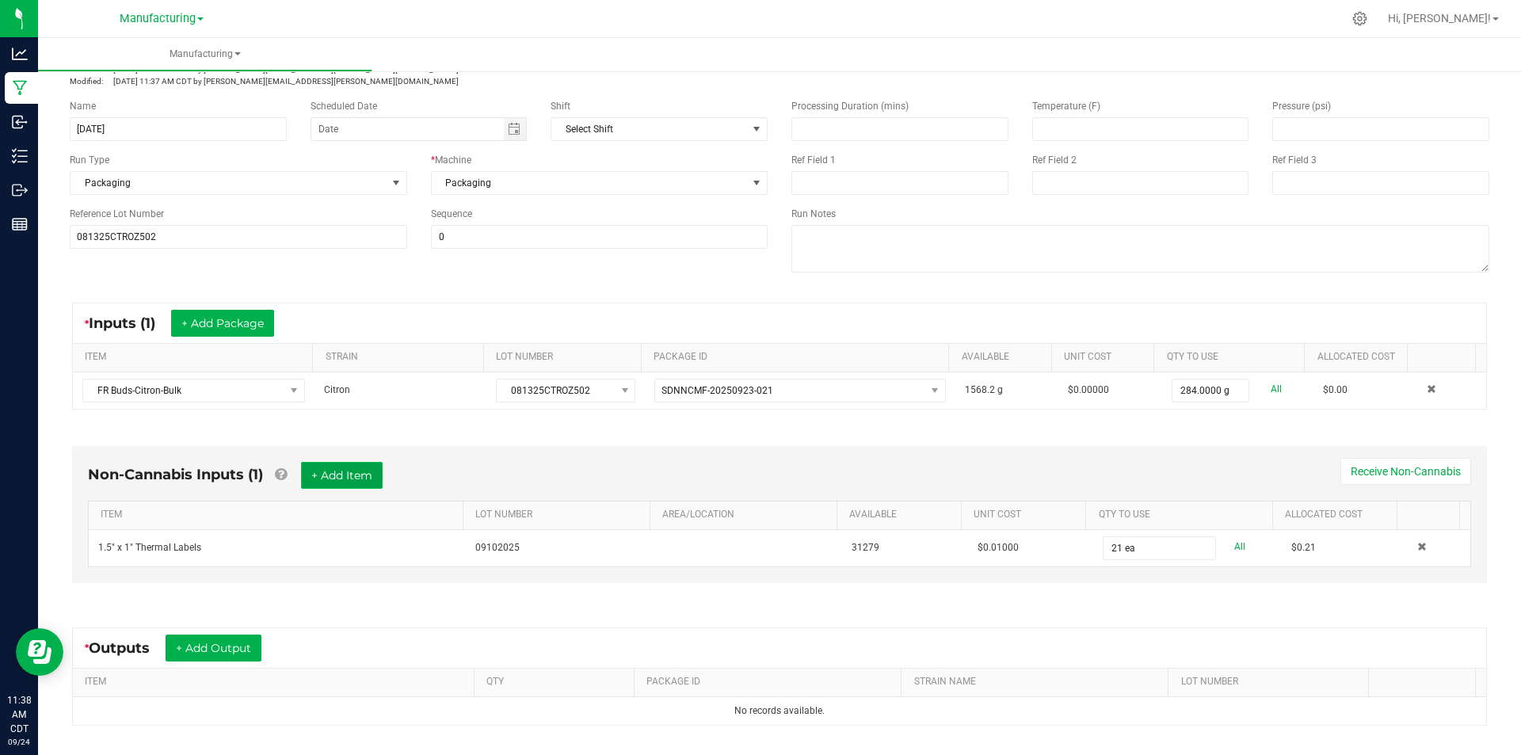
click at [354, 471] on button "+ Add Item" at bounding box center [342, 475] width 82 height 27
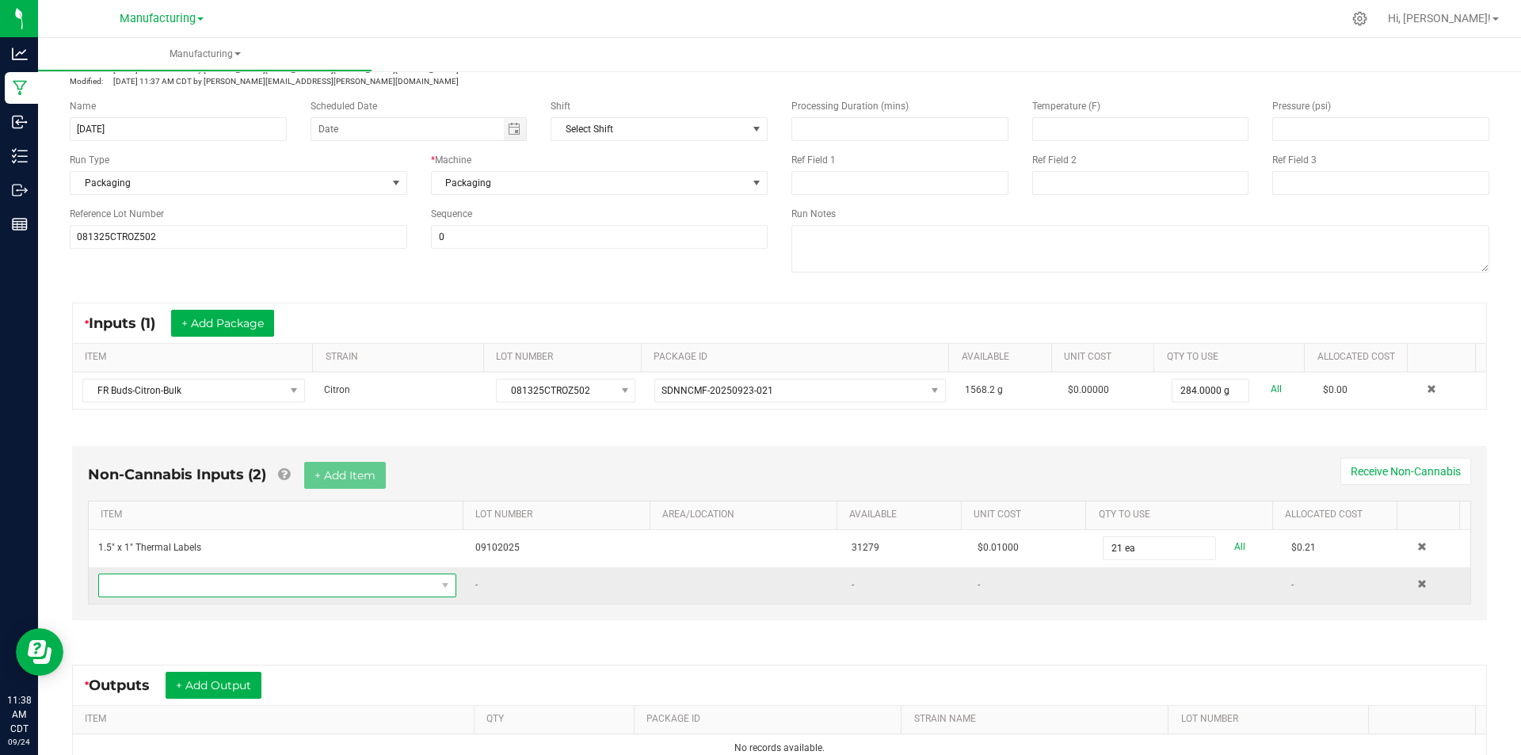
click at [348, 578] on span "NO DATA FOUND" at bounding box center [267, 585] width 337 height 22
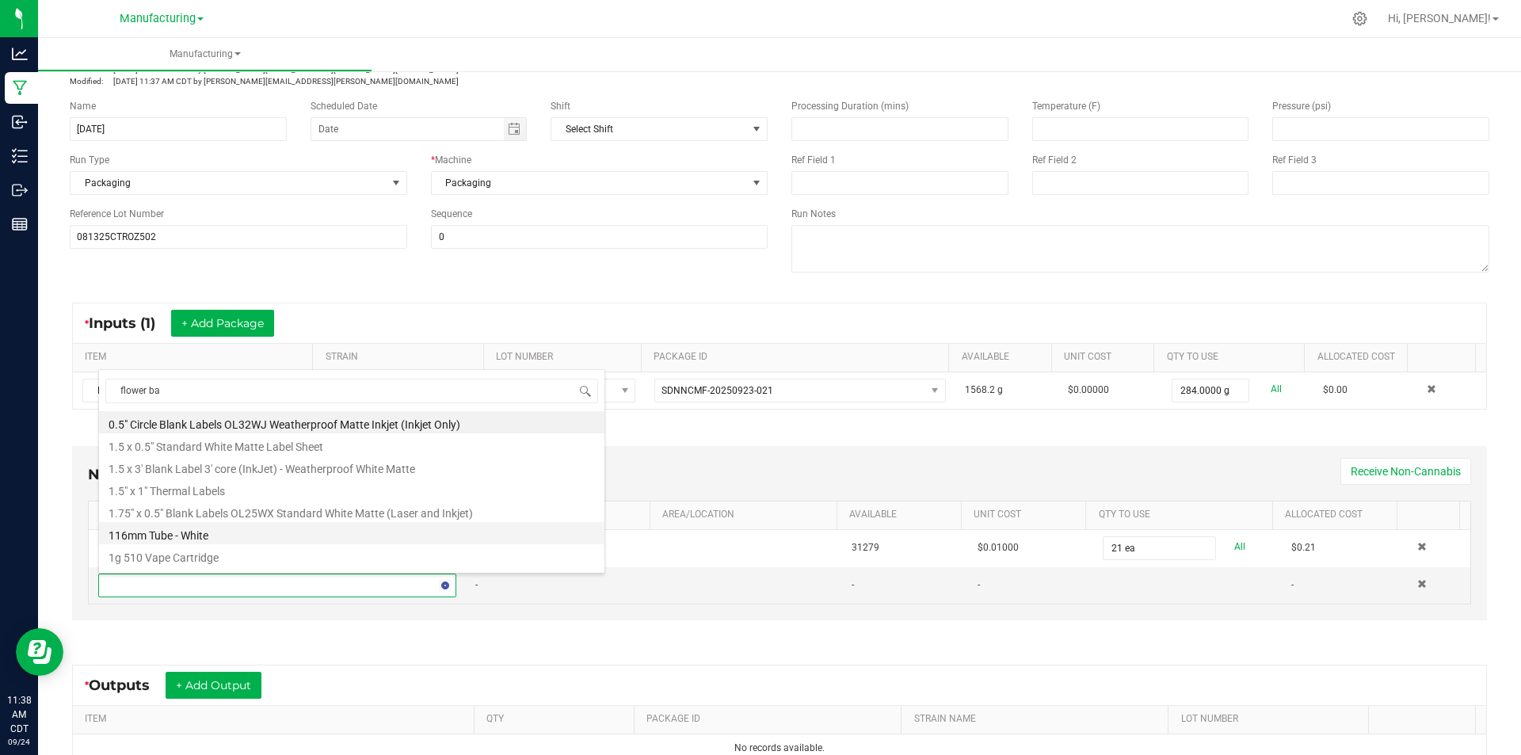
type input "flower bag"
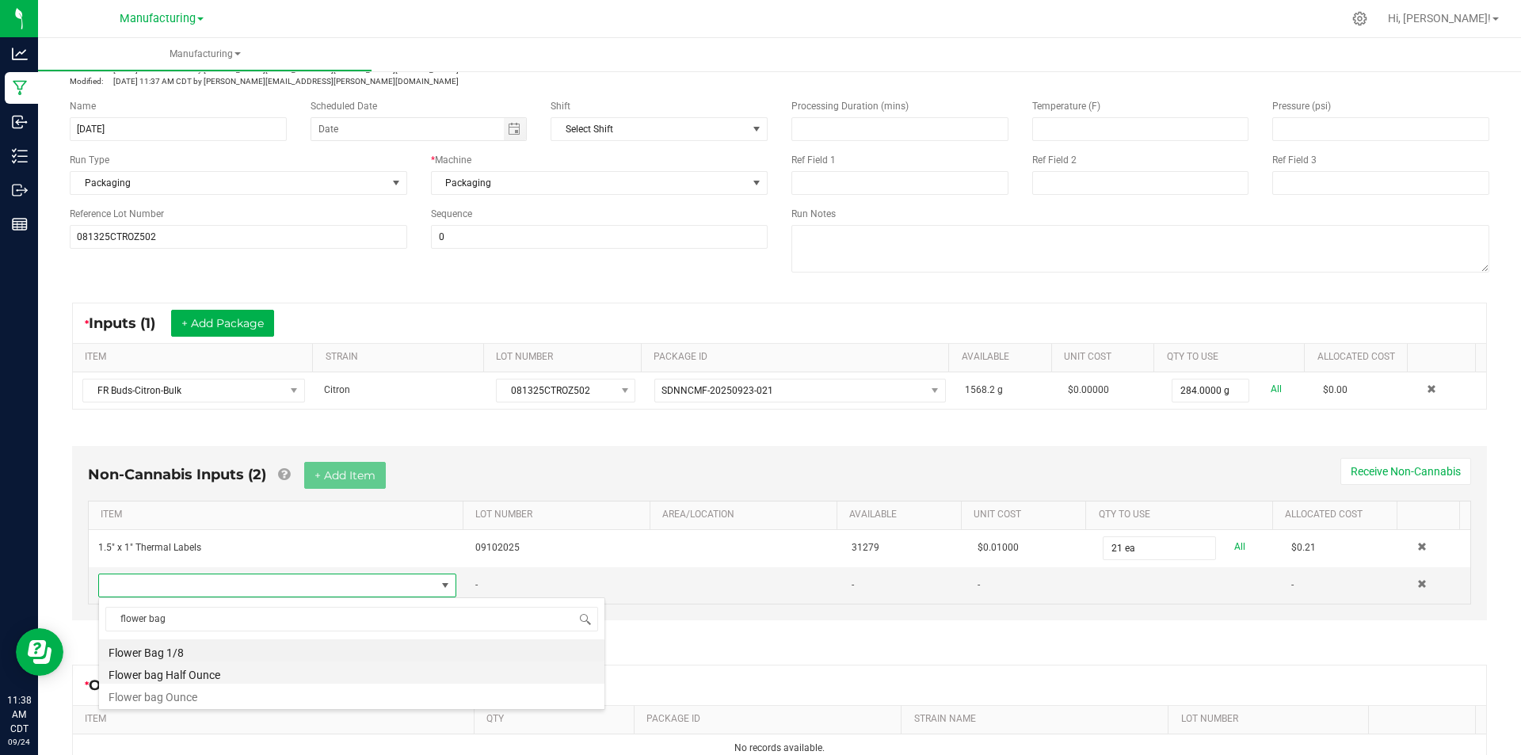
click at [231, 677] on li "Flower bag Half Ounce" at bounding box center [351, 672] width 505 height 22
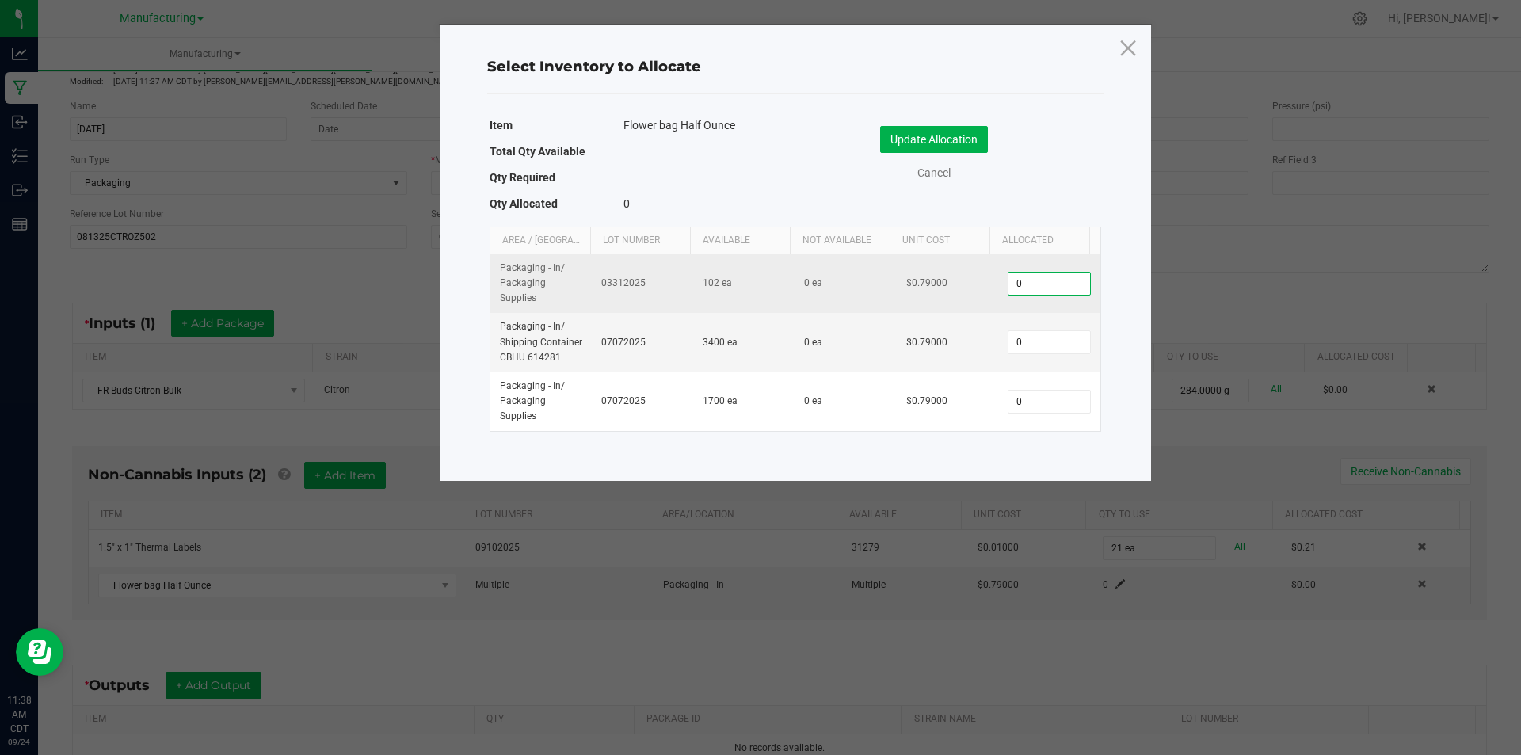
click at [1042, 291] on input "0" at bounding box center [1048, 283] width 81 height 22
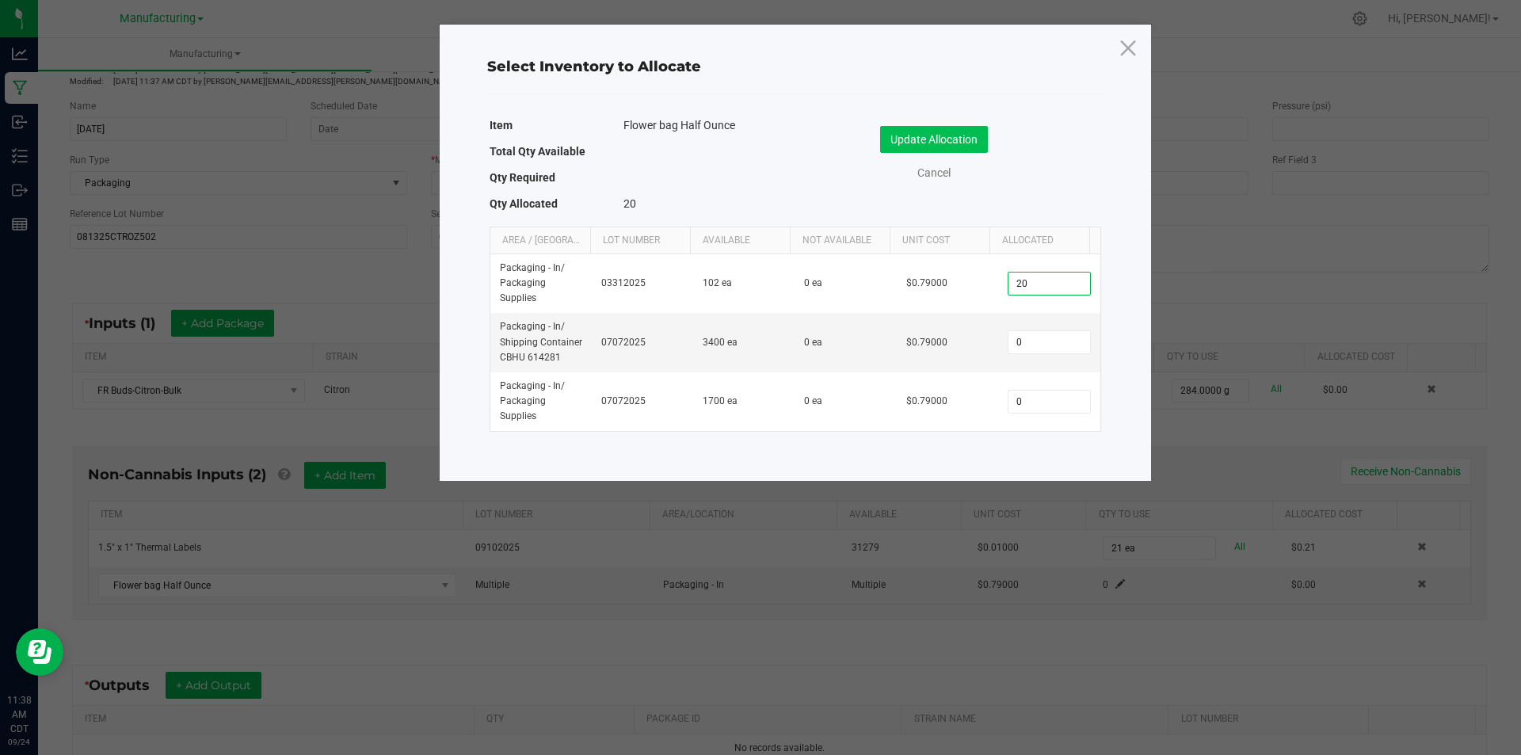
type input "20"
click at [922, 133] on button "Update Allocation" at bounding box center [934, 139] width 108 height 27
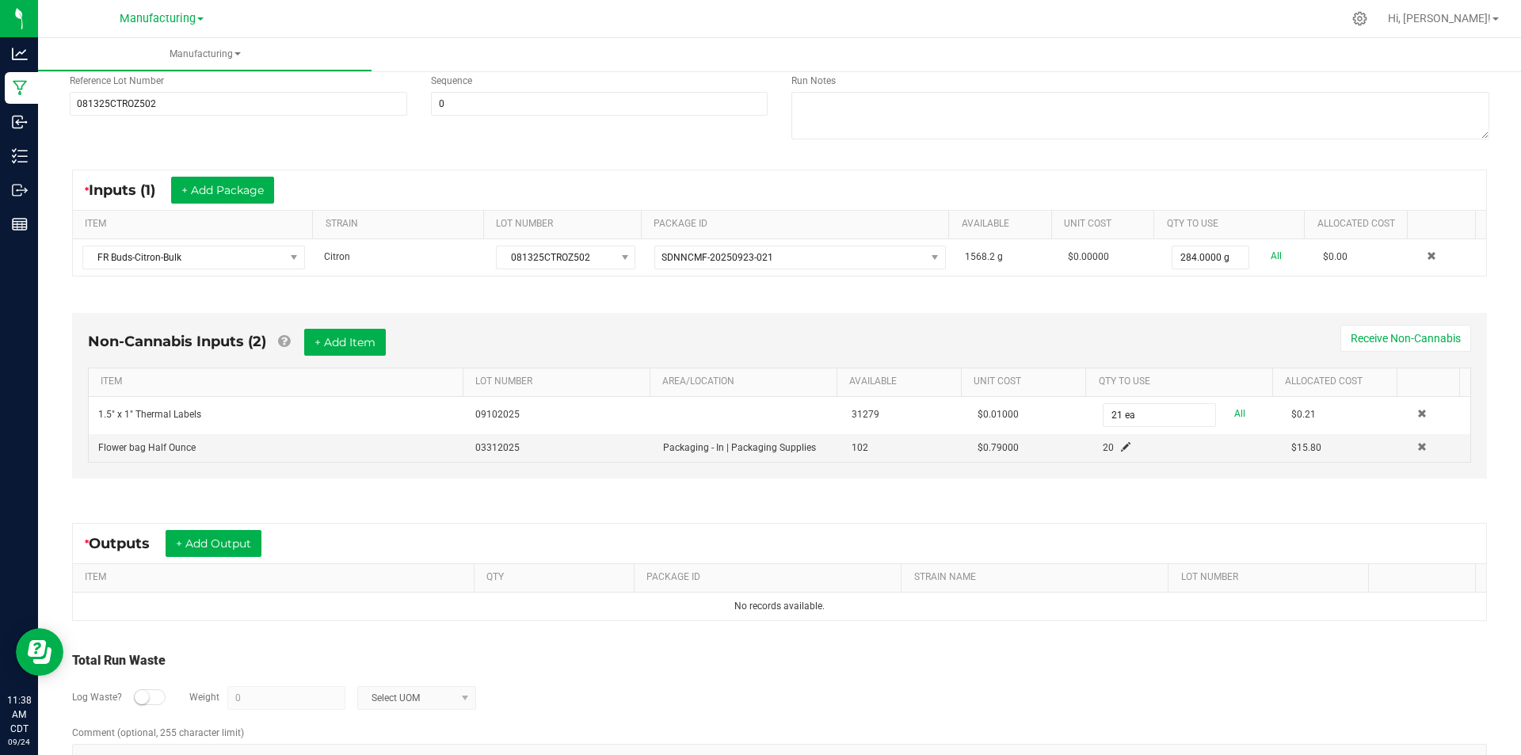
scroll to position [238, 0]
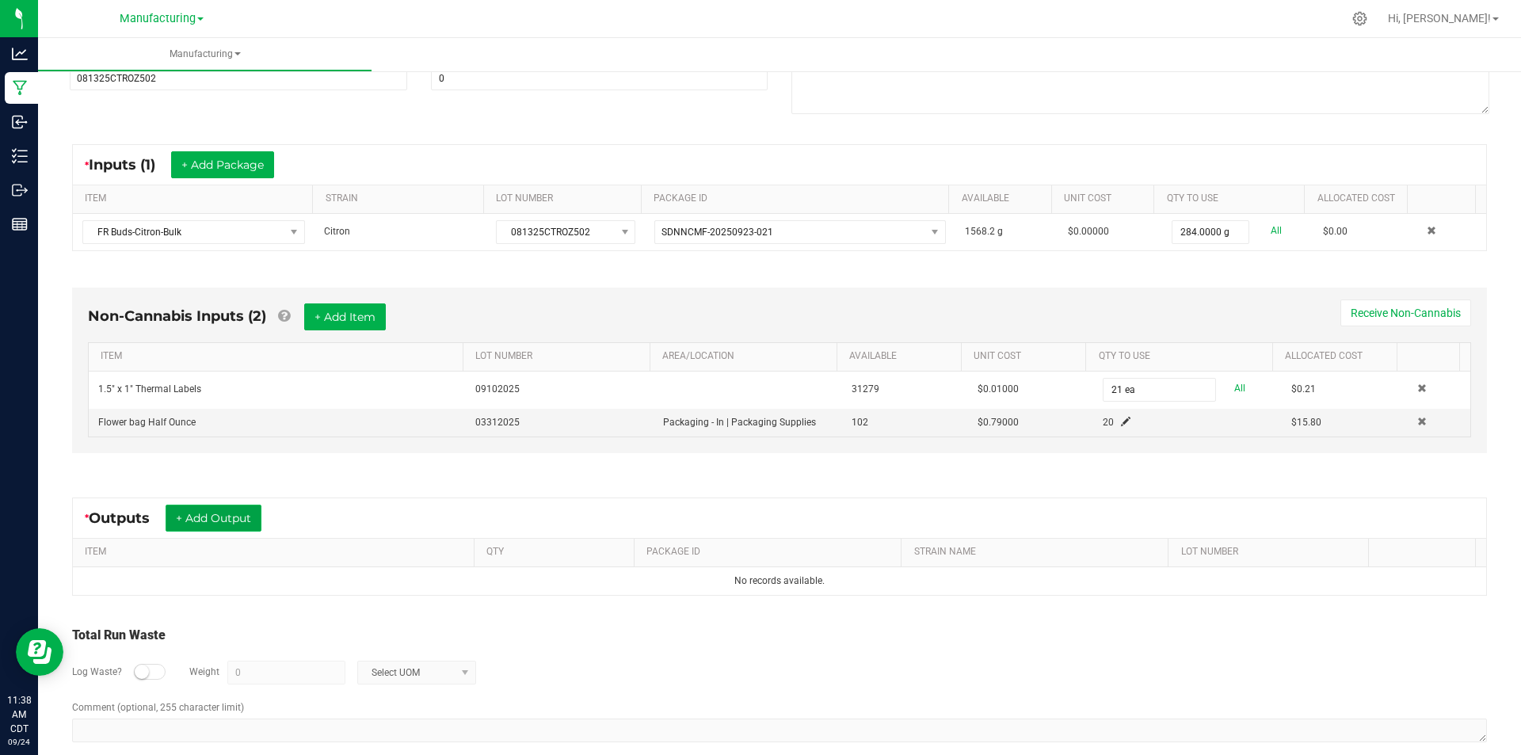
click at [240, 516] on button "+ Add Output" at bounding box center [214, 518] width 96 height 27
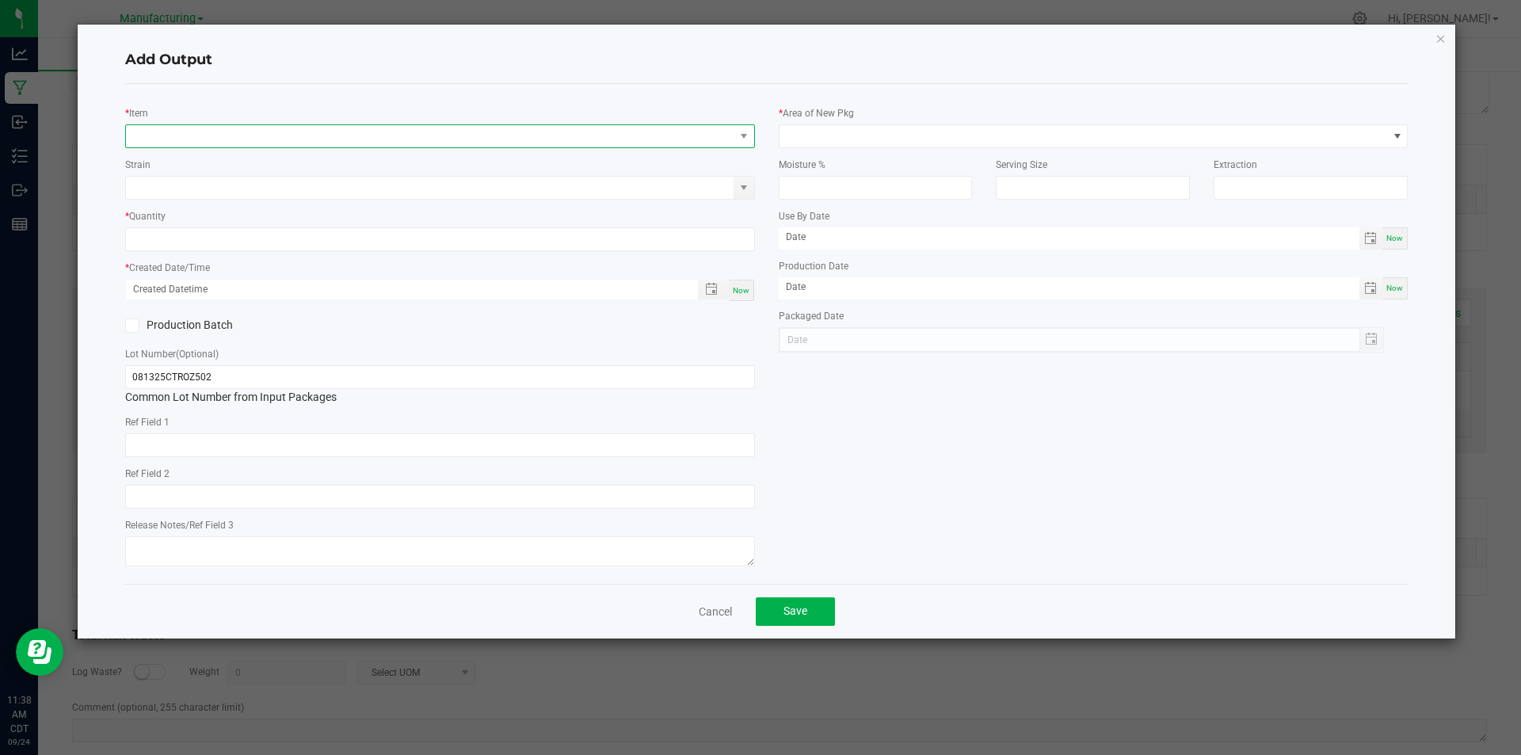
click at [224, 146] on span "NO DATA FOUND" at bounding box center [430, 136] width 608 height 22
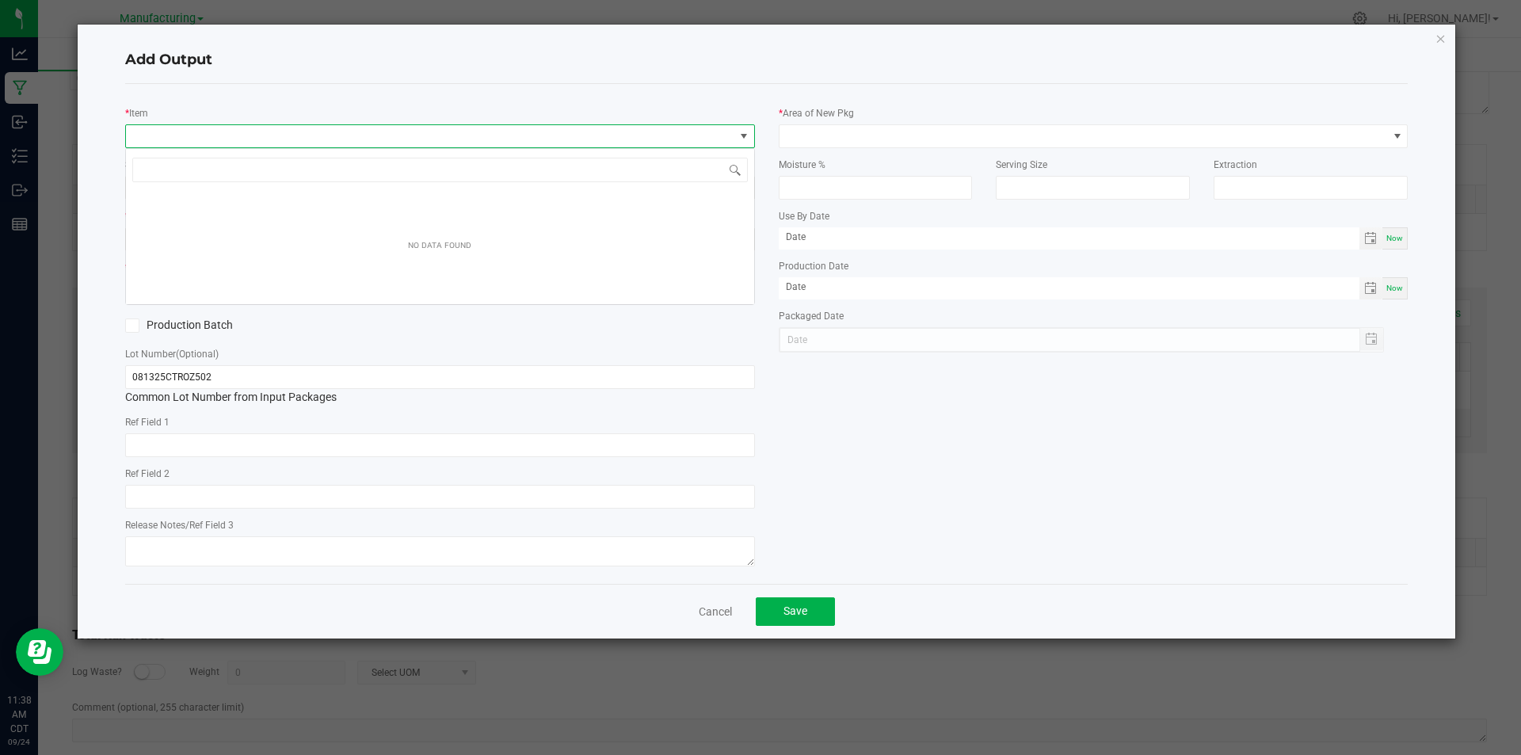
scroll to position [24, 630]
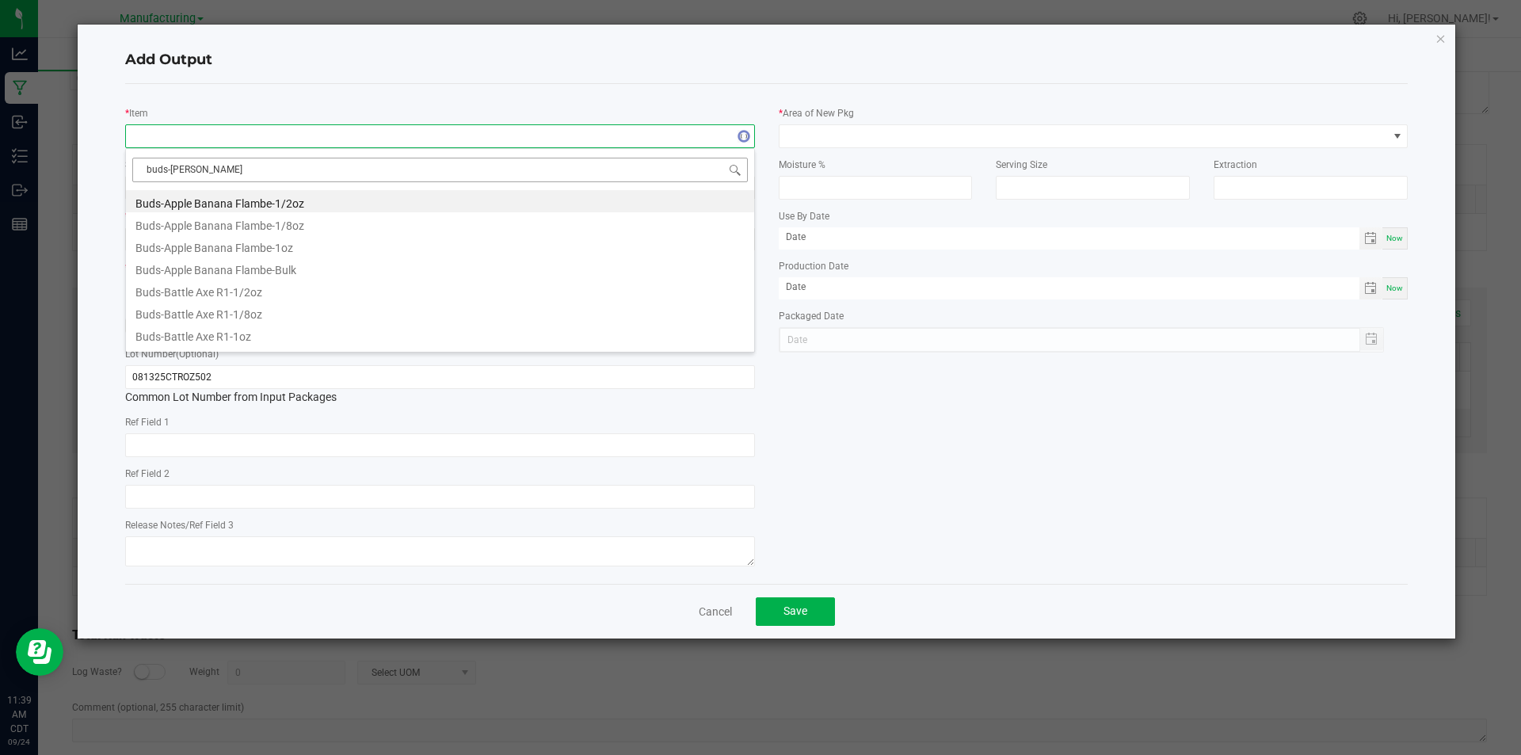
type input "buds-citron"
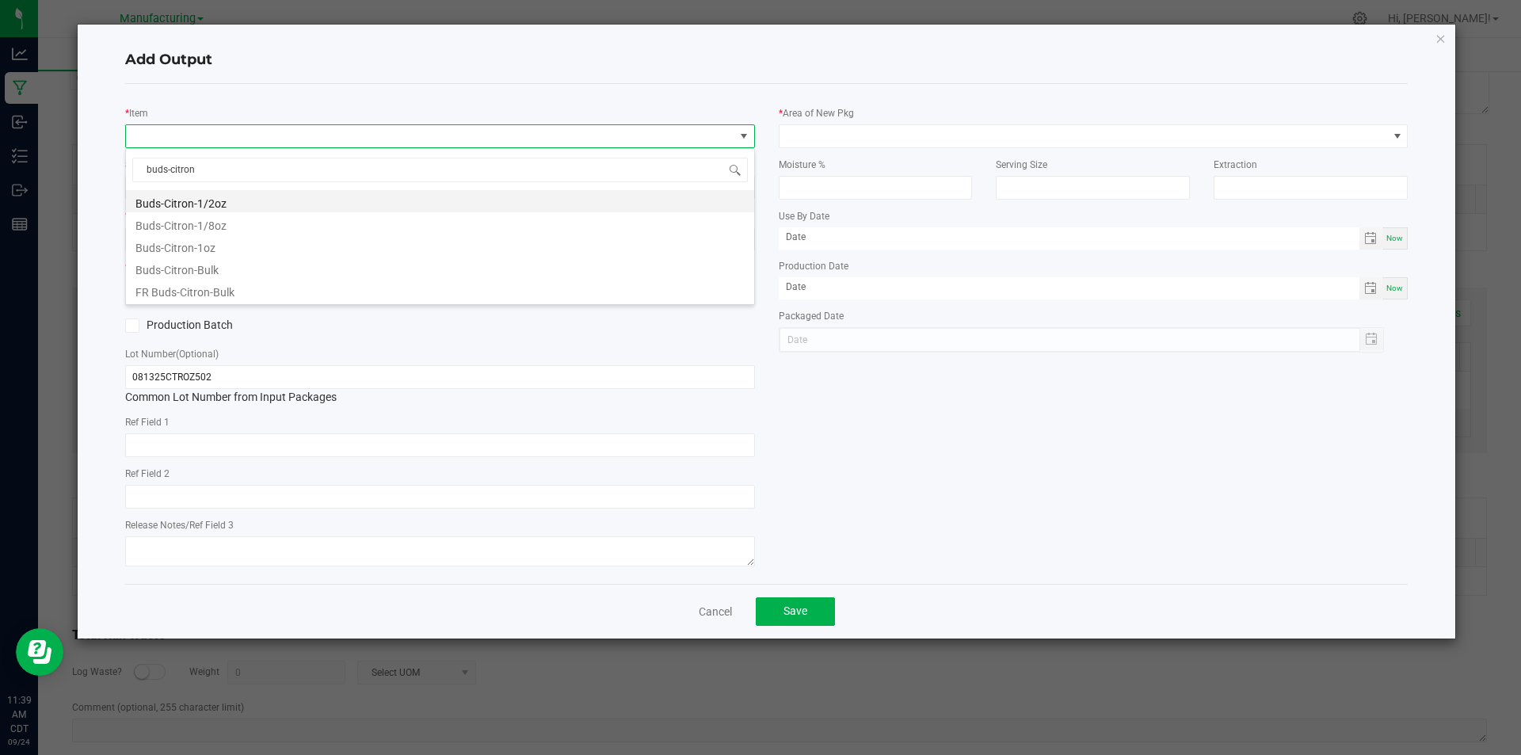
click at [231, 200] on li "Buds-Citron-1/2oz" at bounding box center [440, 201] width 628 height 22
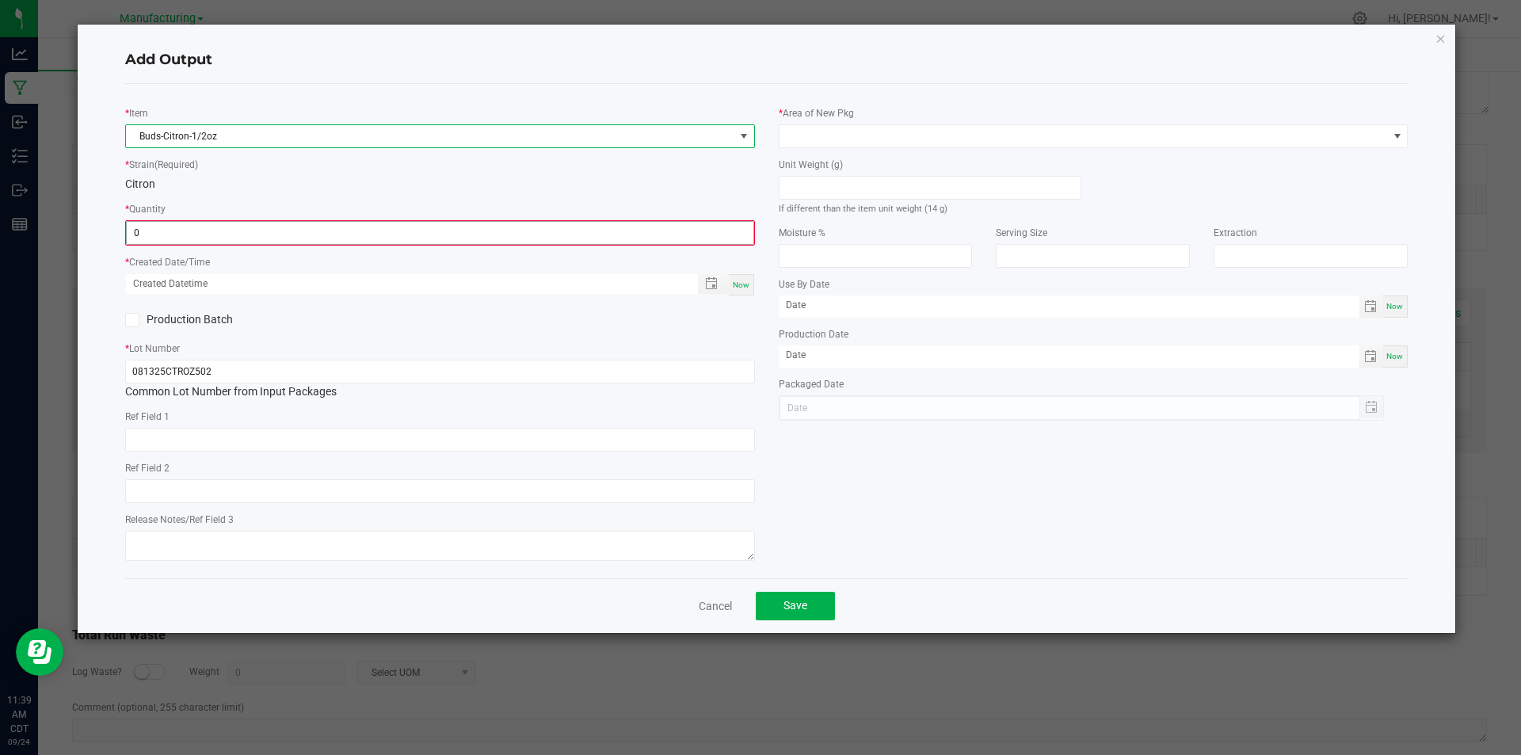
click at [238, 231] on input "0" at bounding box center [440, 233] width 627 height 22
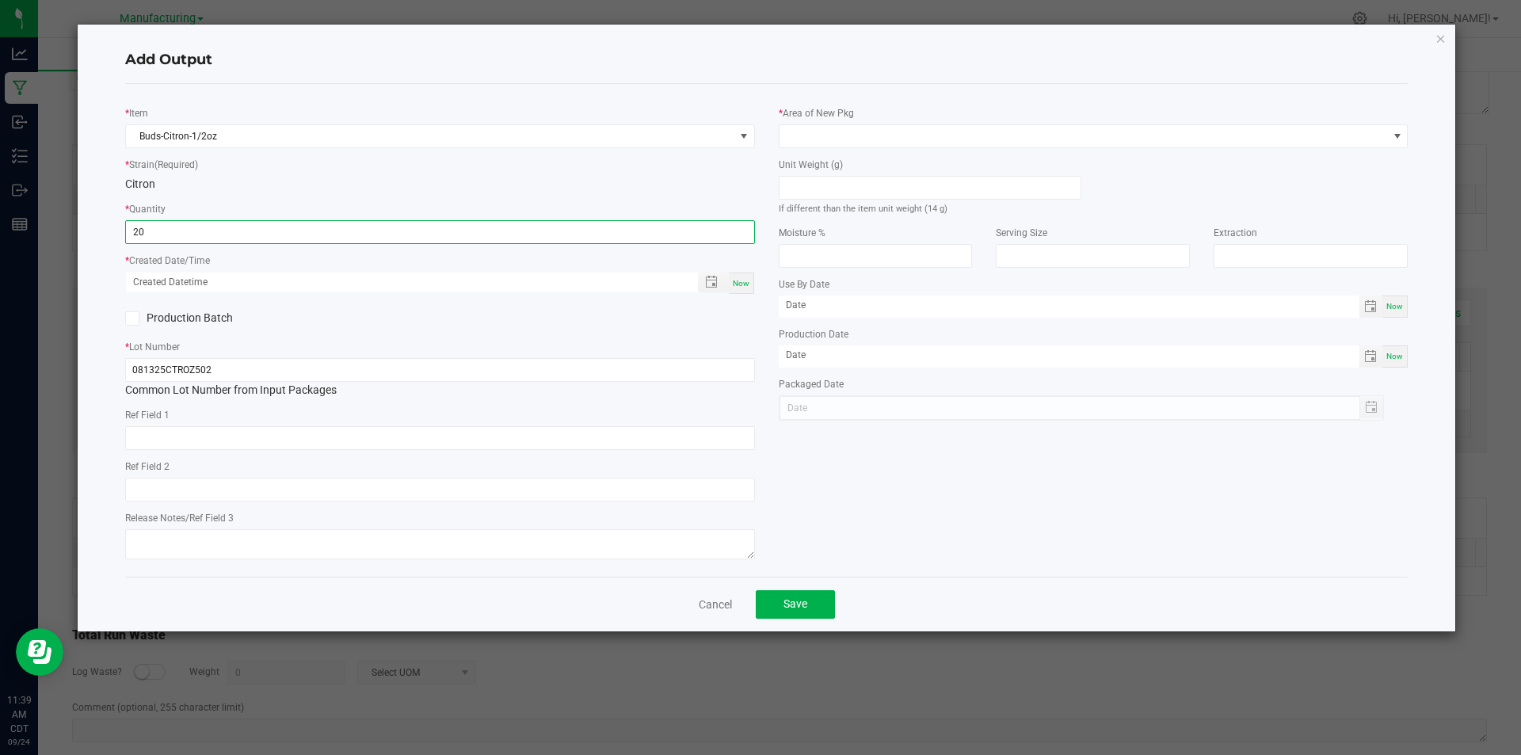
type input "20 ea"
click at [388, 179] on div "Citron" at bounding box center [440, 184] width 630 height 17
click at [739, 279] on span "Now" at bounding box center [741, 283] width 17 height 9
type input "[DATE] 11:39 AM"
type input "[DATE]"
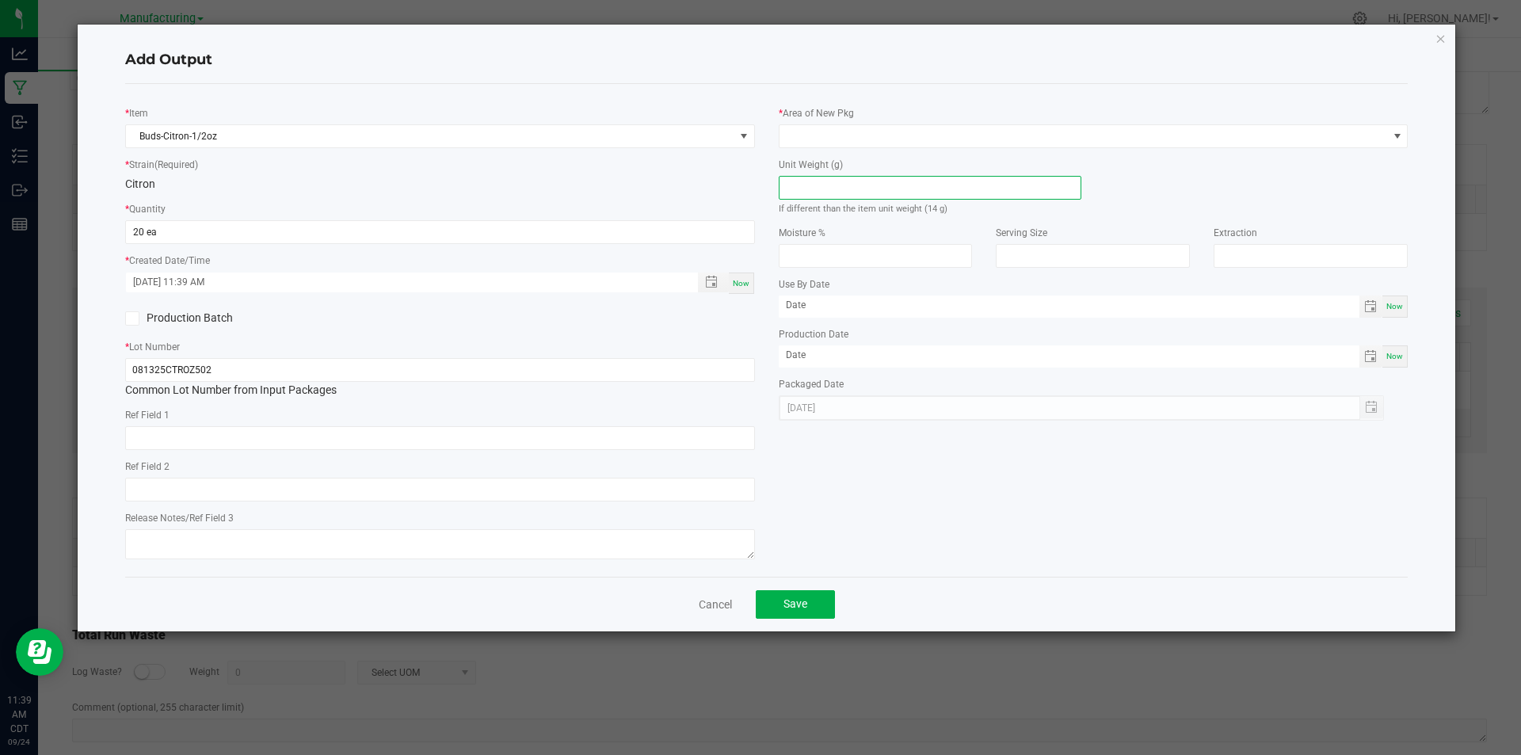
click at [853, 188] on input at bounding box center [929, 188] width 301 height 22
type input "14"
click at [881, 146] on span at bounding box center [1083, 136] width 608 height 22
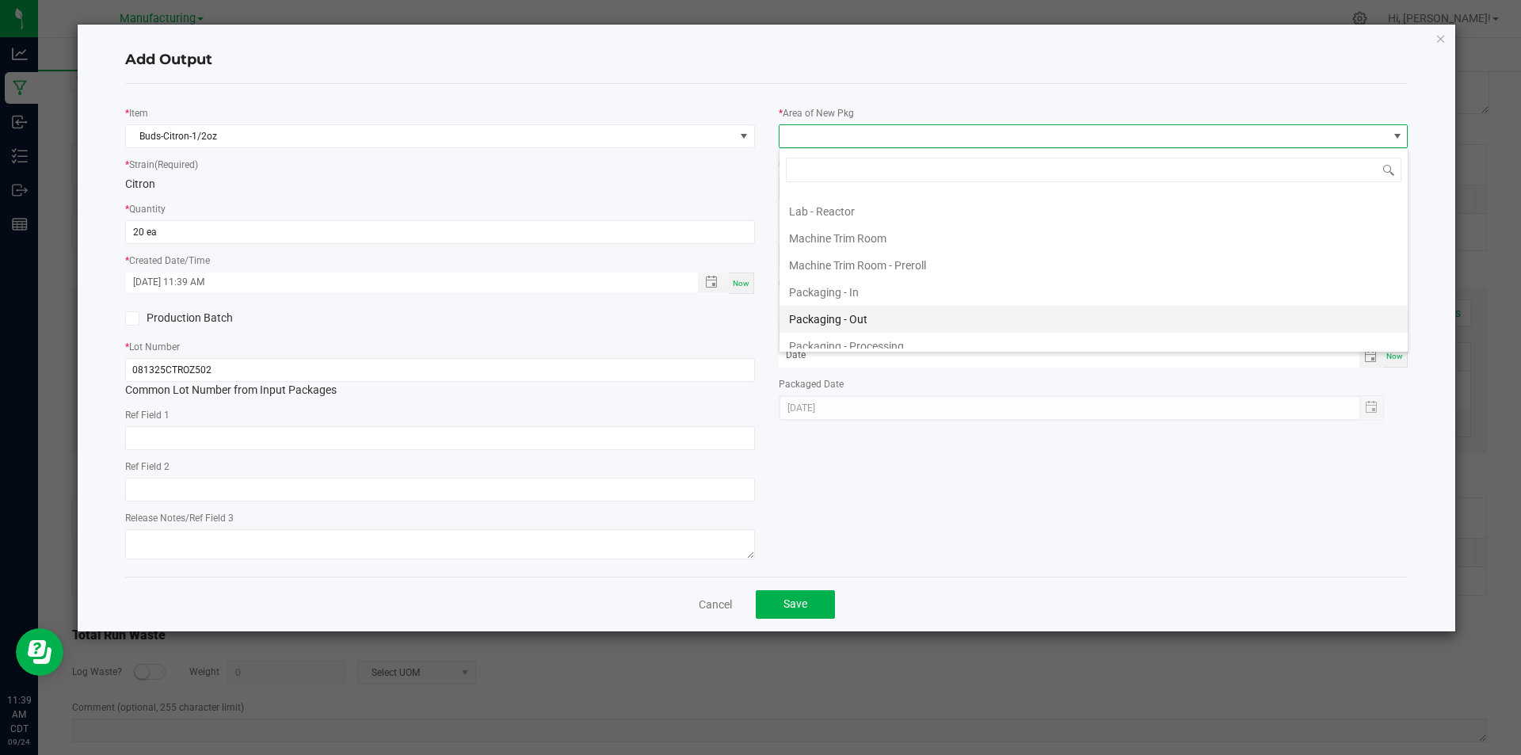
scroll to position [475, 0]
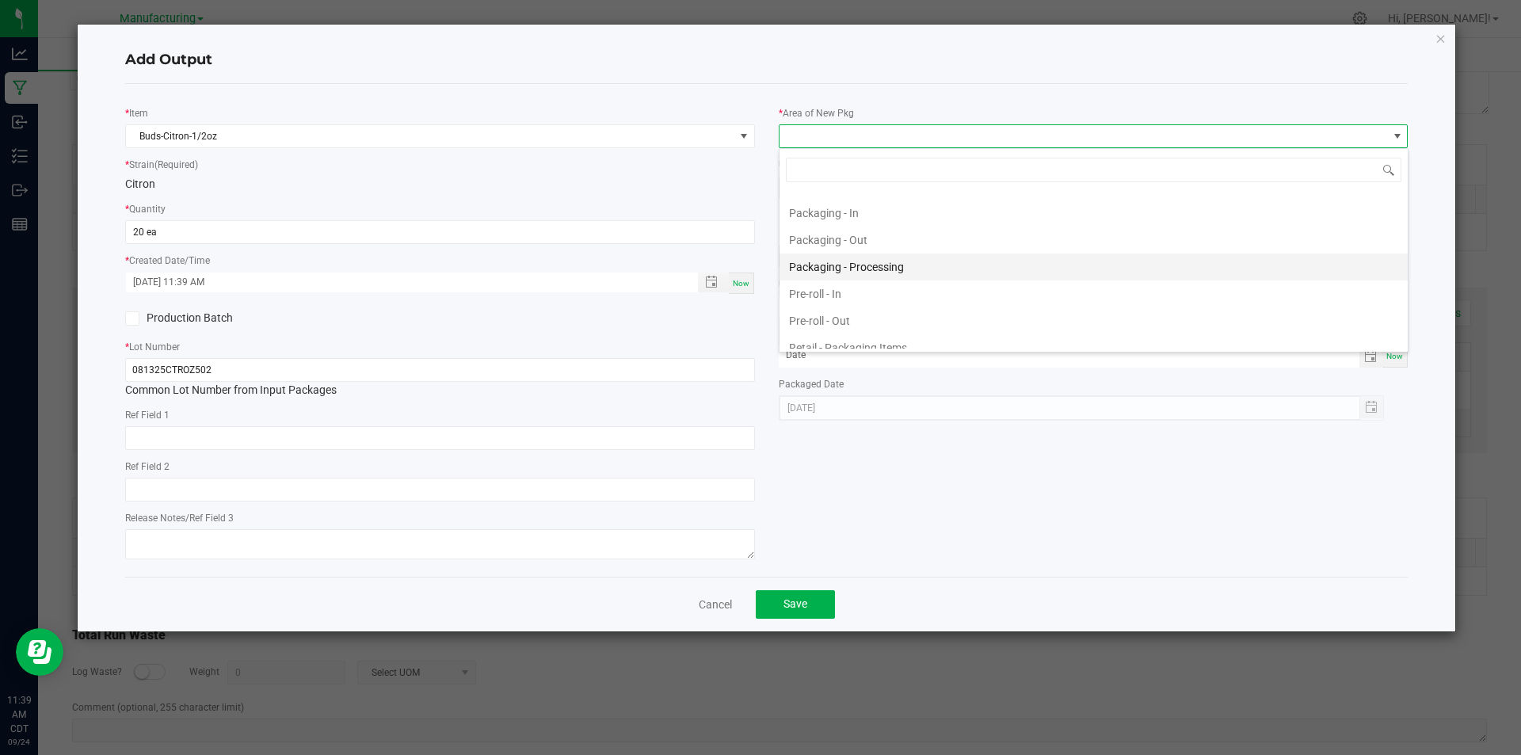
click at [904, 265] on li "Packaging - Processing" at bounding box center [1093, 266] width 628 height 27
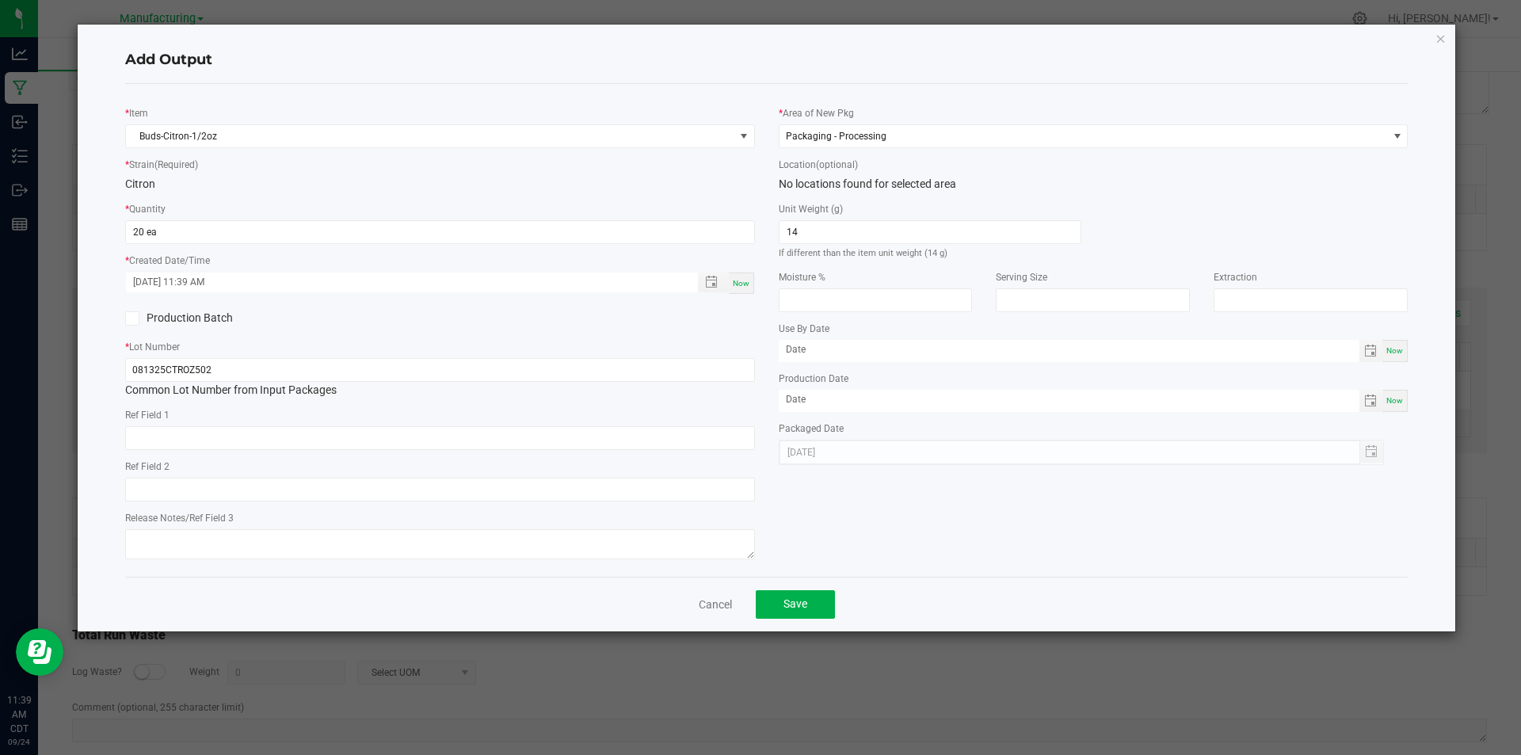
click at [798, 589] on div "Cancel Save" at bounding box center [766, 604] width 1283 height 55
click at [797, 600] on span "Save" at bounding box center [795, 603] width 24 height 13
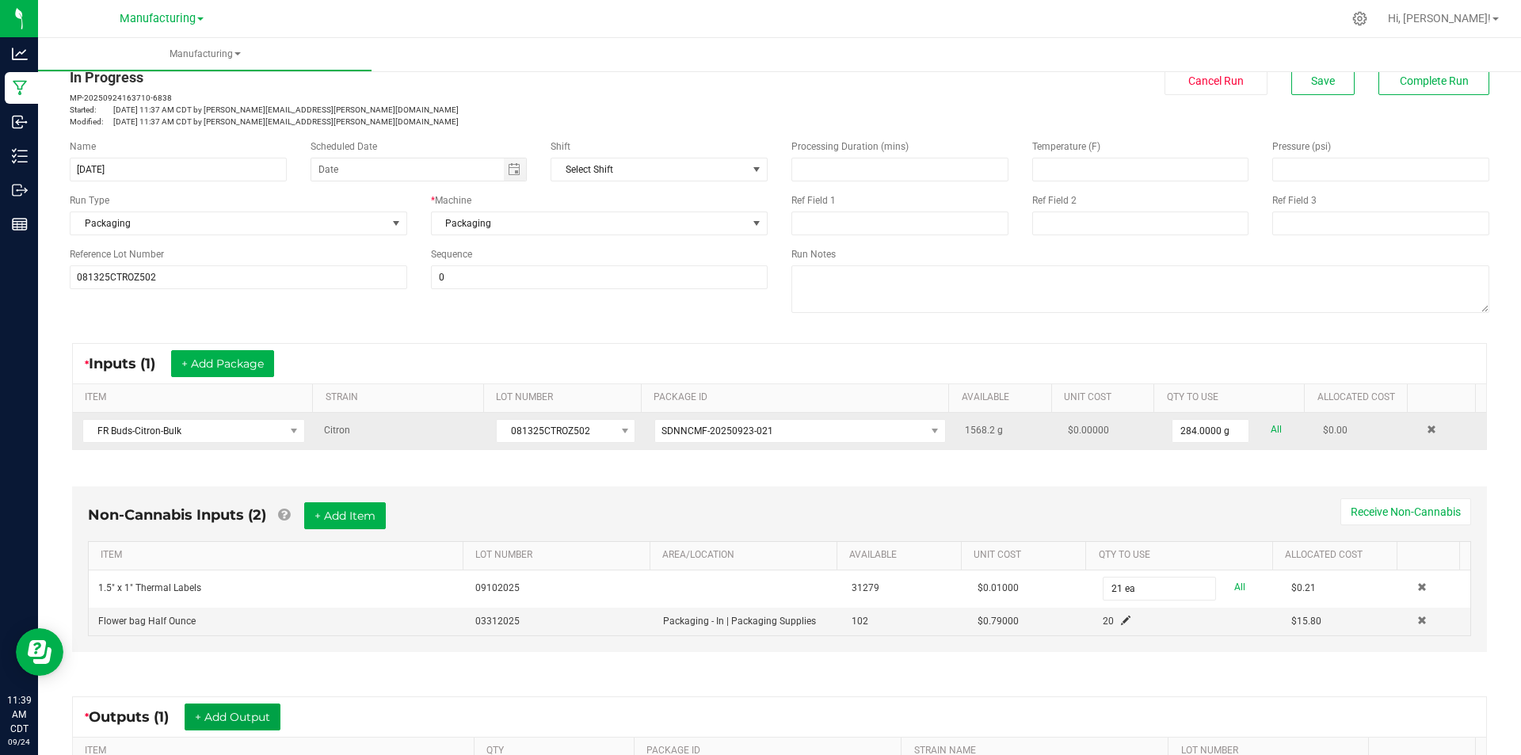
scroll to position [0, 0]
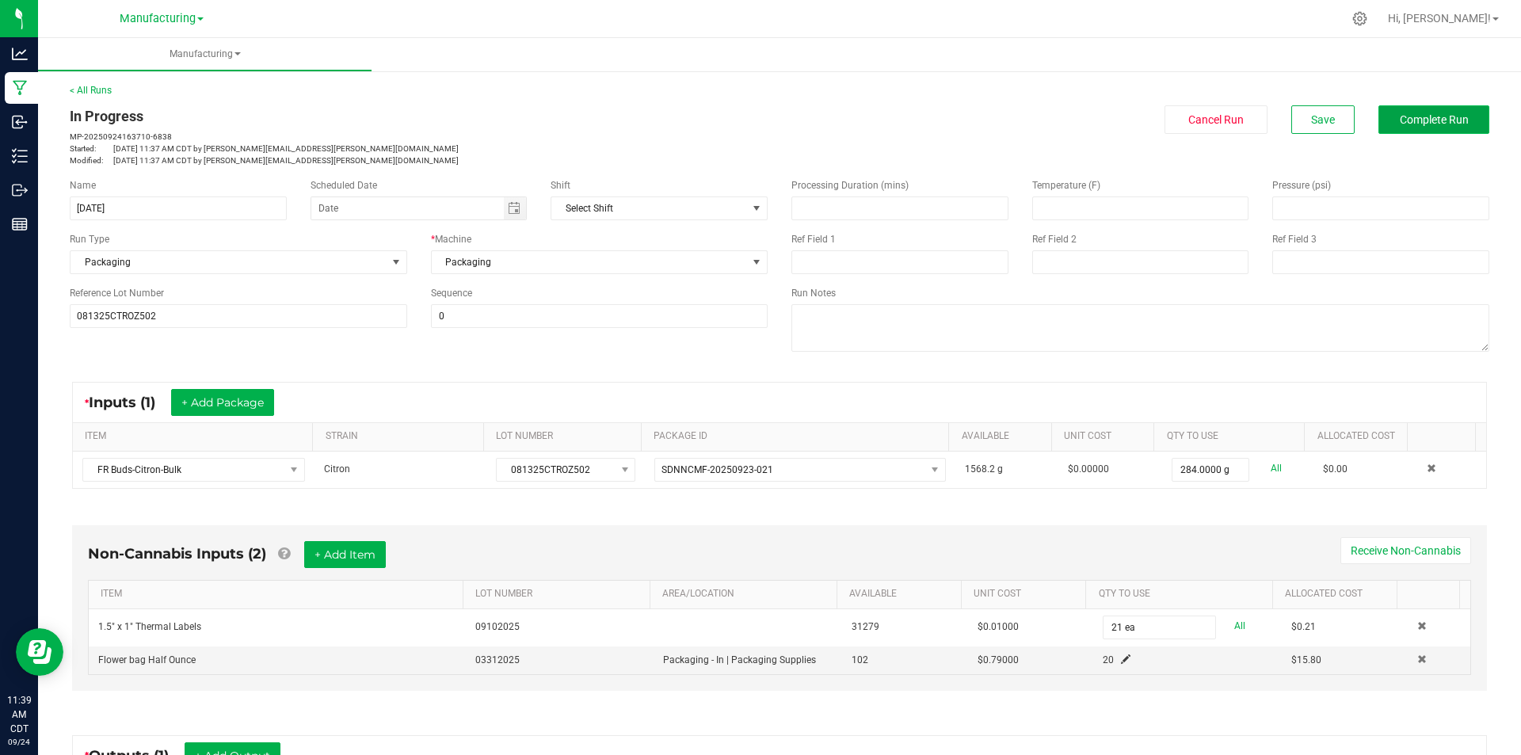
click at [1412, 132] on button "Complete Run" at bounding box center [1433, 119] width 111 height 29
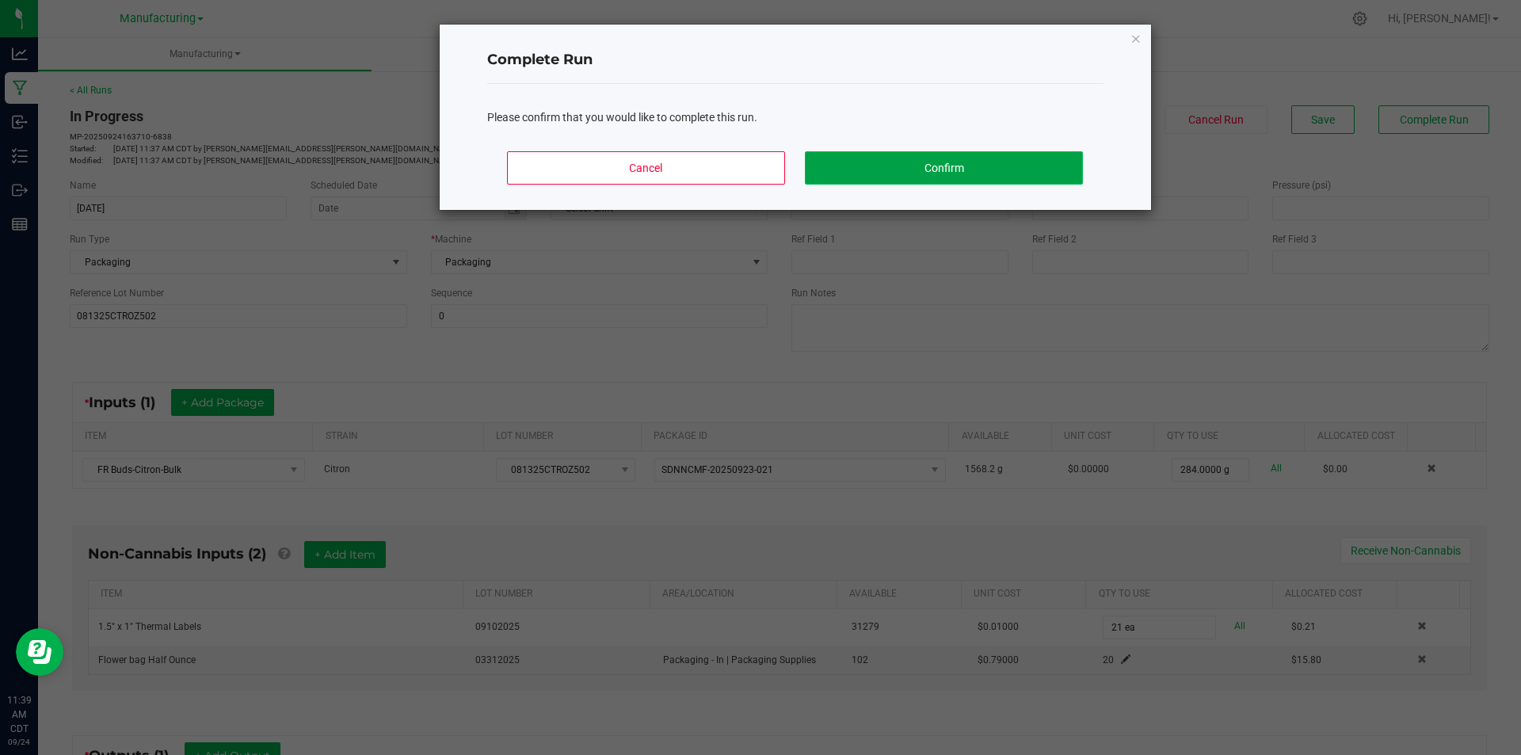
click at [1077, 159] on button "Confirm" at bounding box center [943, 167] width 277 height 33
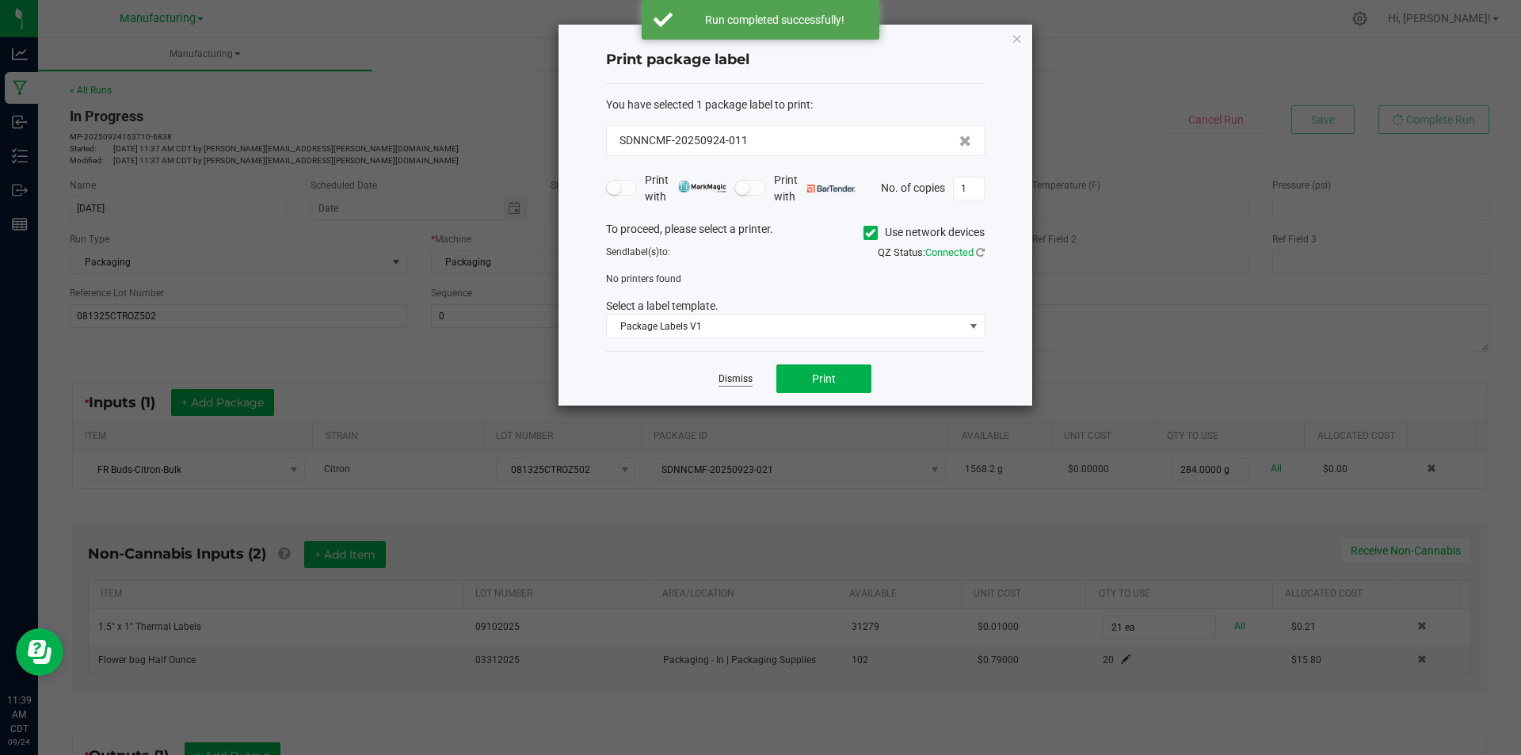
click at [738, 375] on link "Dismiss" at bounding box center [735, 378] width 34 height 13
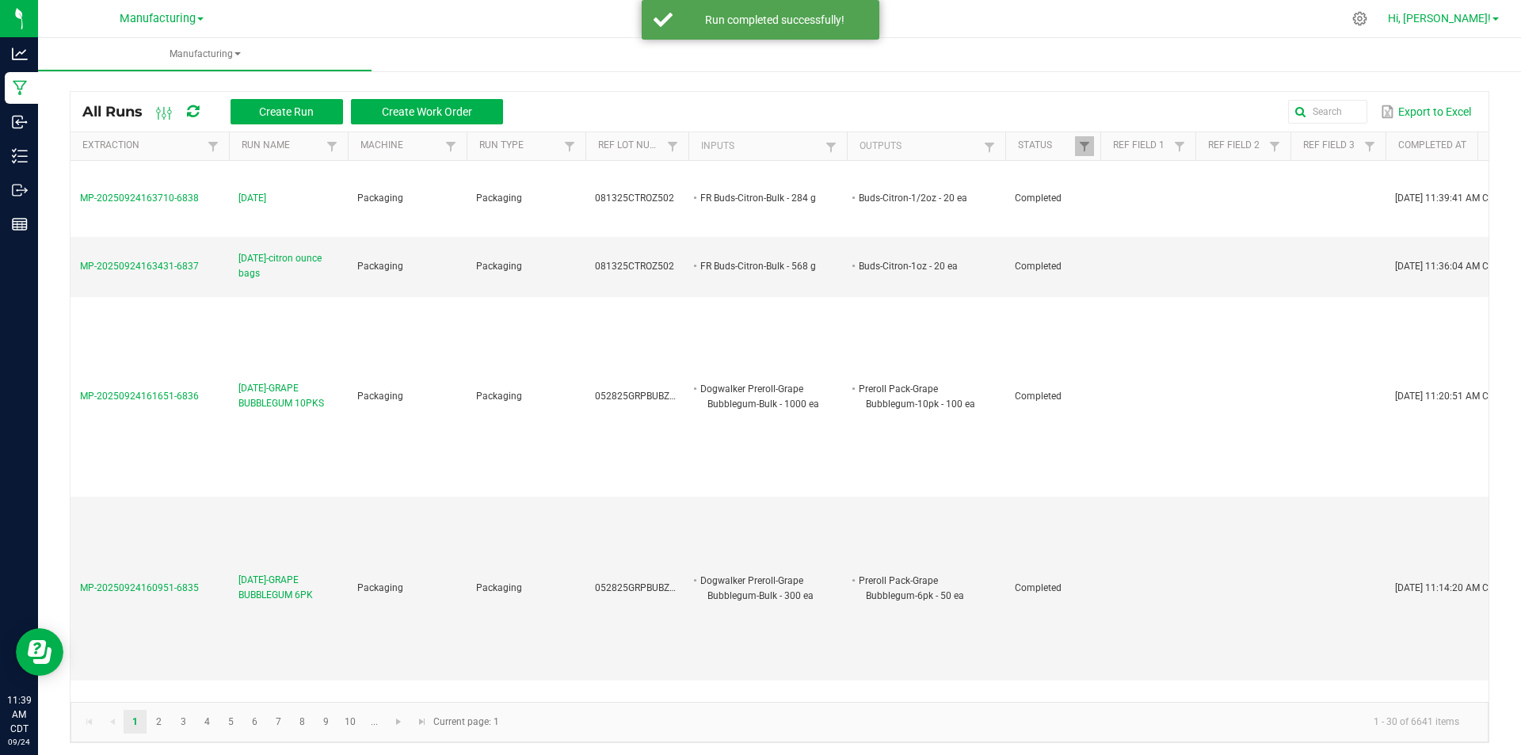
click at [1476, 22] on span "Hi, [PERSON_NAME]!" at bounding box center [1439, 18] width 103 height 13
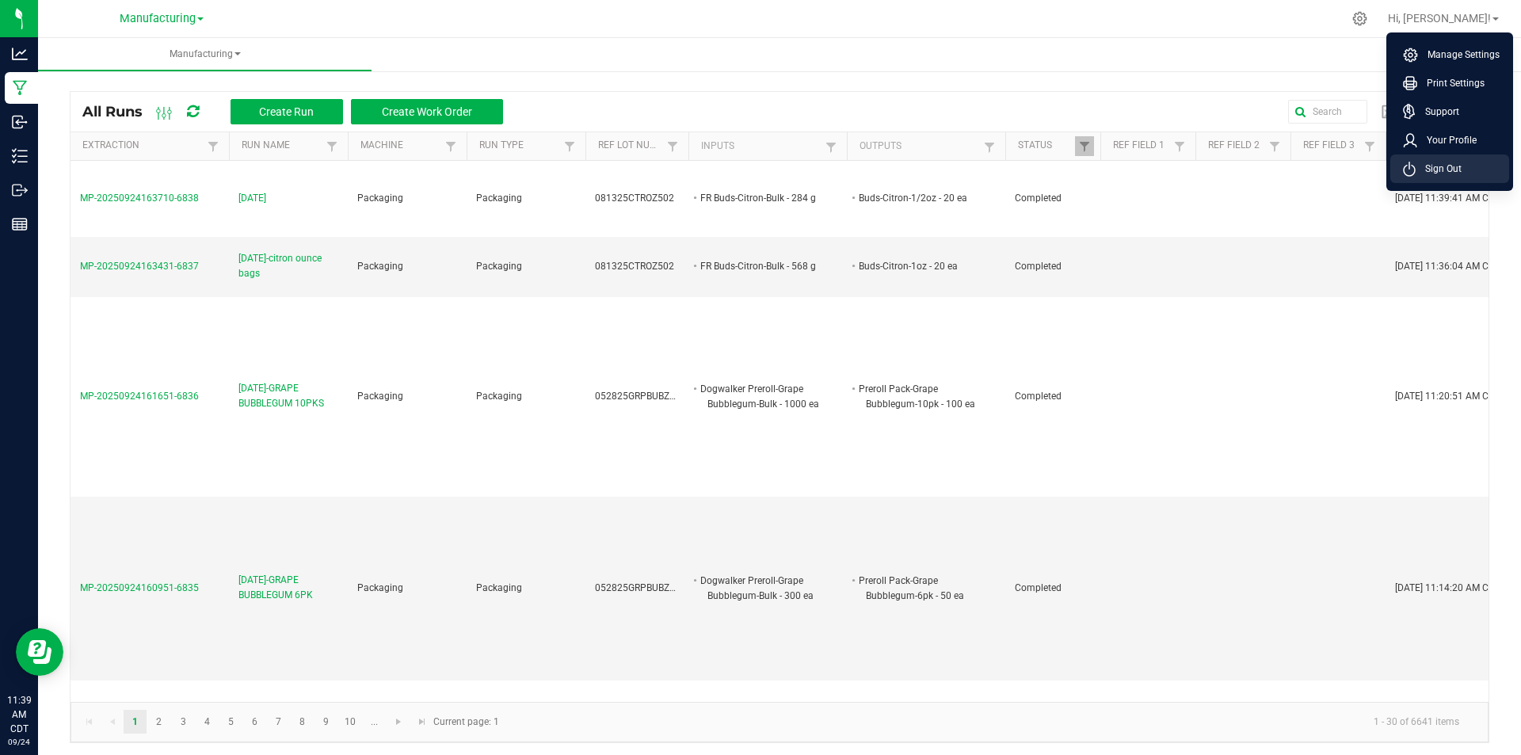
click at [1448, 170] on span "Sign Out" at bounding box center [1439, 169] width 46 height 16
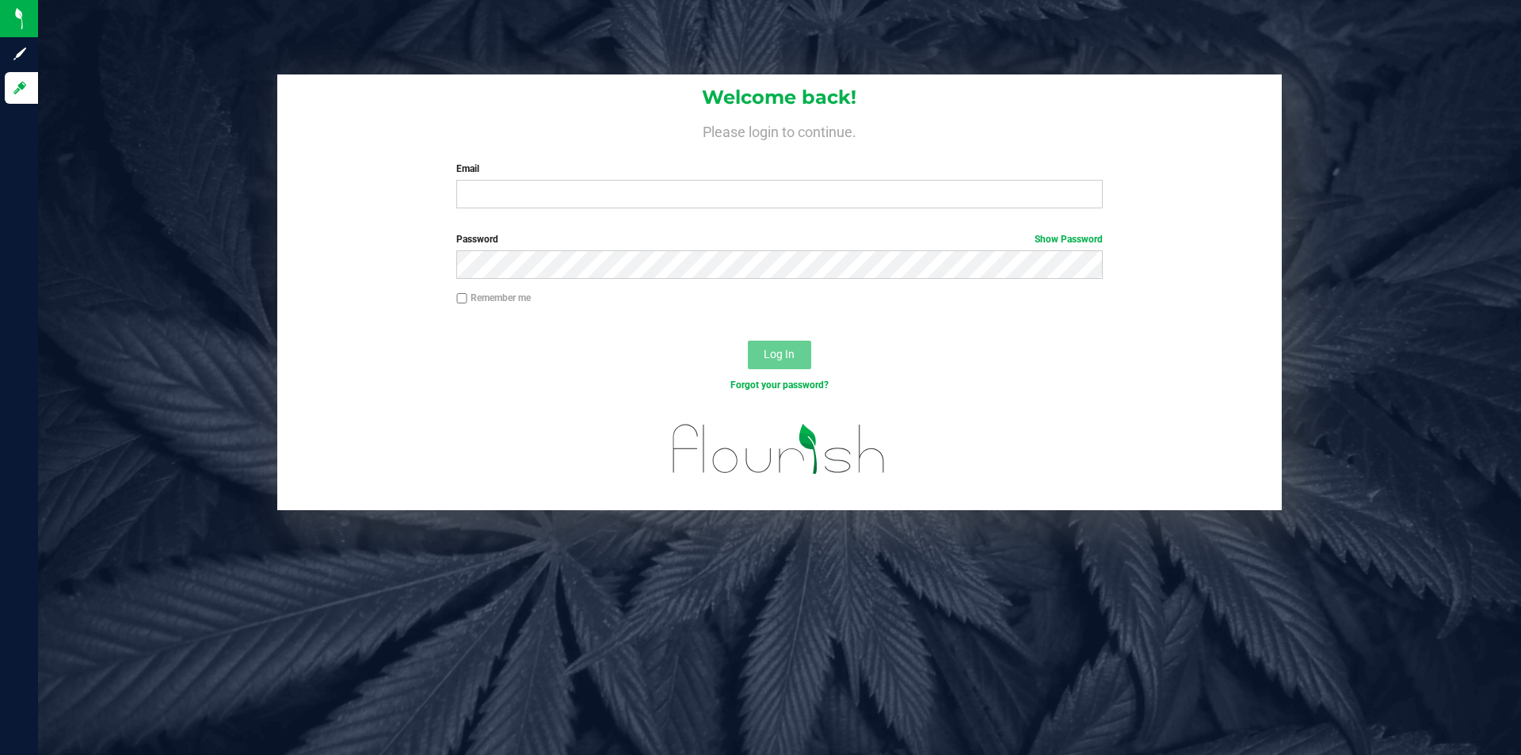
click at [612, 209] on div "Welcome back! Please login to continue. Email Required Please format your email…" at bounding box center [779, 147] width 1004 height 147
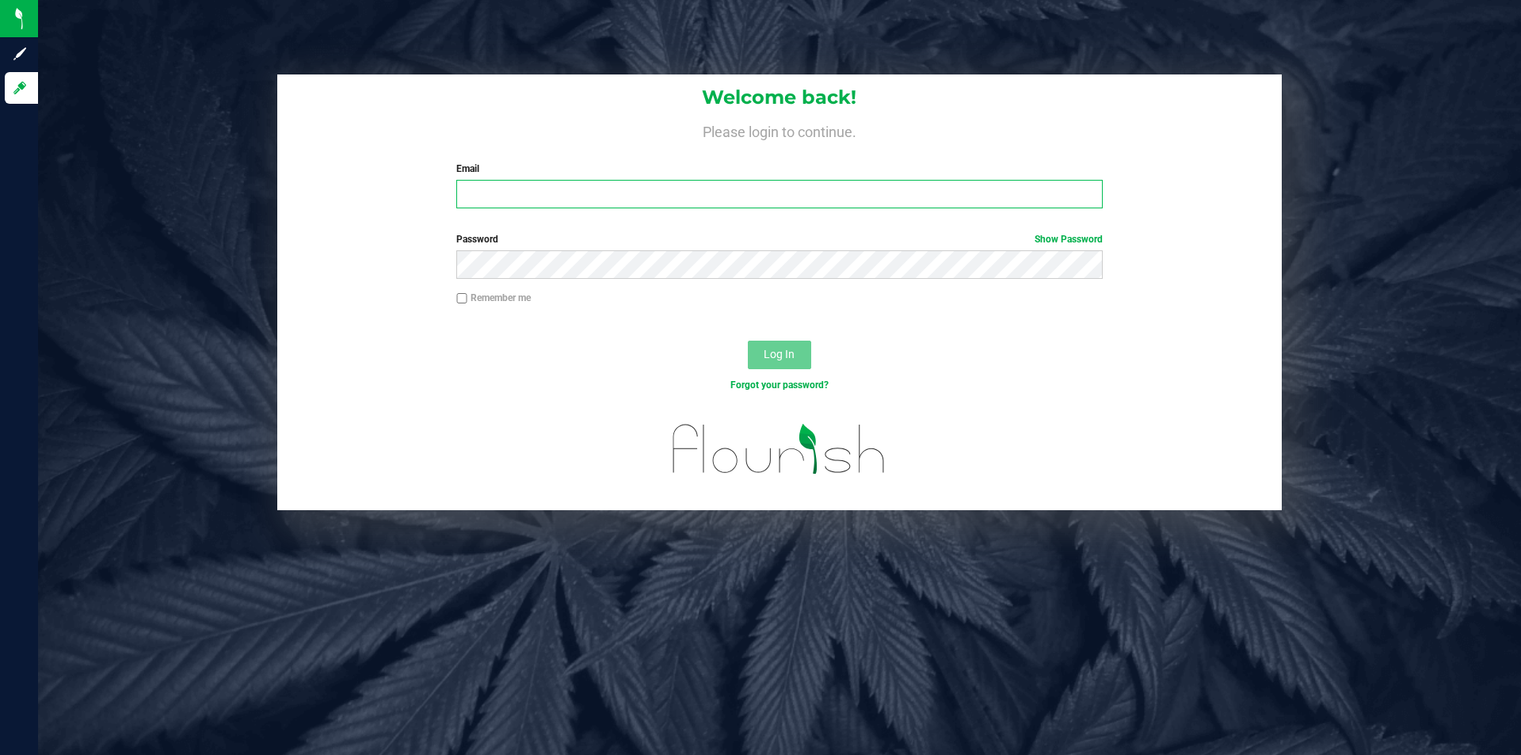
click at [617, 197] on input "Email" at bounding box center [779, 194] width 646 height 29
type input "[EMAIL_ADDRESS][DOMAIN_NAME]"
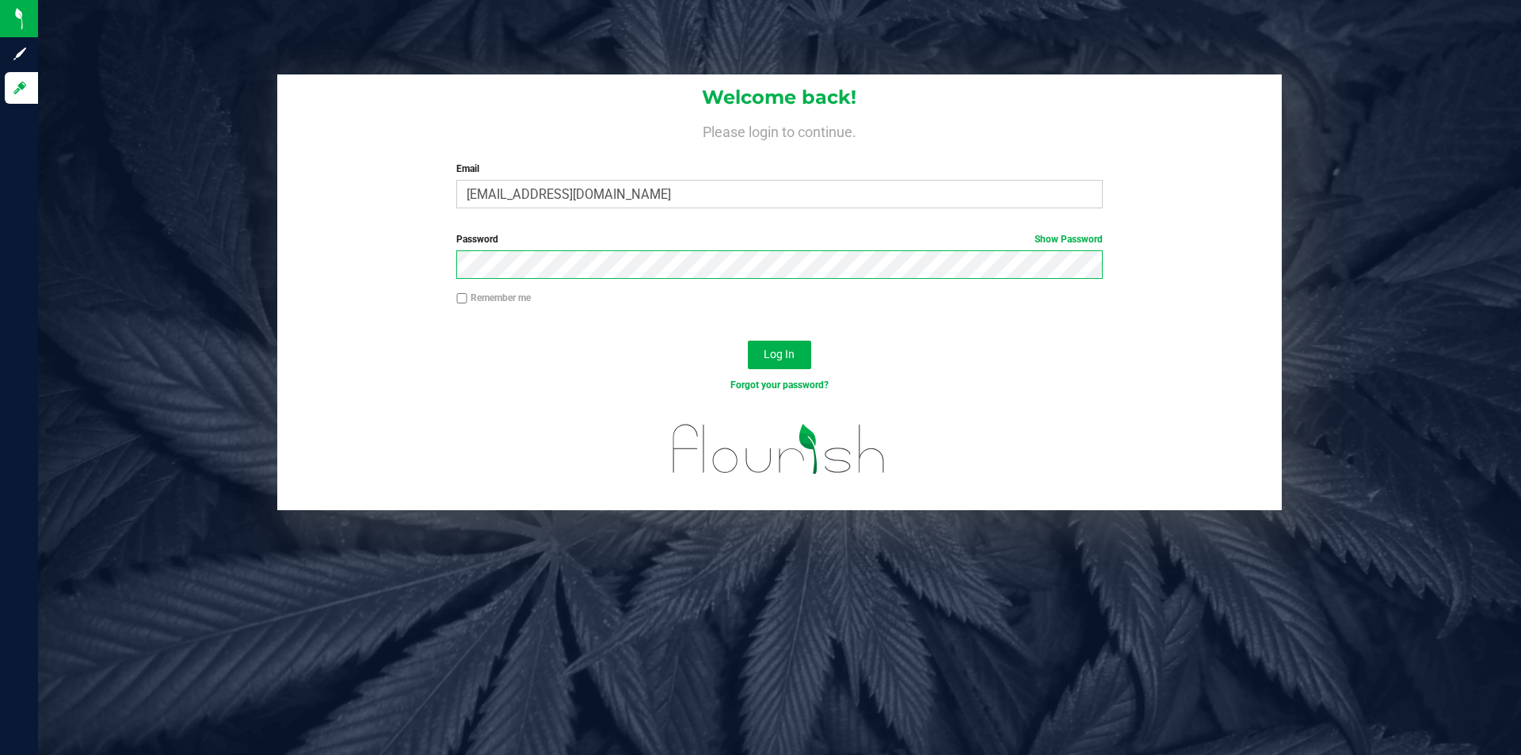
click at [748, 341] on button "Log In" at bounding box center [779, 355] width 63 height 29
